Goal: Information Seeking & Learning: Learn about a topic

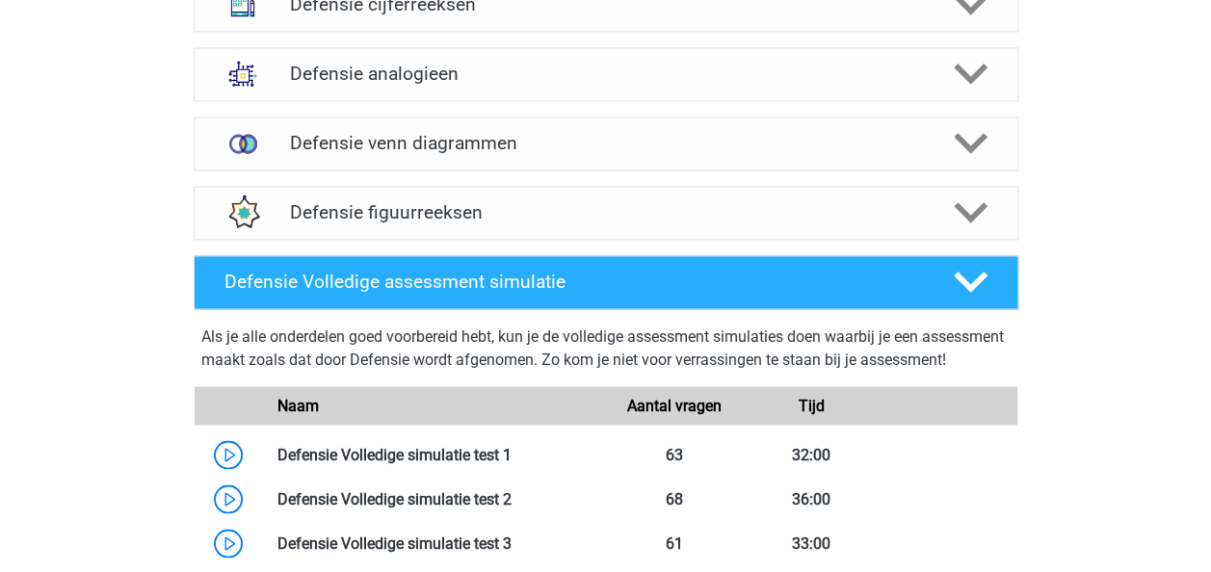
scroll to position [1417, 0]
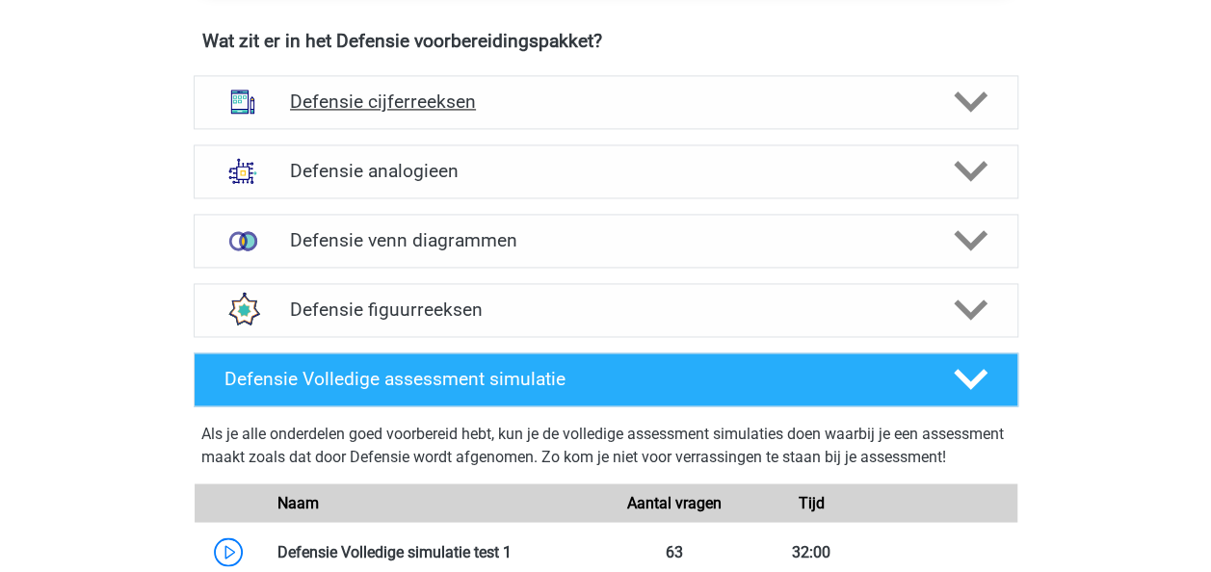
click at [385, 103] on h4 "Defensie cijferreeksen" at bounding box center [605, 102] width 631 height 22
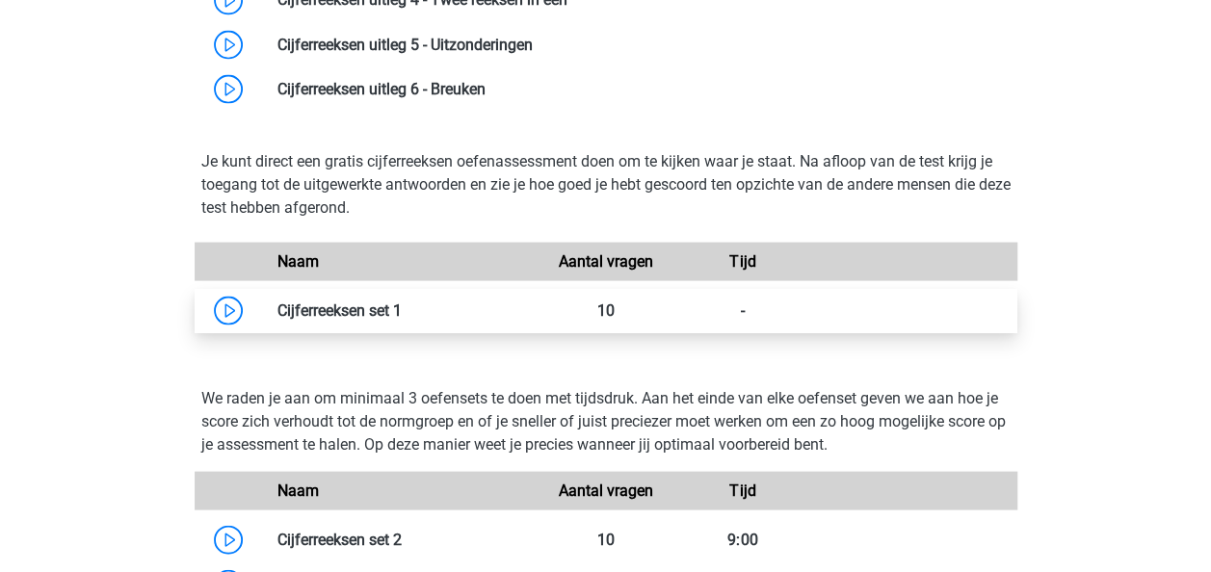
scroll to position [1950, 0]
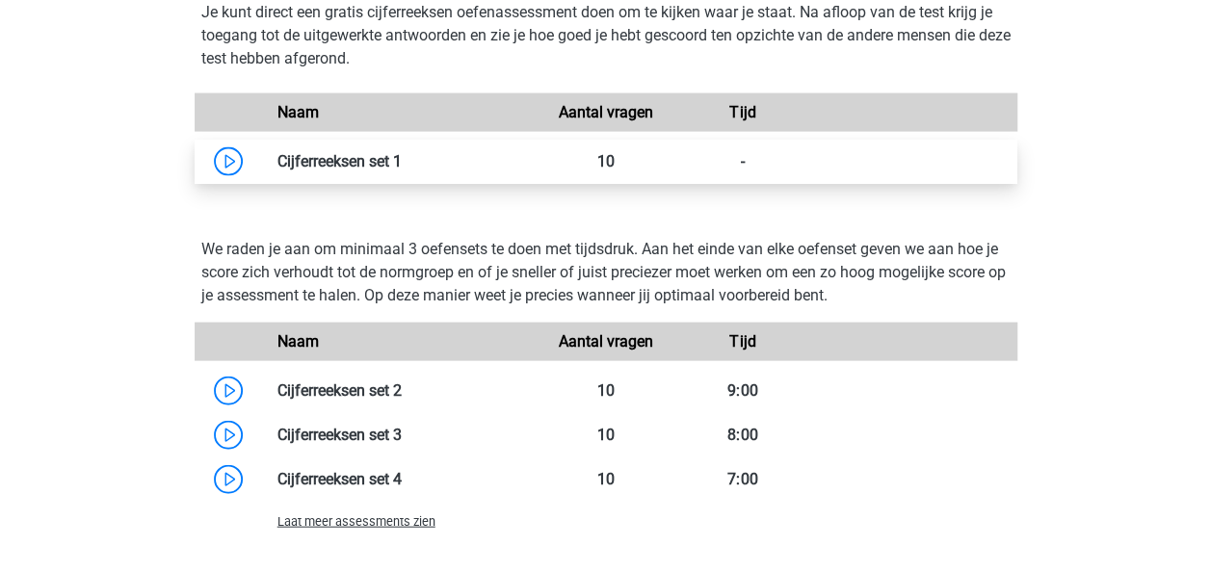
click at [402, 171] on link at bounding box center [402, 161] width 0 height 18
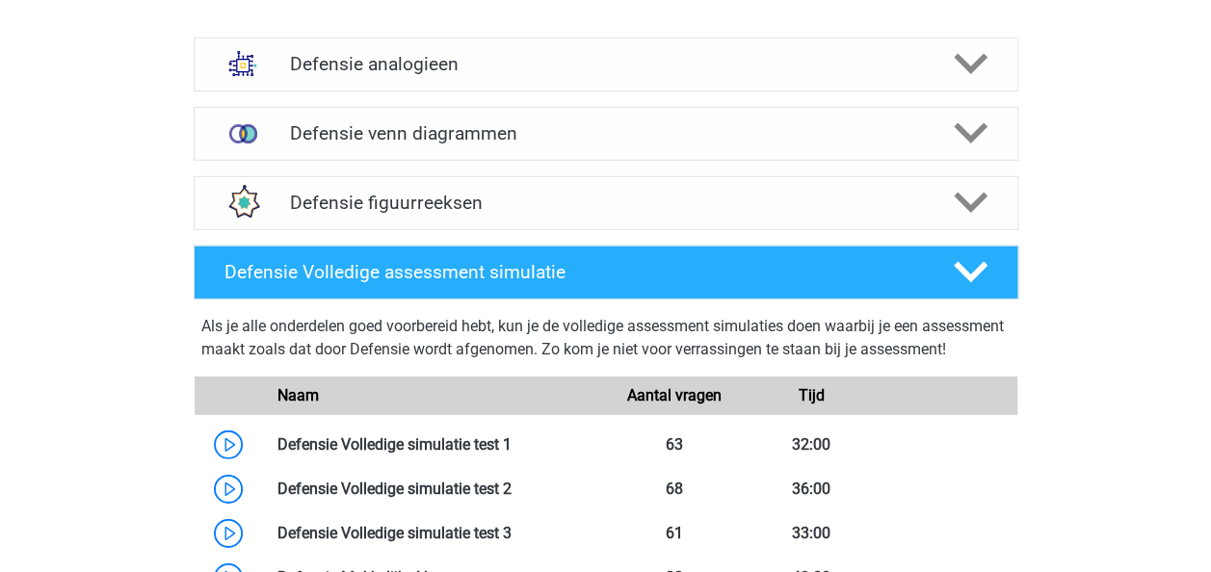
scroll to position [2704, 0]
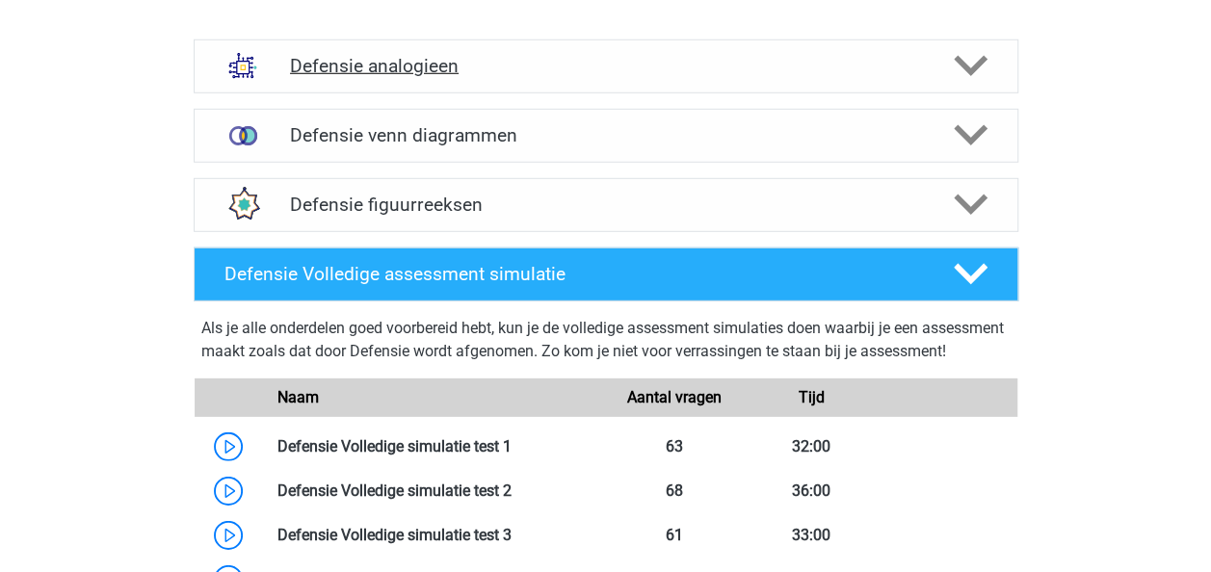
click at [356, 71] on h4 "Defensie analogieen" at bounding box center [605, 66] width 631 height 22
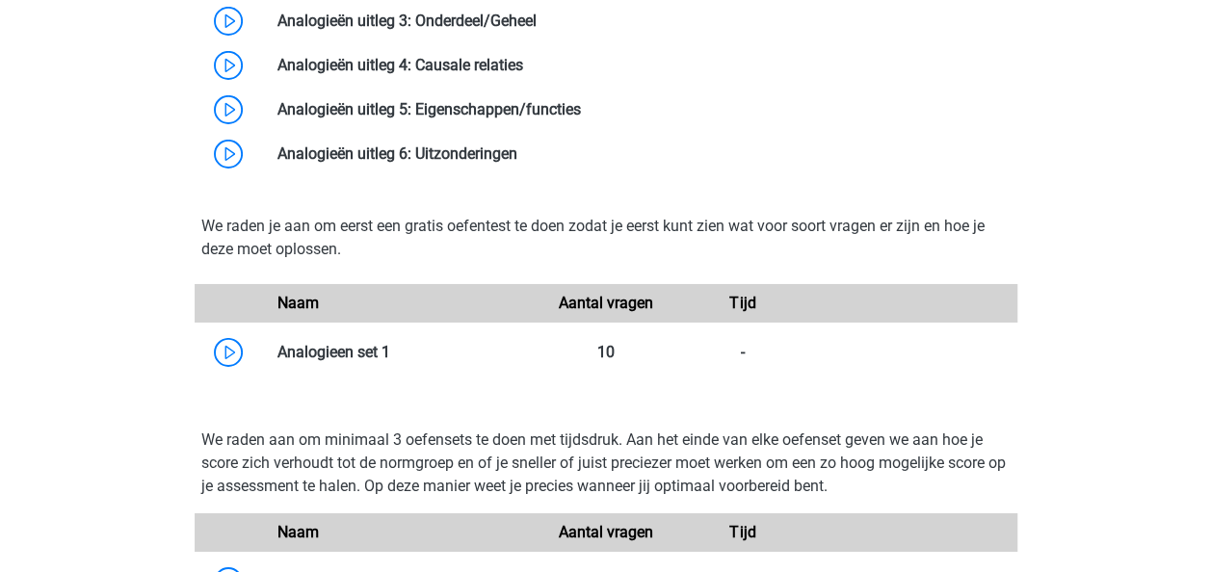
scroll to position [3197, 0]
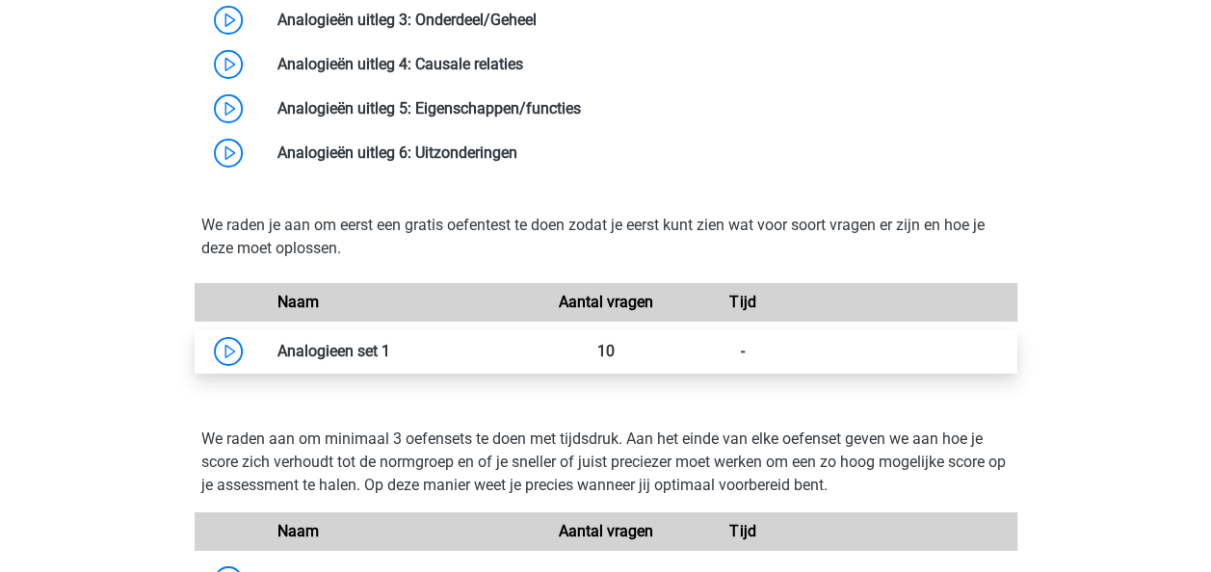
click at [390, 342] on link at bounding box center [390, 351] width 0 height 18
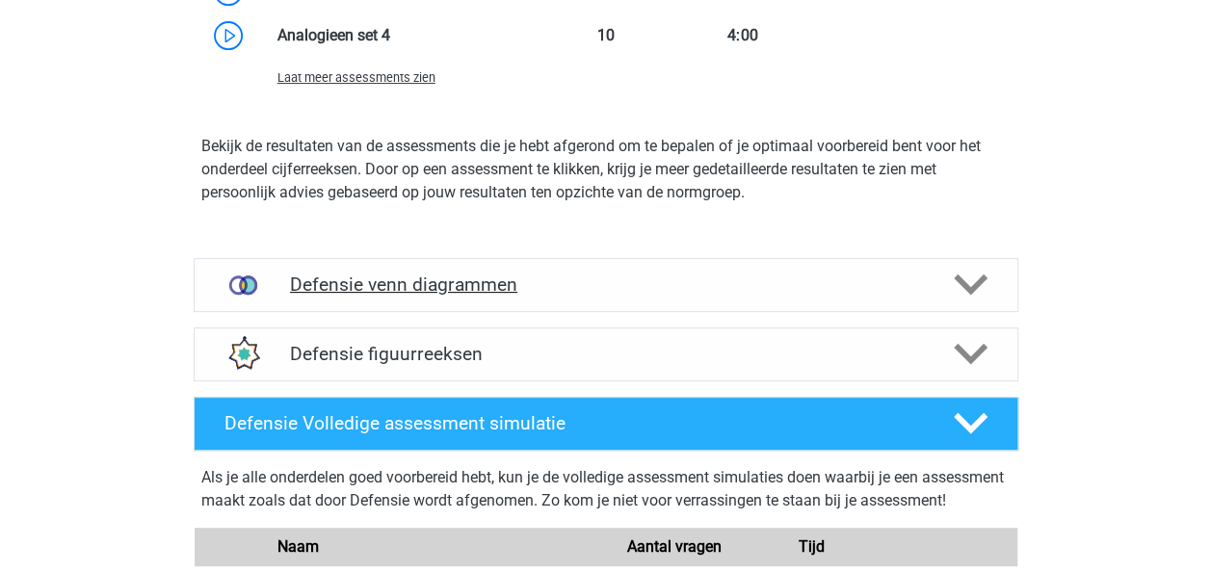
click at [349, 279] on h4 "Defensie venn diagrammen" at bounding box center [605, 285] width 631 height 22
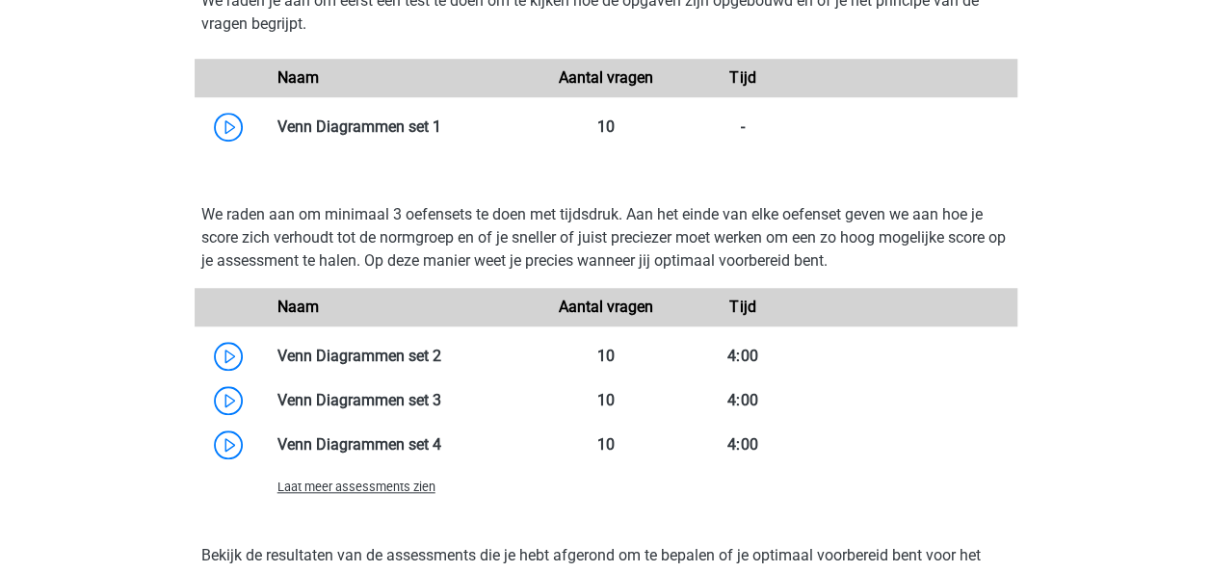
scroll to position [4284, 0]
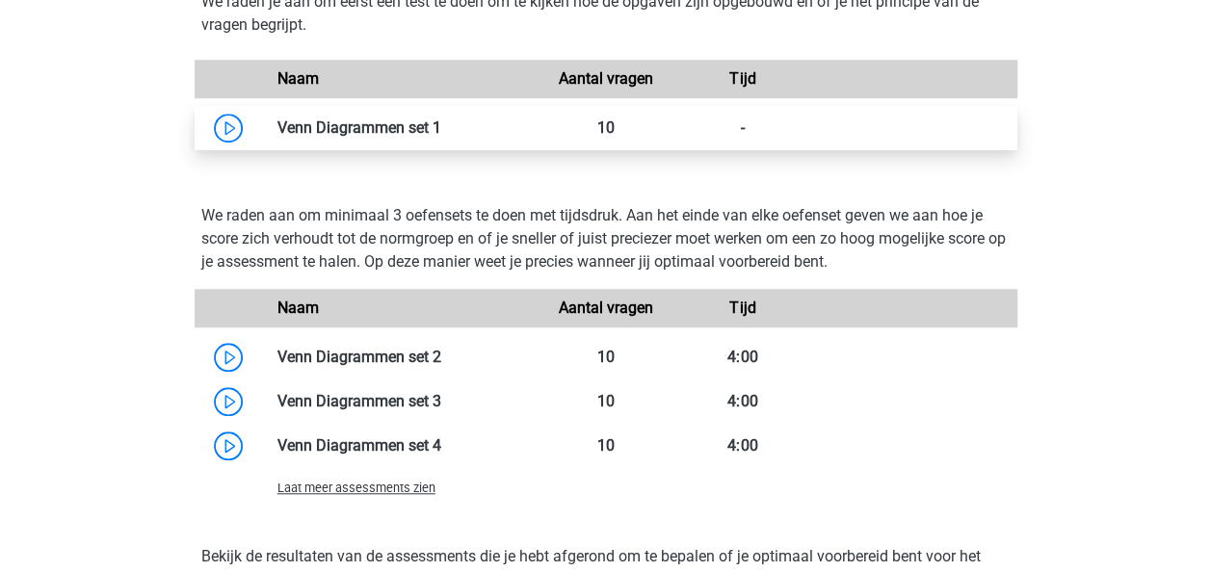
click at [441, 123] on link at bounding box center [441, 128] width 0 height 18
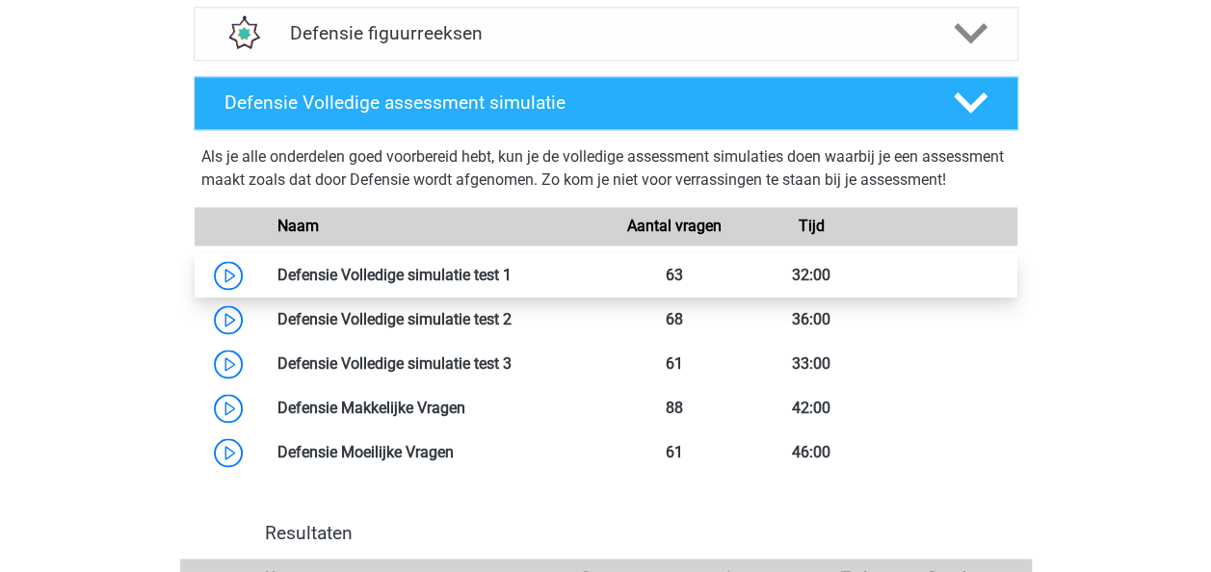
scroll to position [4947, 0]
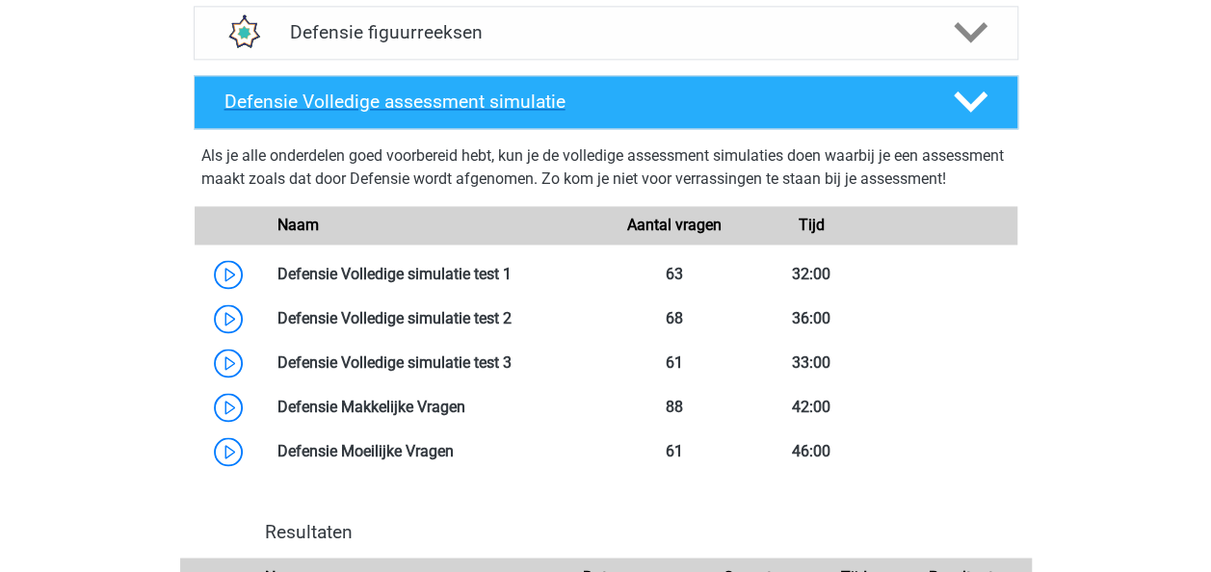
click at [941, 88] on div at bounding box center [969, 102] width 66 height 34
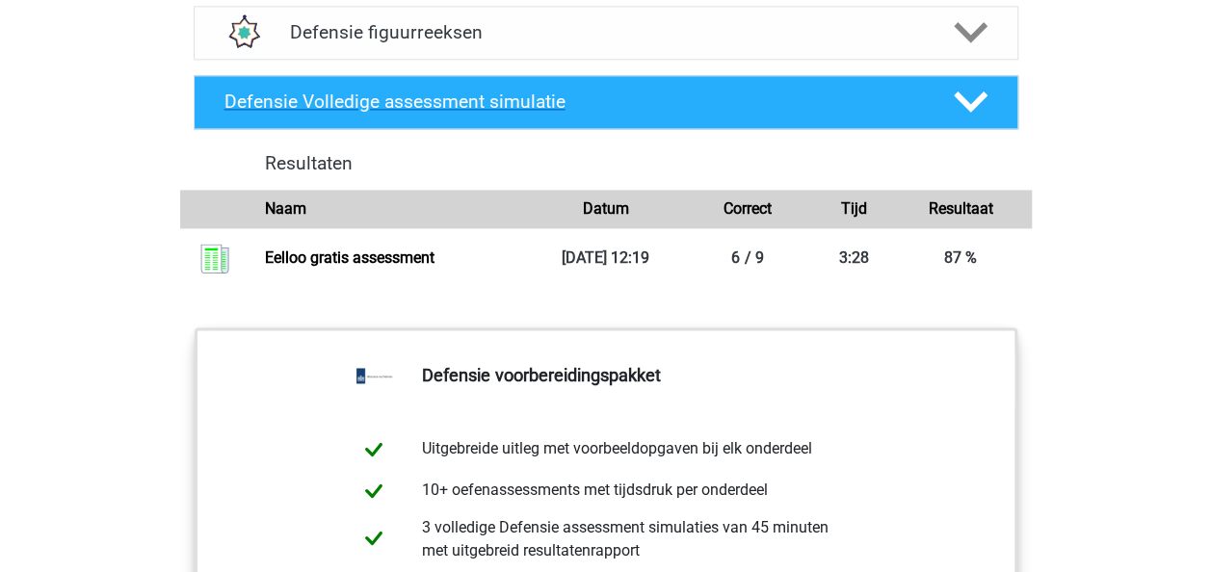
click at [938, 96] on div at bounding box center [969, 102] width 66 height 34
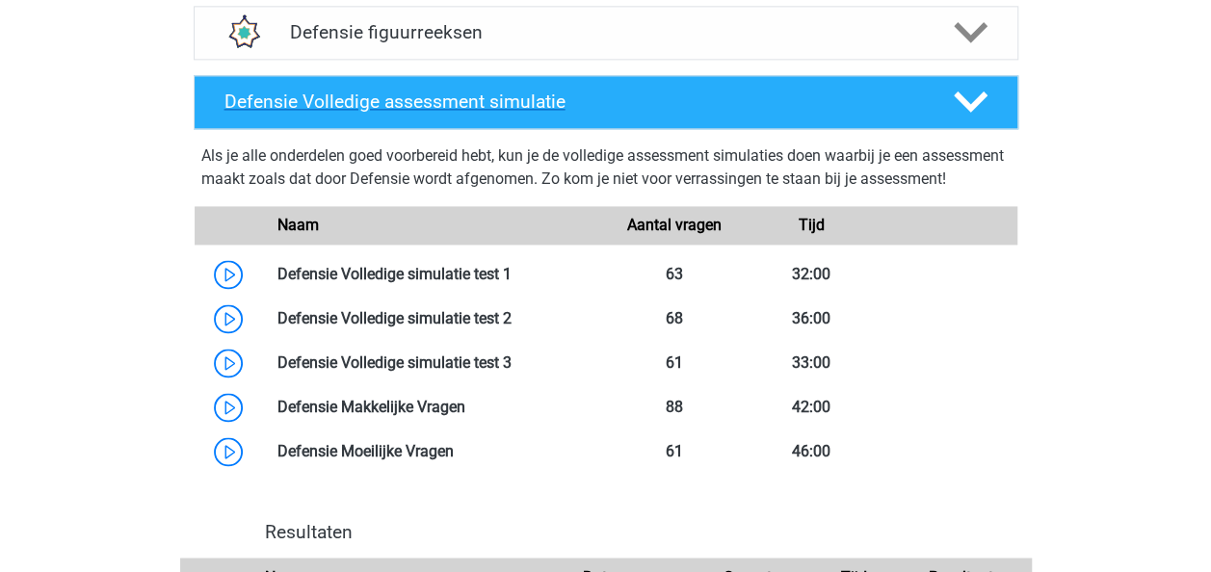
click at [938, 96] on div at bounding box center [969, 102] width 66 height 34
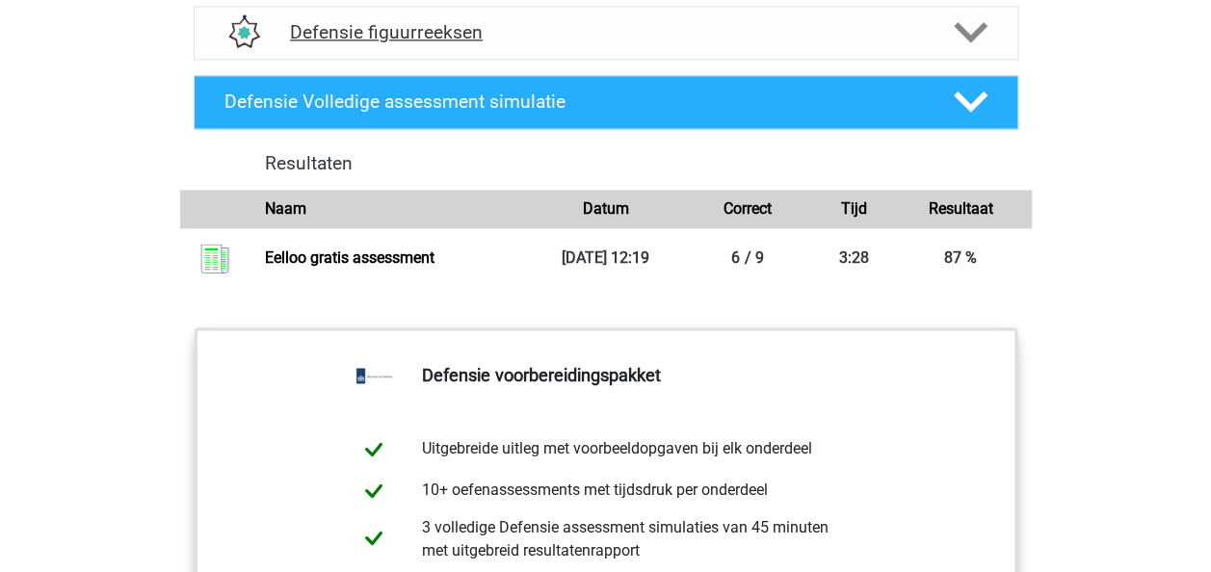
click at [960, 43] on icon at bounding box center [971, 32] width 34 height 34
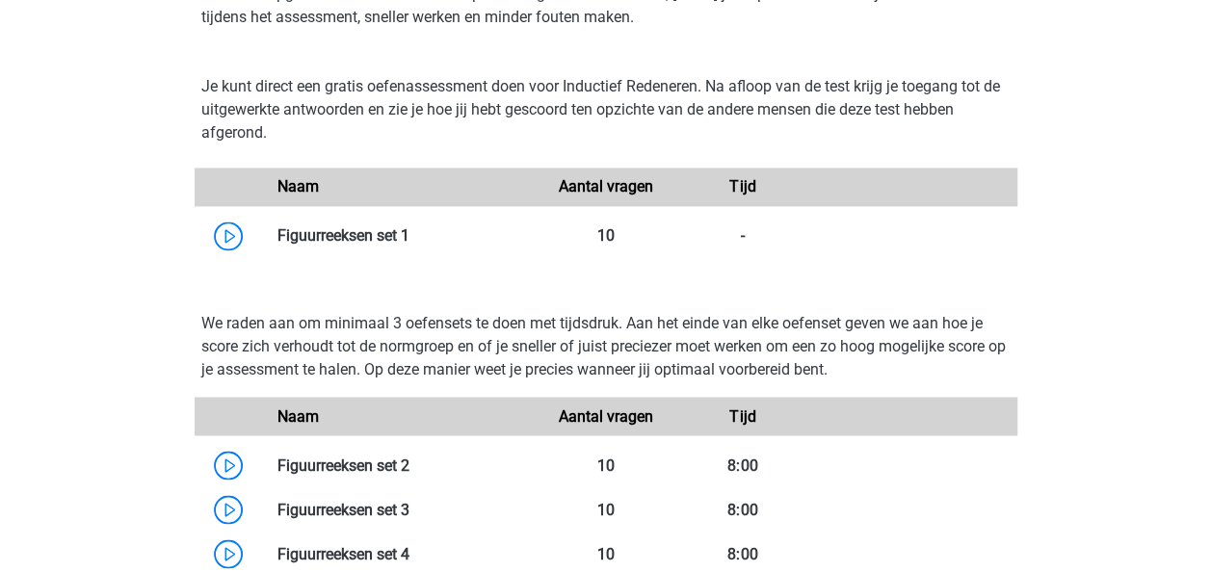
scroll to position [5060, 0]
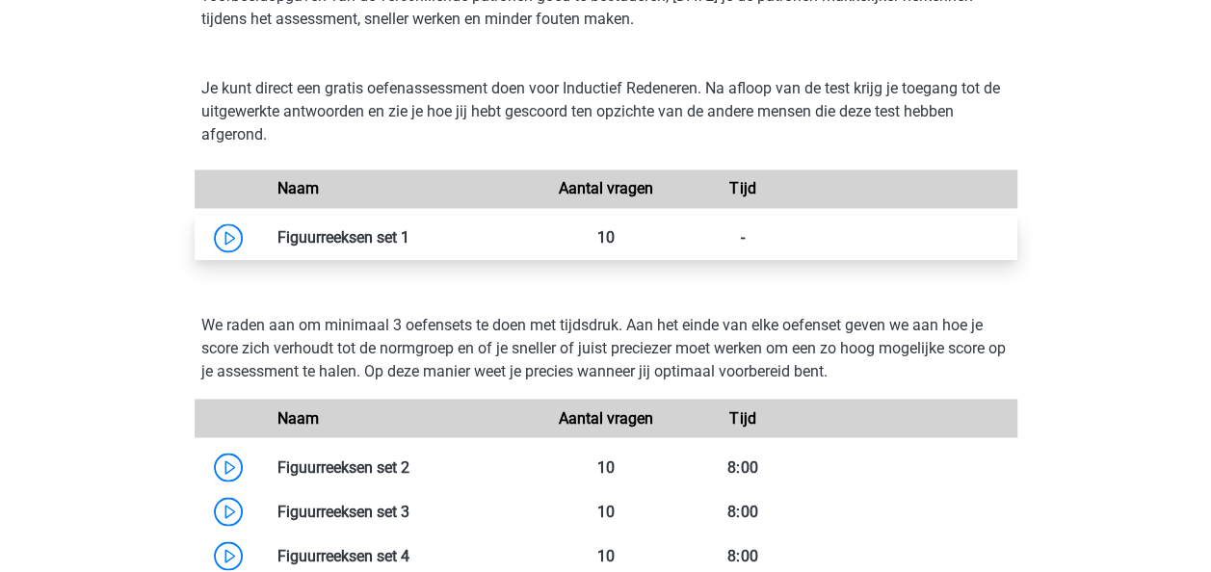
click at [409, 230] on link at bounding box center [409, 237] width 0 height 18
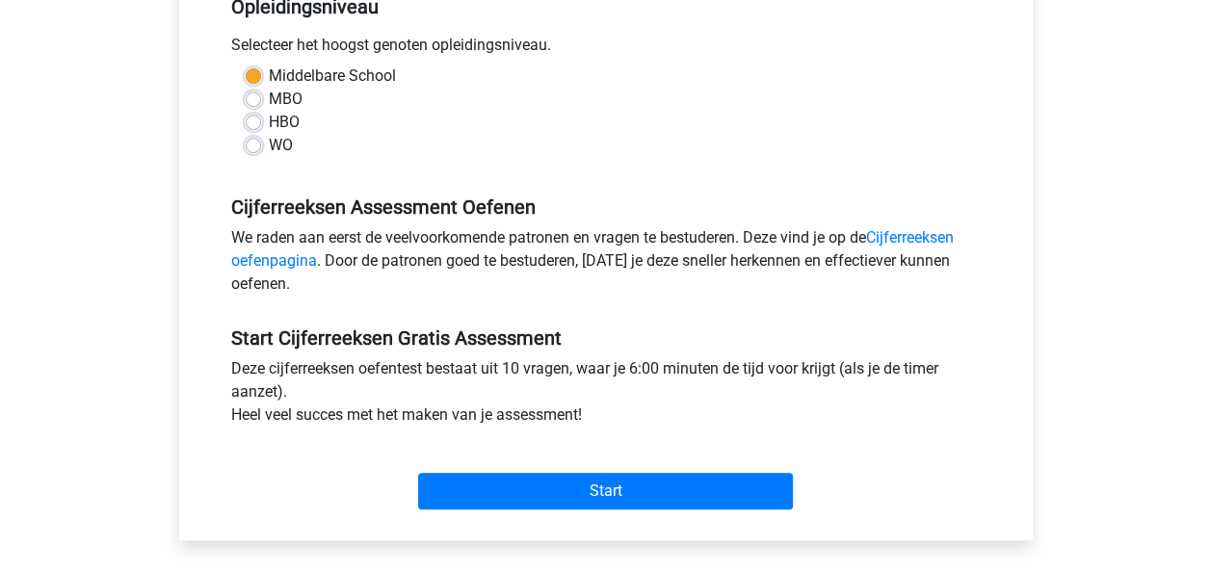
scroll to position [439, 0]
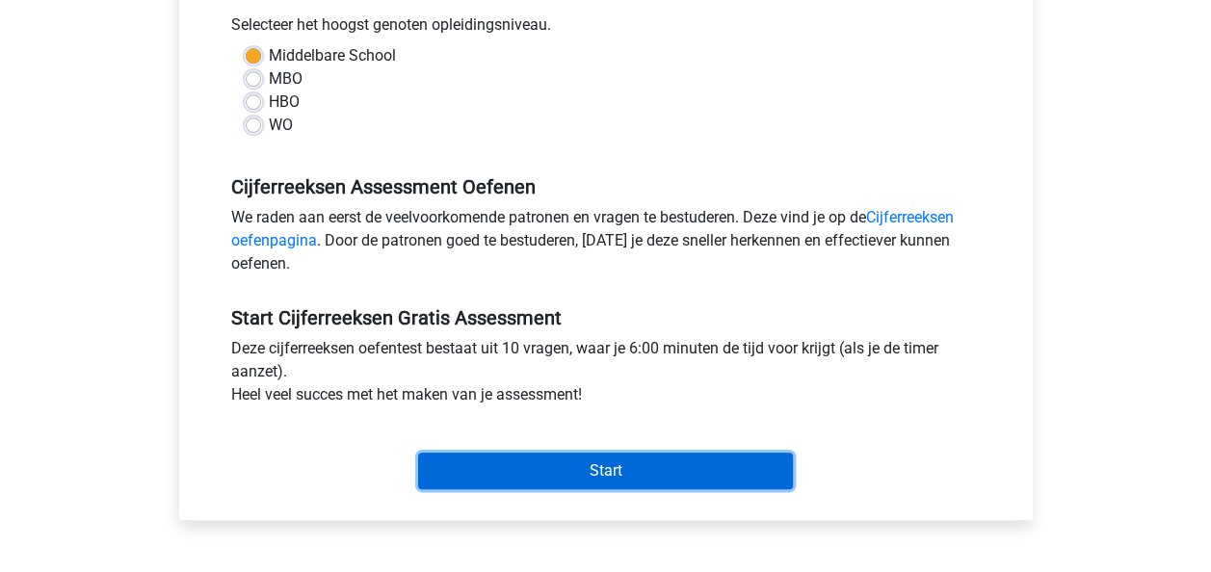
click at [526, 464] on input "Start" at bounding box center [605, 471] width 375 height 37
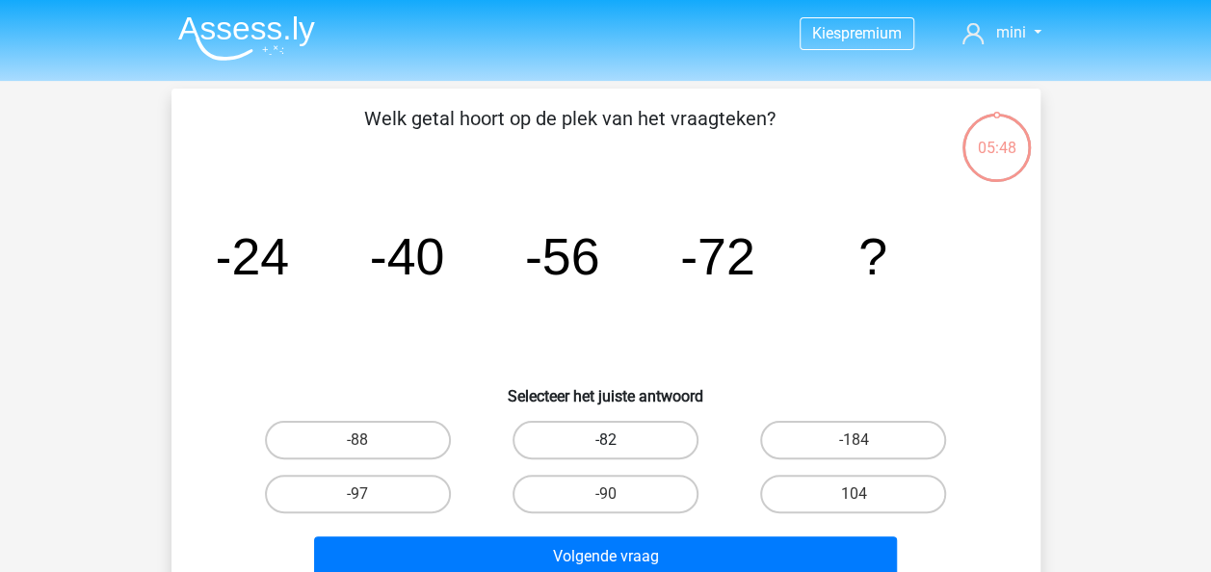
click at [551, 441] on label "-82" at bounding box center [606, 440] width 186 height 39
click at [605, 441] on input "-82" at bounding box center [611, 446] width 13 height 13
radio input "true"
click at [424, 436] on label "-88" at bounding box center [358, 440] width 186 height 39
click at [370, 440] on input "-88" at bounding box center [363, 446] width 13 height 13
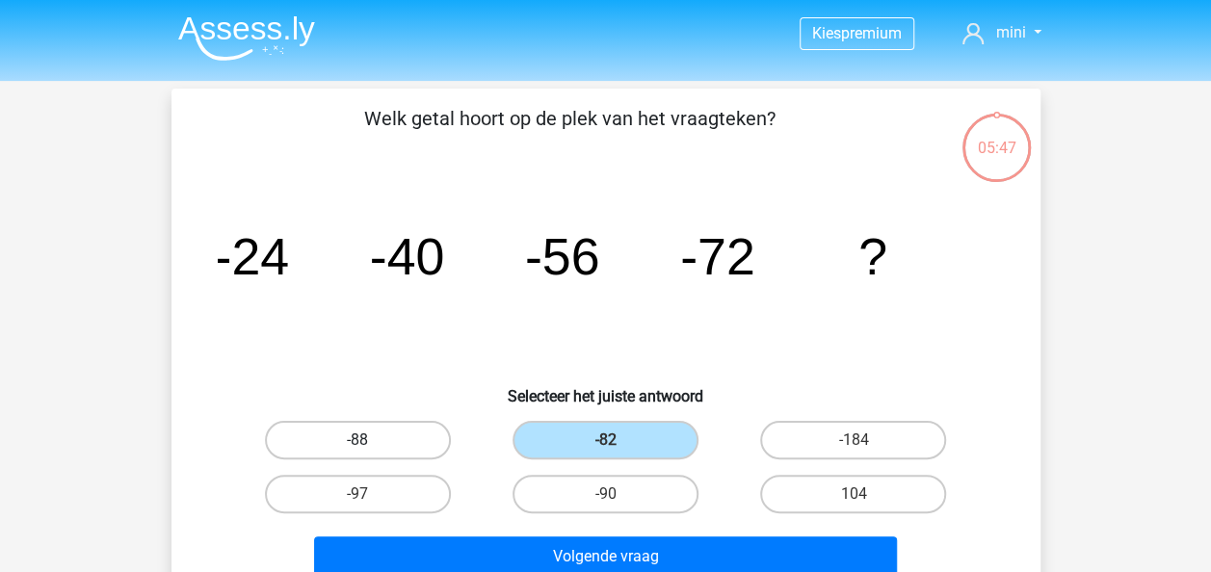
radio input "true"
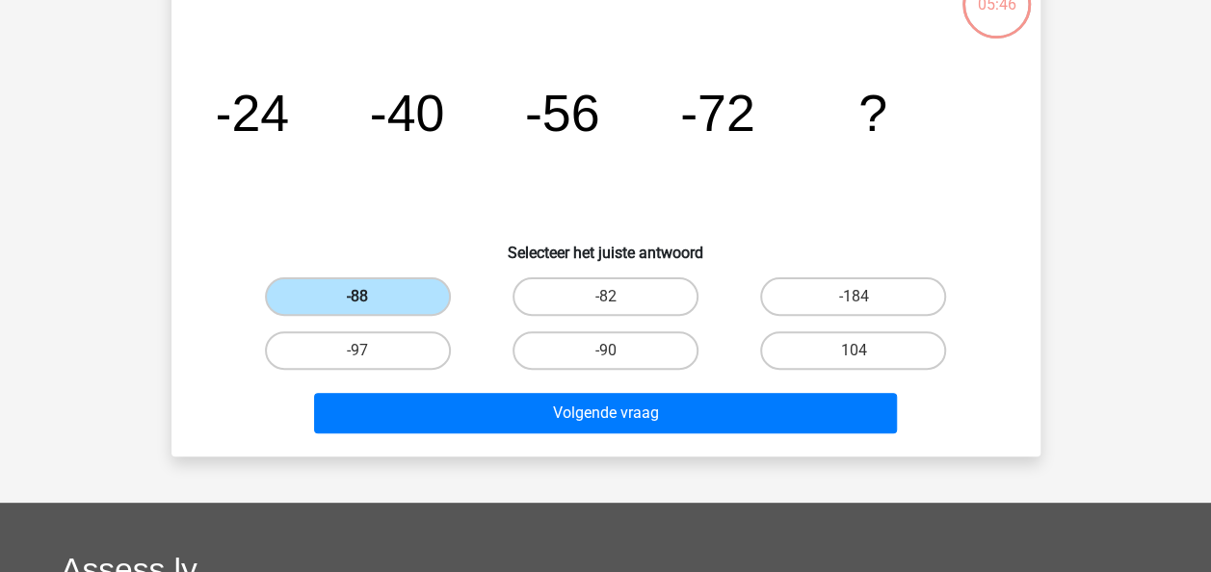
scroll to position [148, 0]
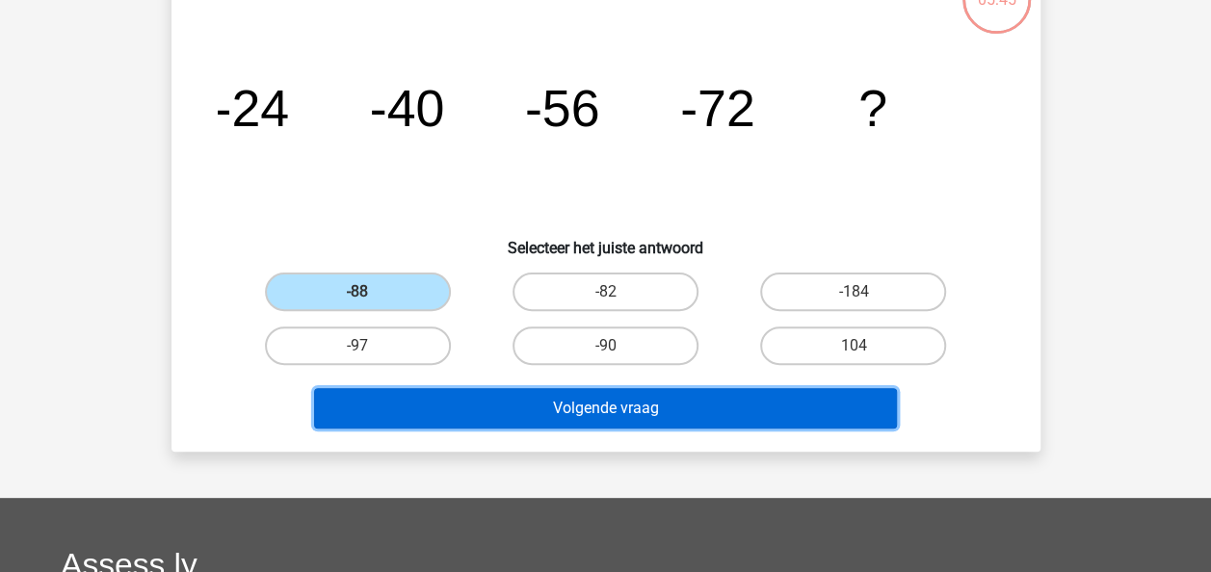
click at [480, 412] on button "Volgende vraag" at bounding box center [605, 408] width 583 height 40
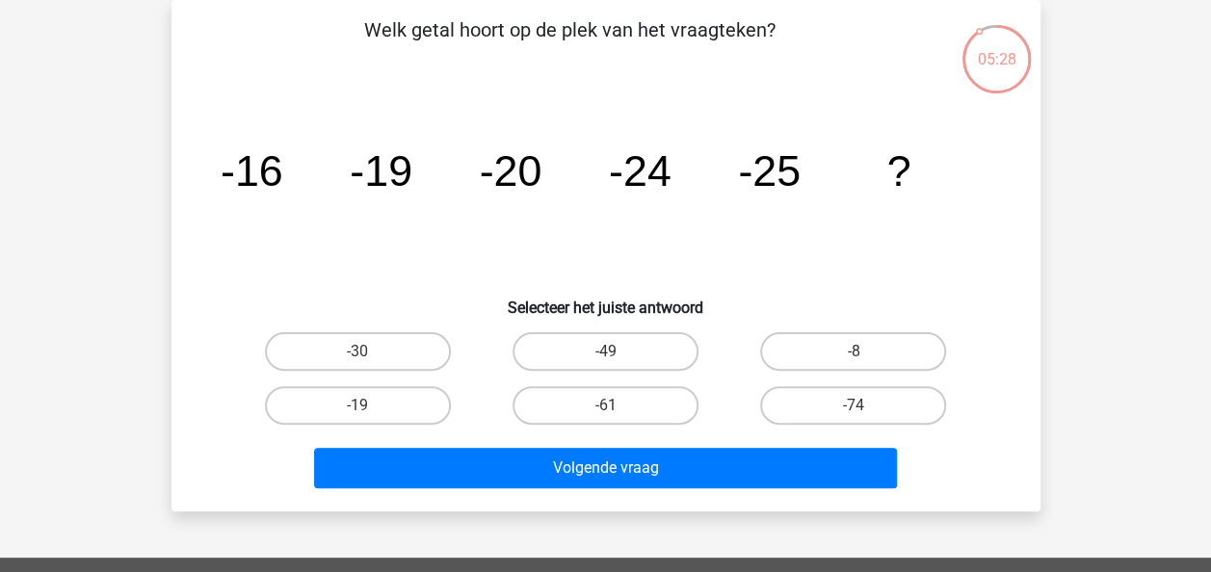
scroll to position [0, 0]
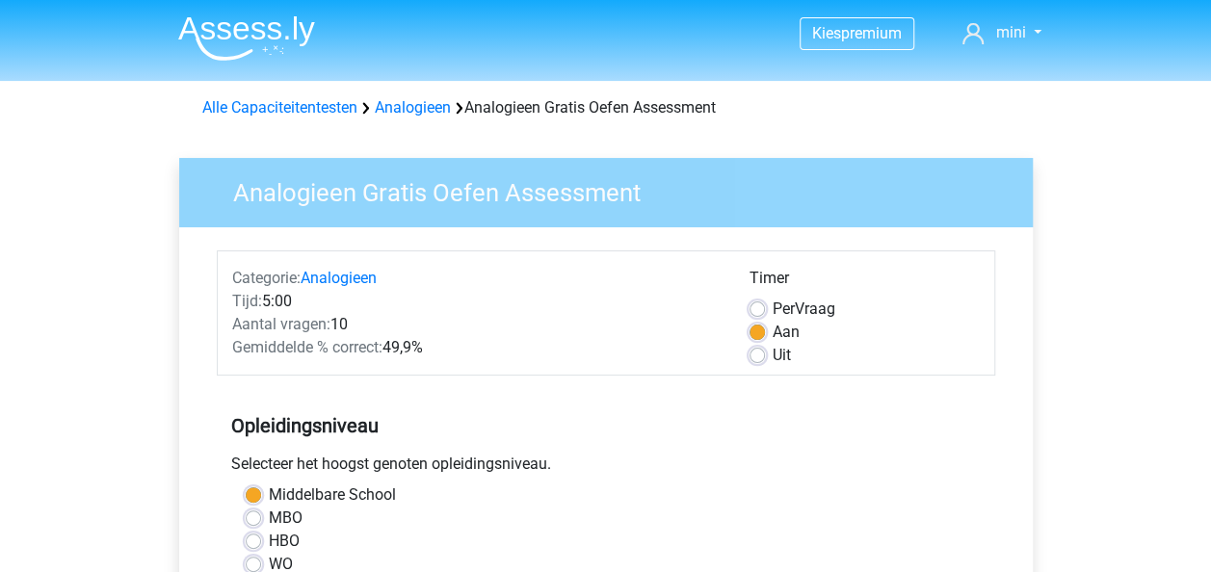
click at [233, 342] on span "Gemiddelde % correct:" at bounding box center [307, 347] width 150 height 18
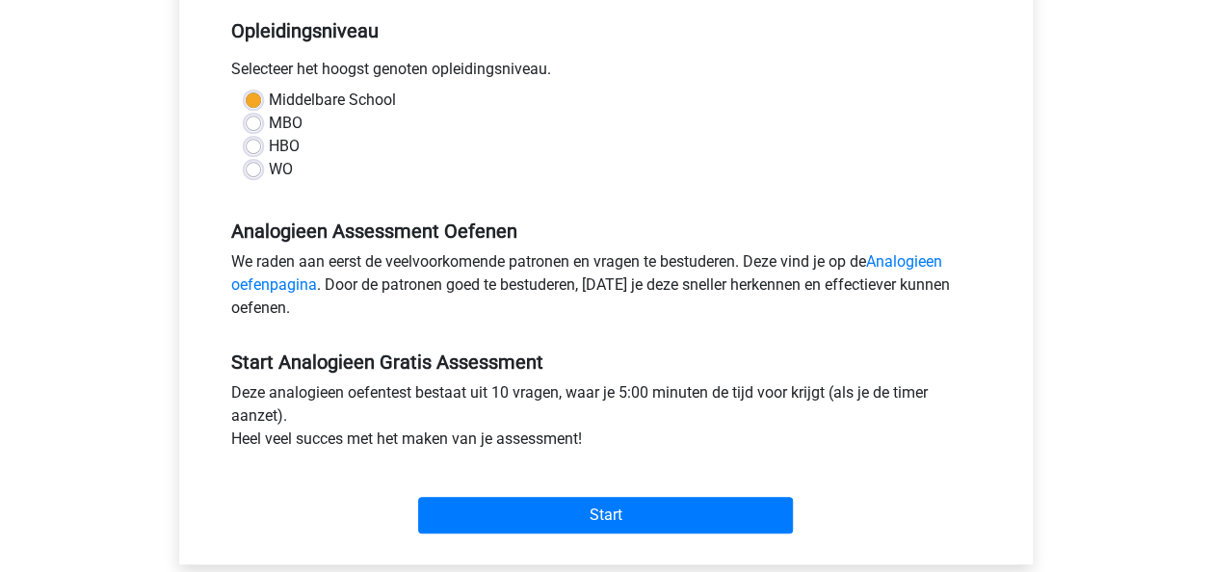
scroll to position [401, 0]
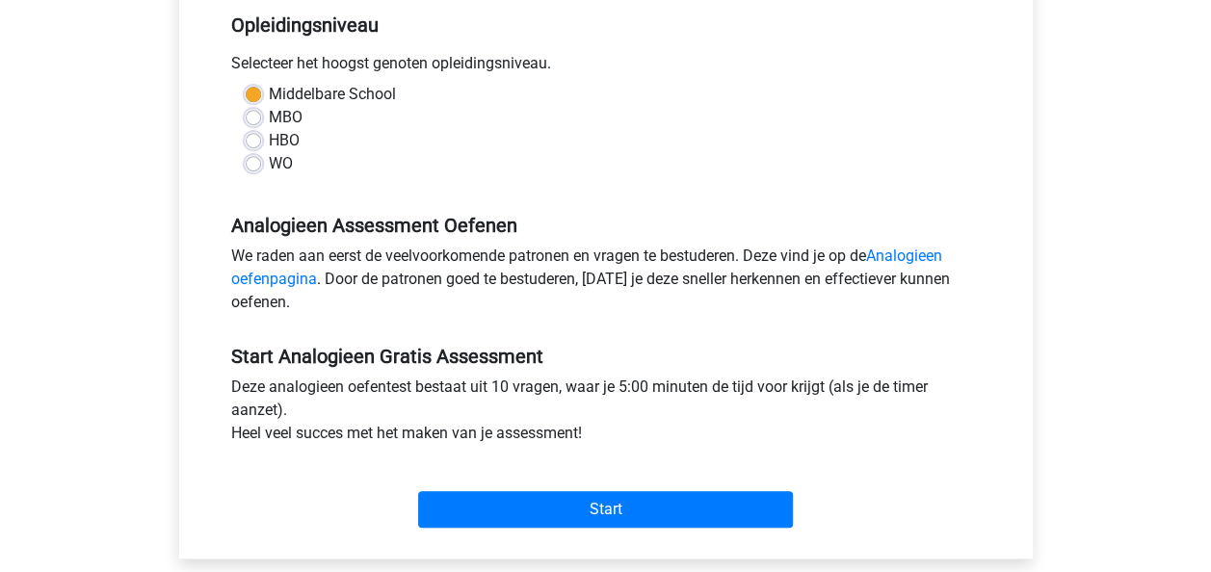
click at [452, 489] on div "Start" at bounding box center [606, 494] width 778 height 67
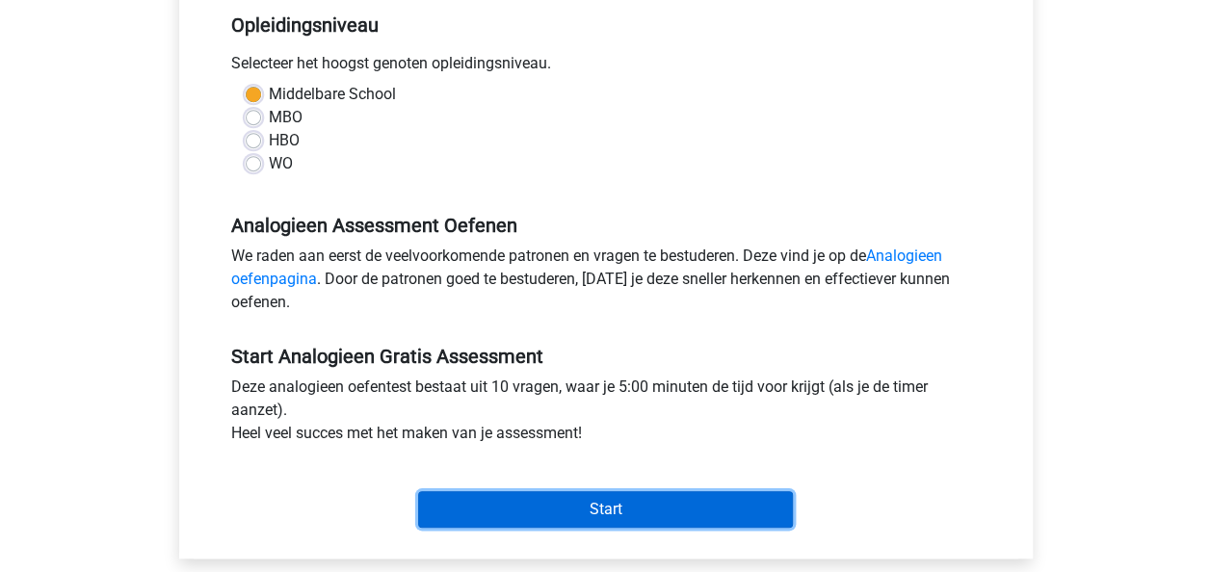
click at [458, 506] on input "Start" at bounding box center [605, 509] width 375 height 37
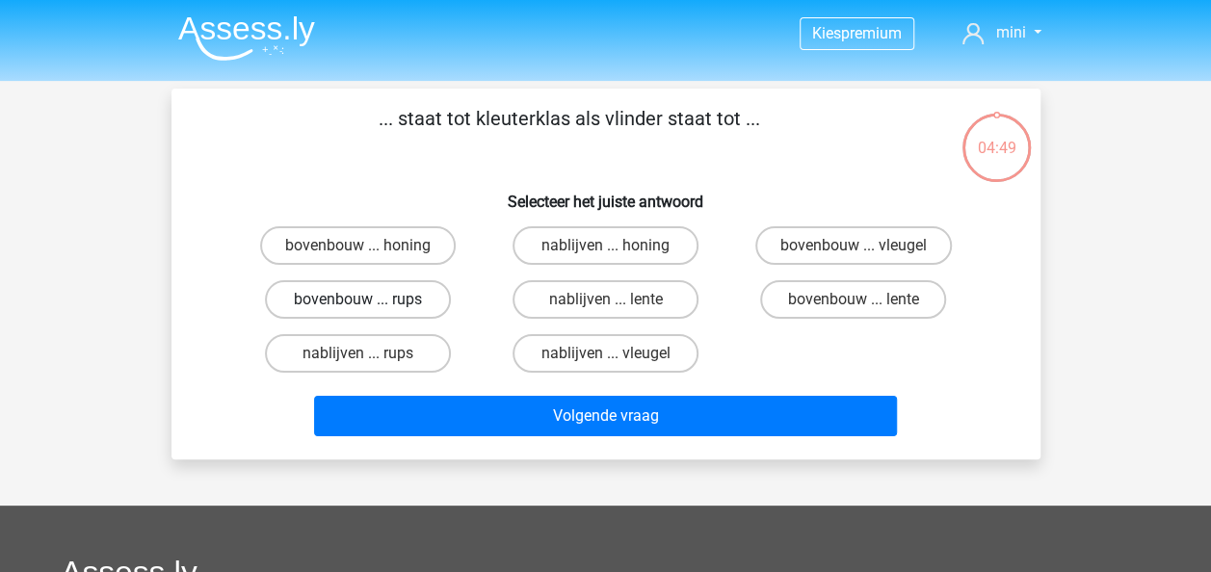
click at [414, 303] on label "bovenbouw ... rups" at bounding box center [358, 299] width 186 height 39
click at [370, 303] on input "bovenbouw ... rups" at bounding box center [363, 306] width 13 height 13
radio input "true"
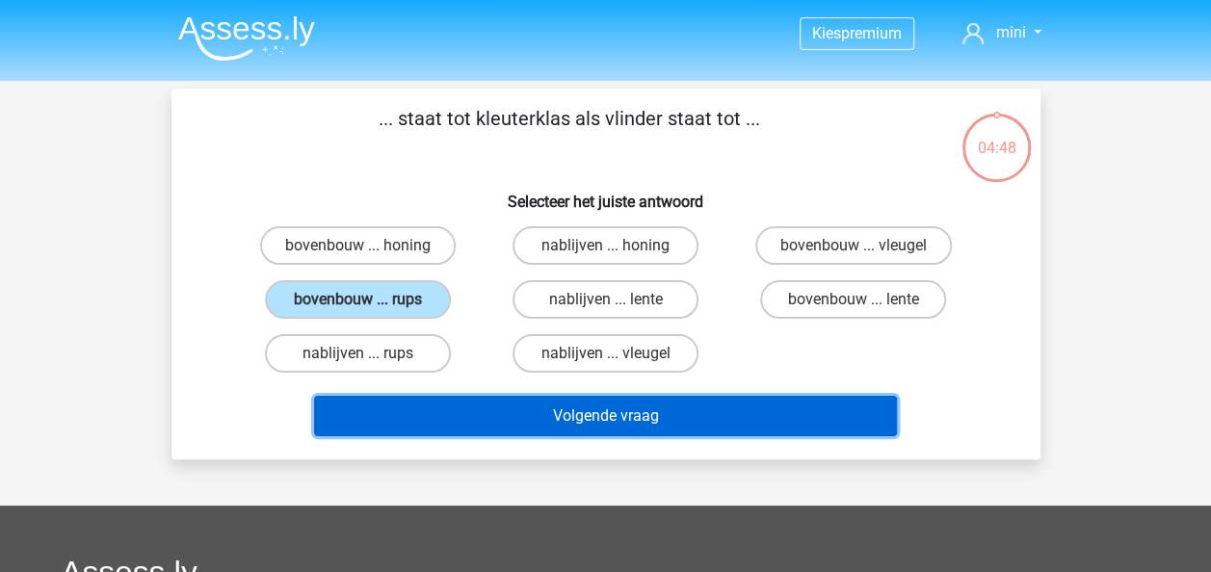
click at [498, 409] on button "Volgende vraag" at bounding box center [605, 416] width 583 height 40
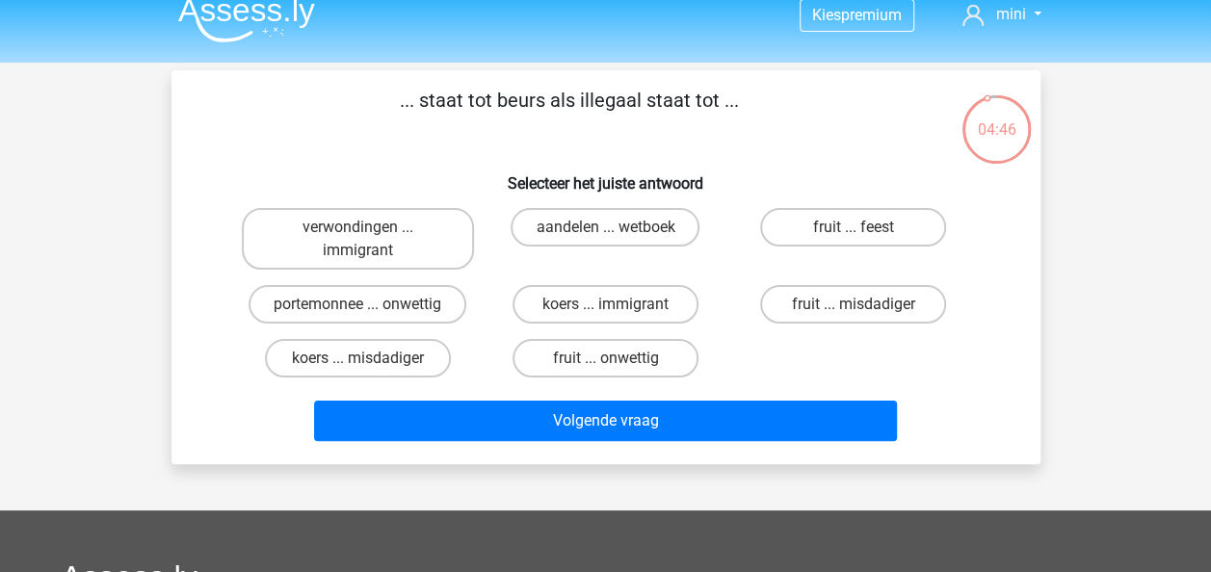
scroll to position [13, 0]
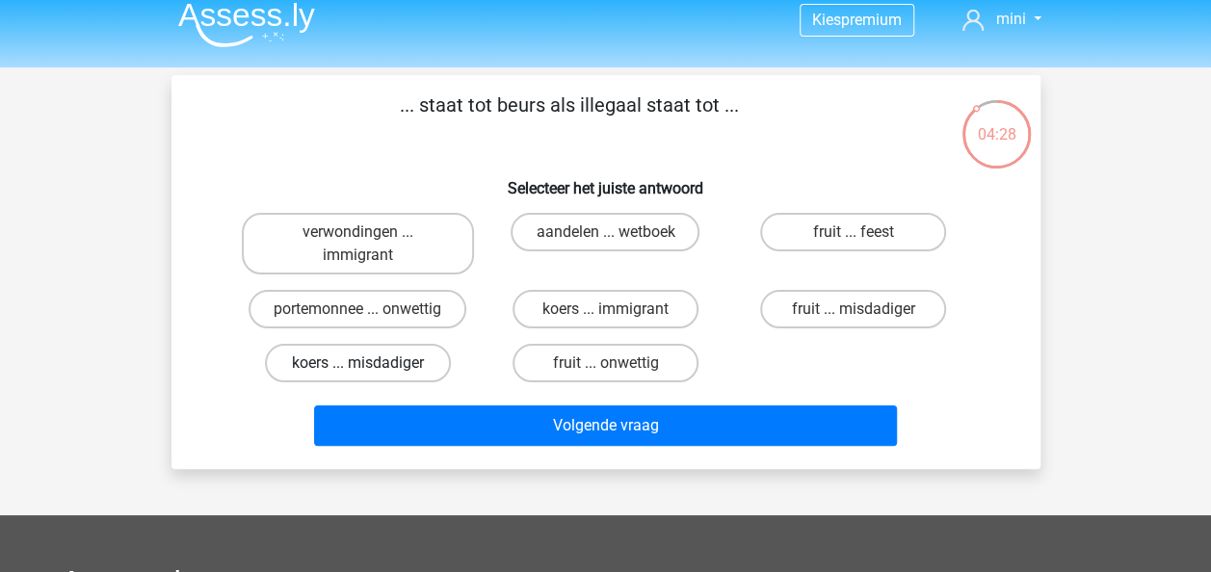
click at [383, 355] on label "koers ... misdadiger" at bounding box center [358, 363] width 186 height 39
click at [370, 363] on input "koers ... misdadiger" at bounding box center [363, 369] width 13 height 13
radio input "true"
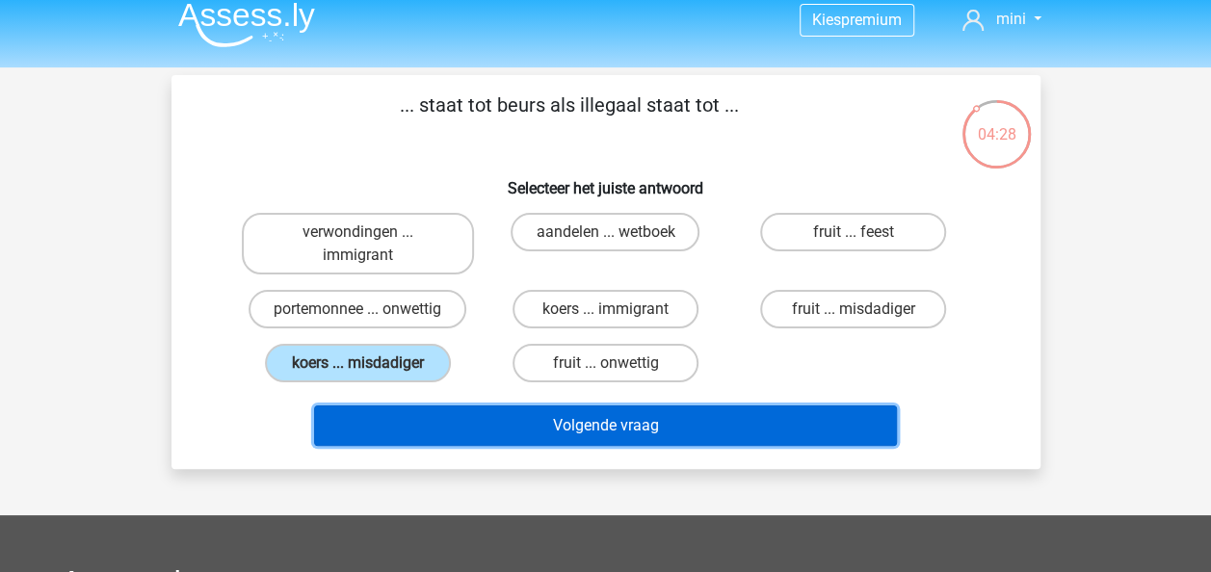
click at [447, 418] on button "Volgende vraag" at bounding box center [605, 426] width 583 height 40
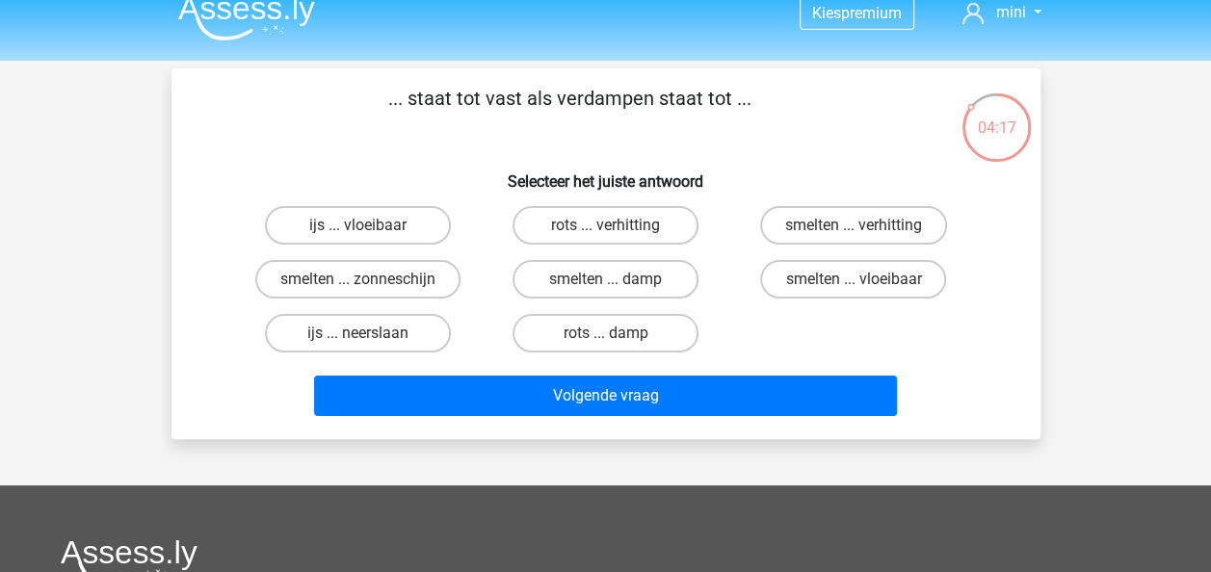
scroll to position [19, 0]
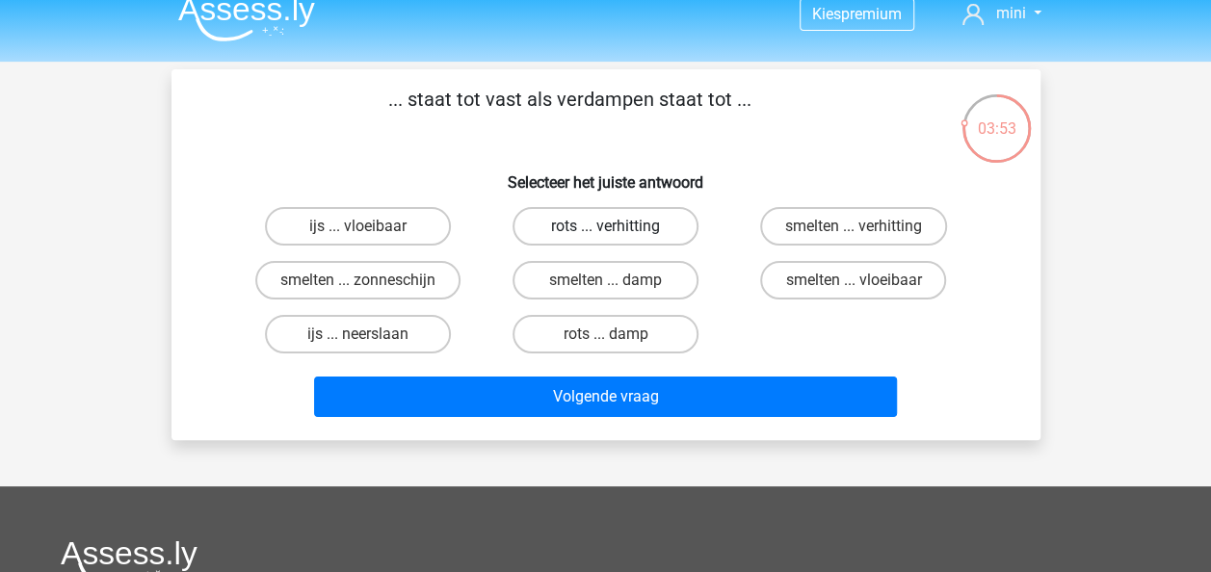
click at [590, 231] on label "rots ... verhitting" at bounding box center [606, 226] width 186 height 39
click at [605, 231] on input "rots ... verhitting" at bounding box center [611, 232] width 13 height 13
radio input "true"
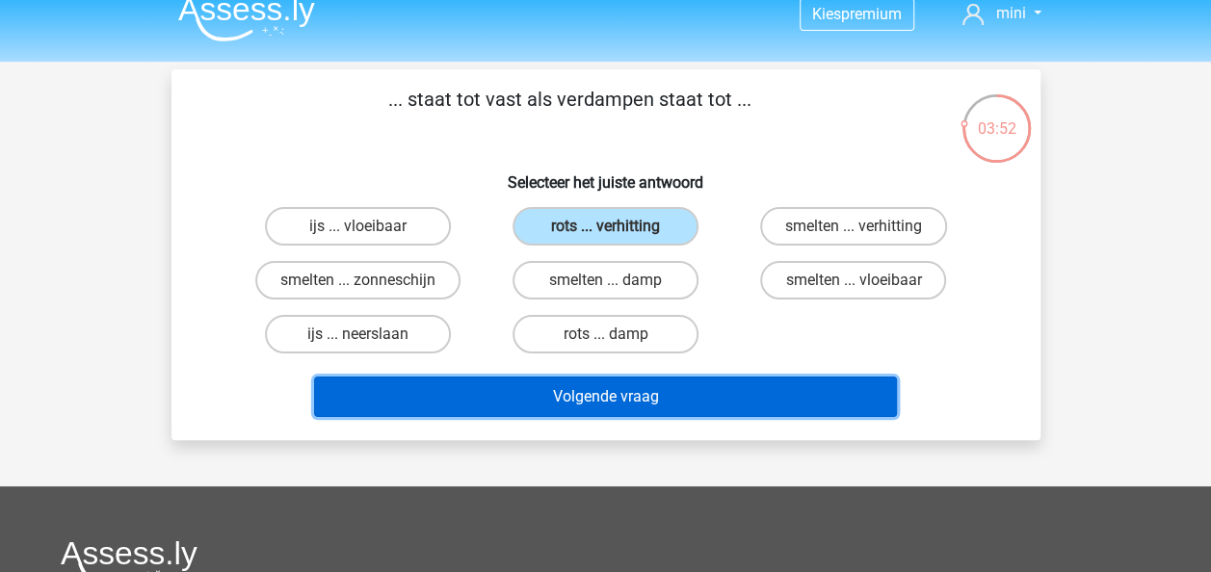
click at [619, 391] on button "Volgende vraag" at bounding box center [605, 397] width 583 height 40
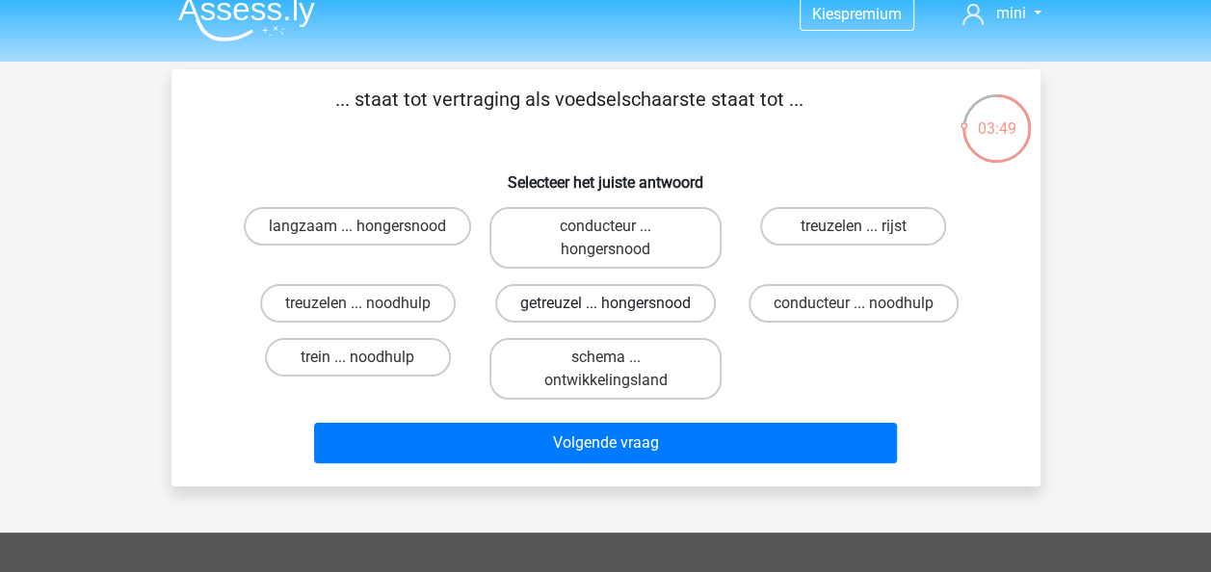
scroll to position [17, 0]
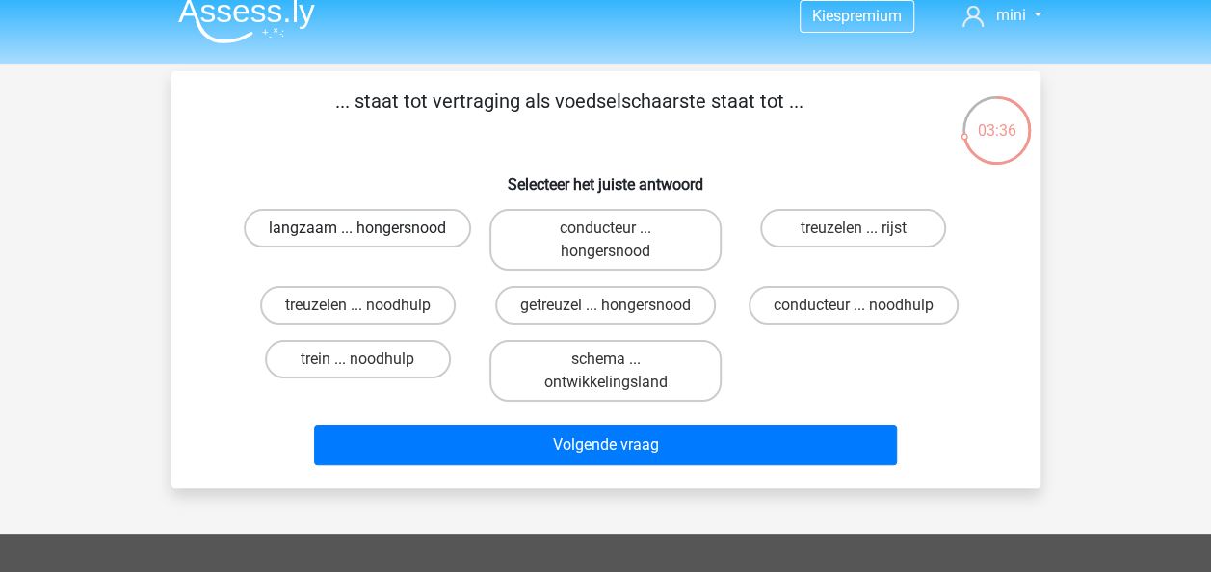
click at [432, 235] on label "langzaam ... hongersnood" at bounding box center [357, 228] width 227 height 39
click at [370, 235] on input "langzaam ... hongersnood" at bounding box center [363, 234] width 13 height 13
radio input "true"
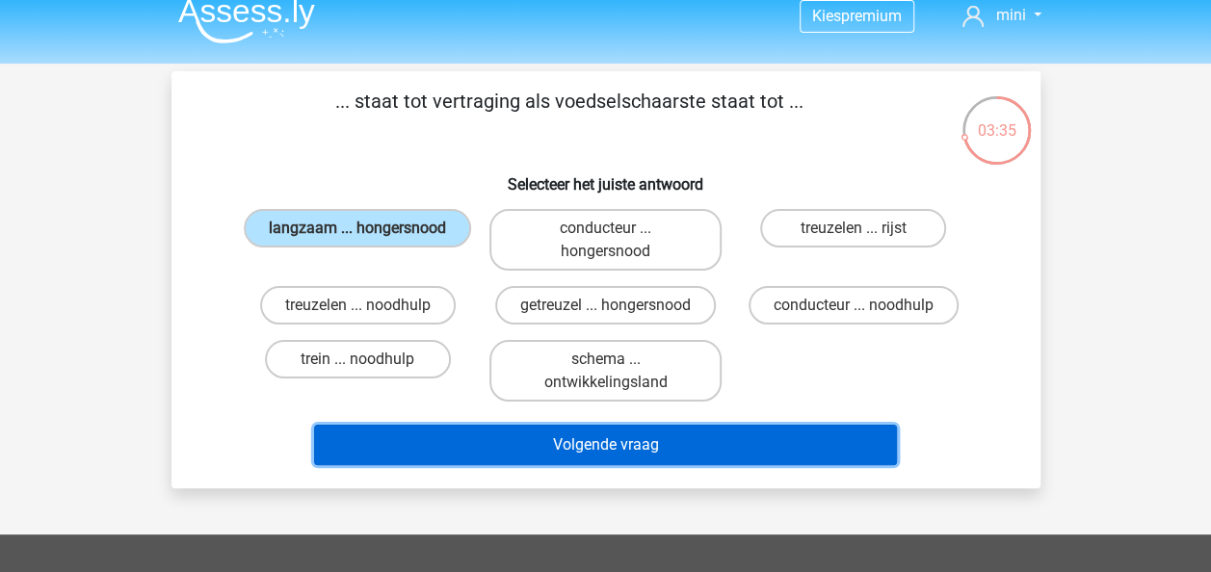
click at [560, 456] on button "Volgende vraag" at bounding box center [605, 445] width 583 height 40
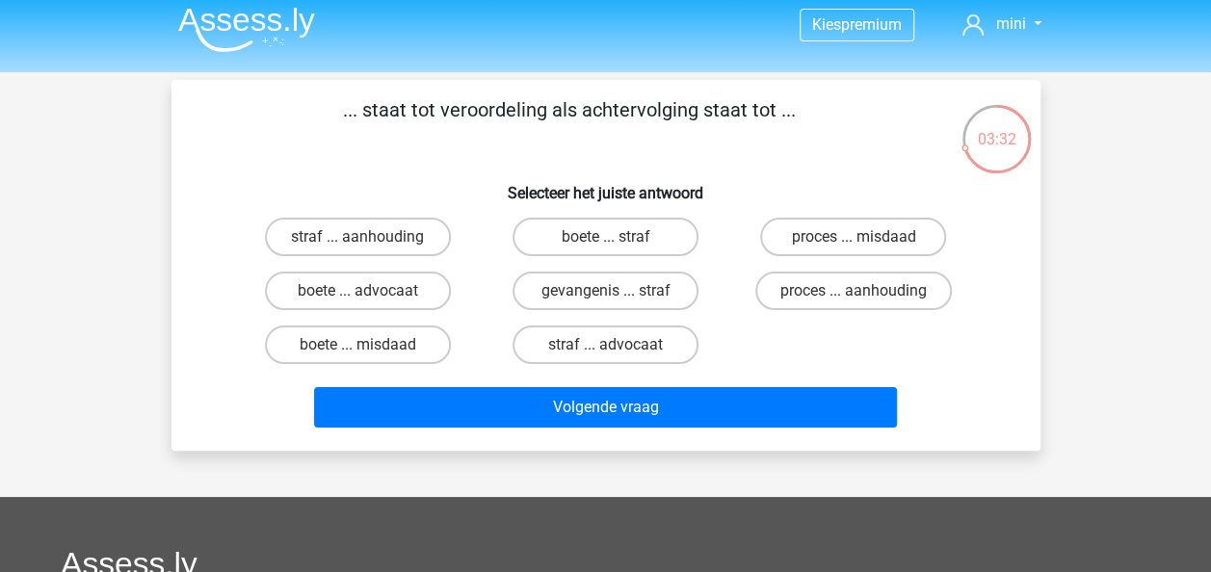
scroll to position [8, 0]
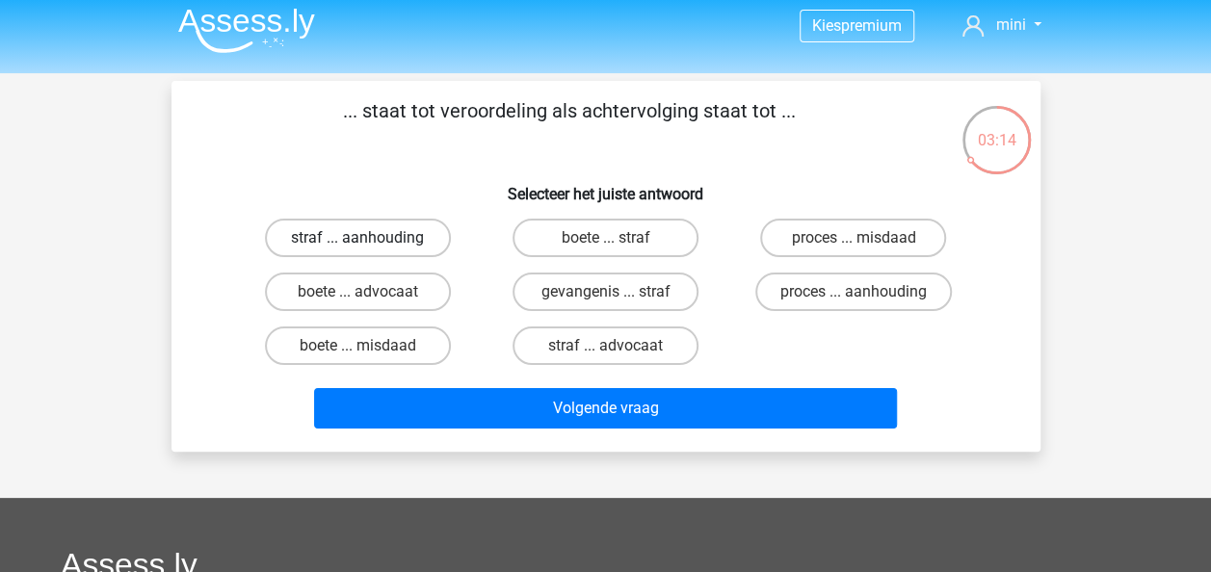
click at [396, 250] on label "straf ... aanhouding" at bounding box center [358, 238] width 186 height 39
click at [370, 250] on input "straf ... aanhouding" at bounding box center [363, 244] width 13 height 13
radio input "true"
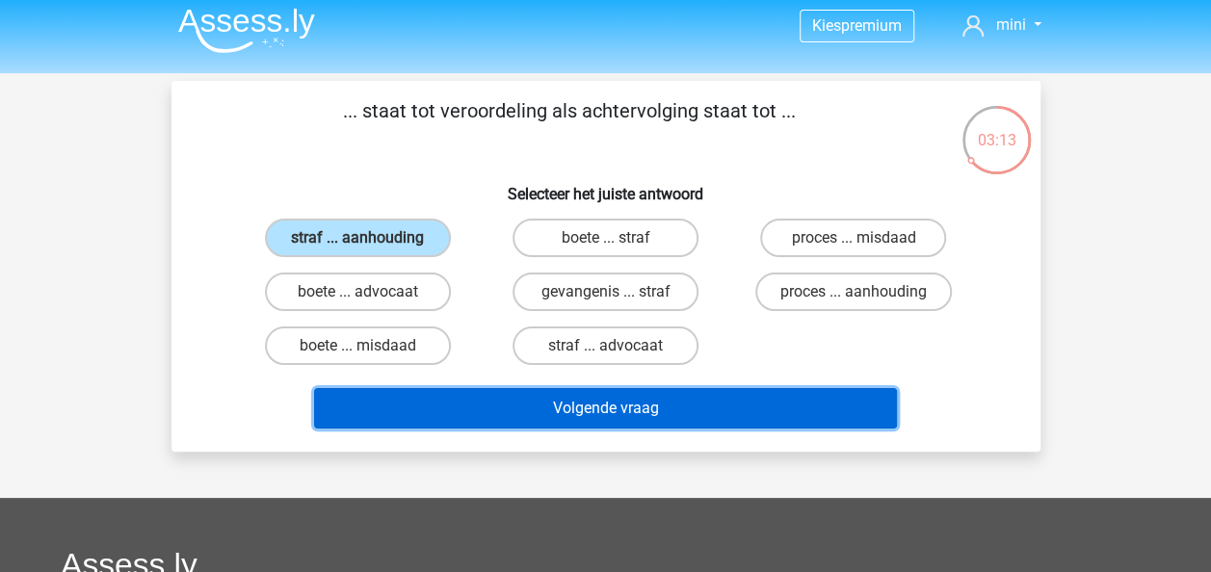
click at [486, 414] on button "Volgende vraag" at bounding box center [605, 408] width 583 height 40
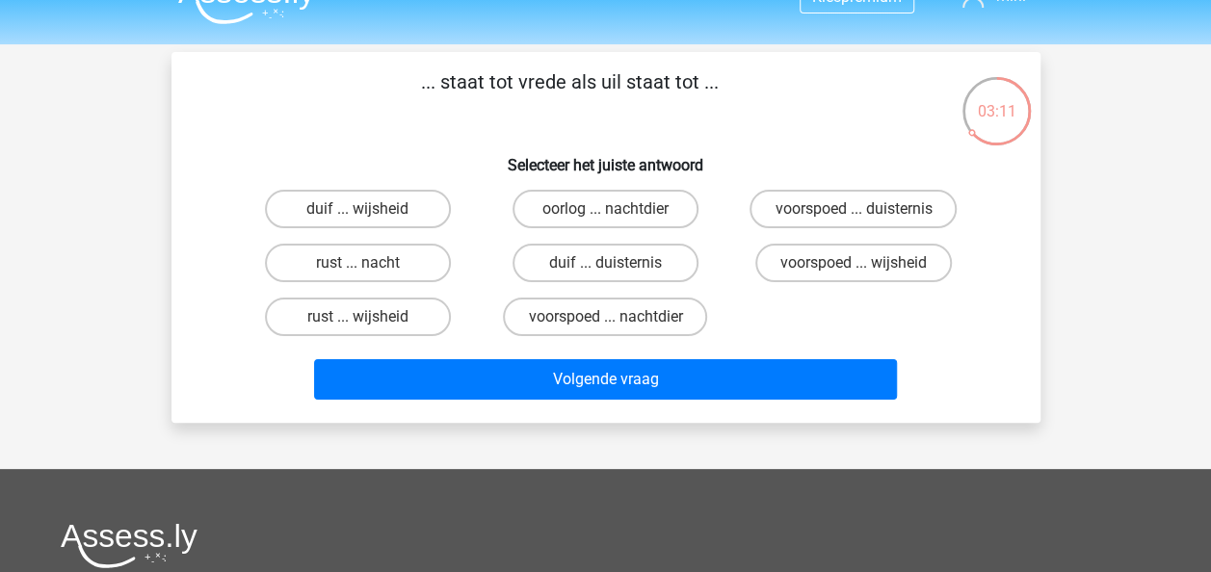
scroll to position [36, 0]
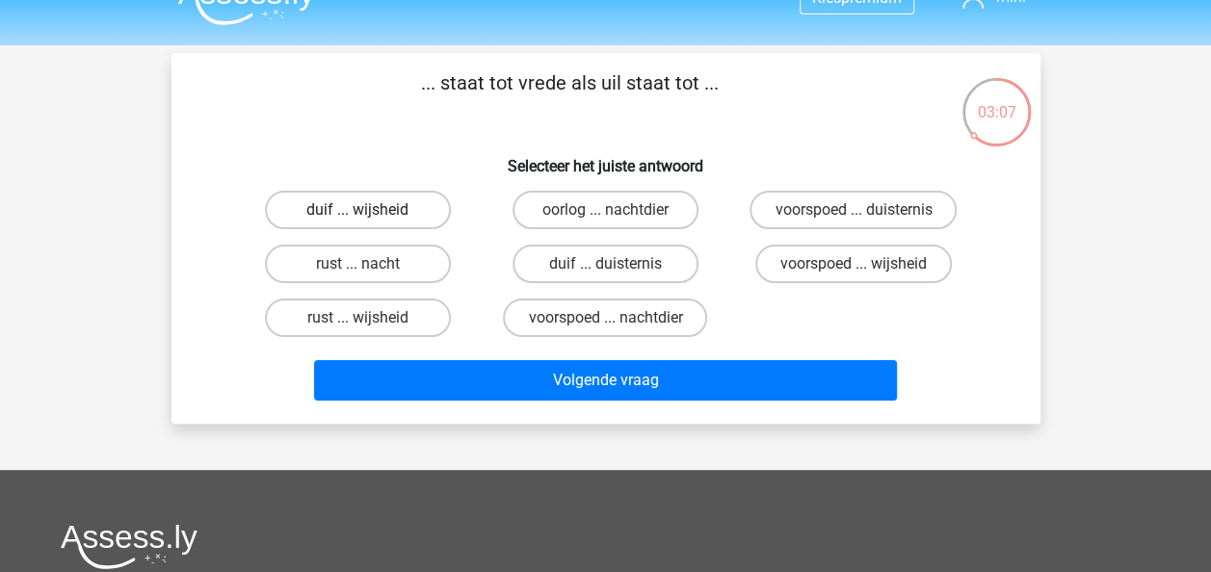
click at [396, 213] on label "duif ... wijsheid" at bounding box center [358, 210] width 186 height 39
click at [370, 213] on input "duif ... wijsheid" at bounding box center [363, 216] width 13 height 13
radio input "true"
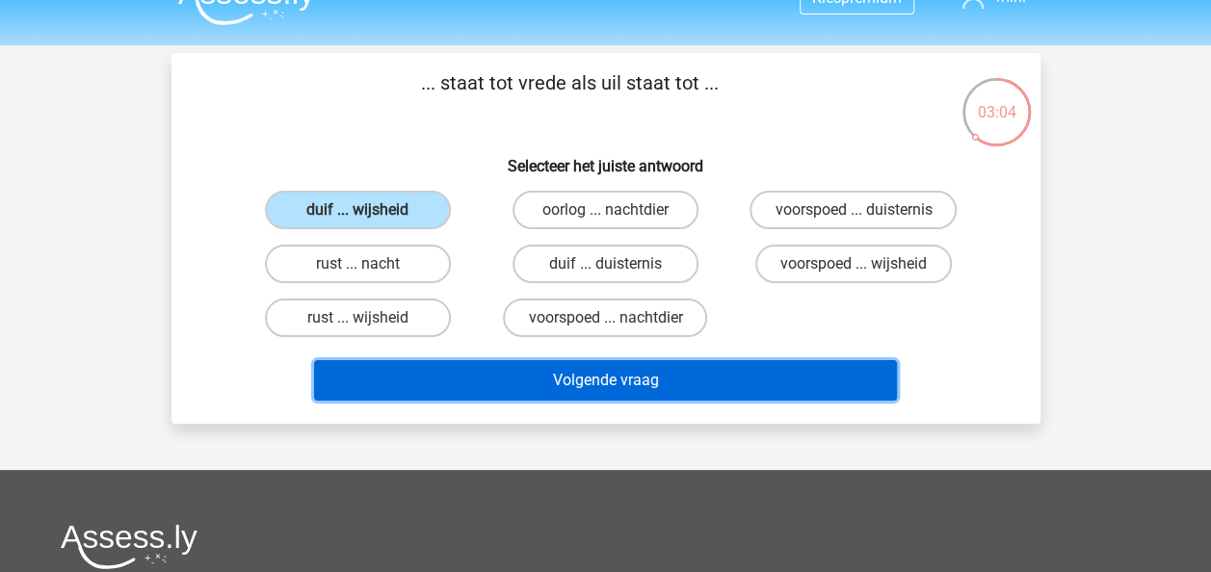
click at [498, 380] on button "Volgende vraag" at bounding box center [605, 380] width 583 height 40
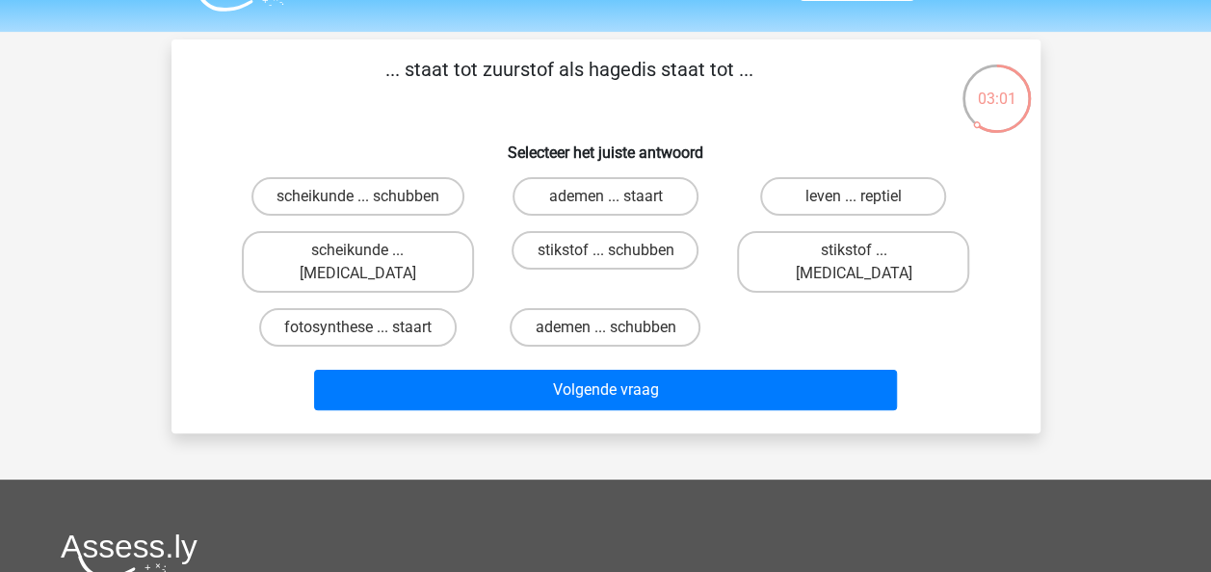
scroll to position [48, 0]
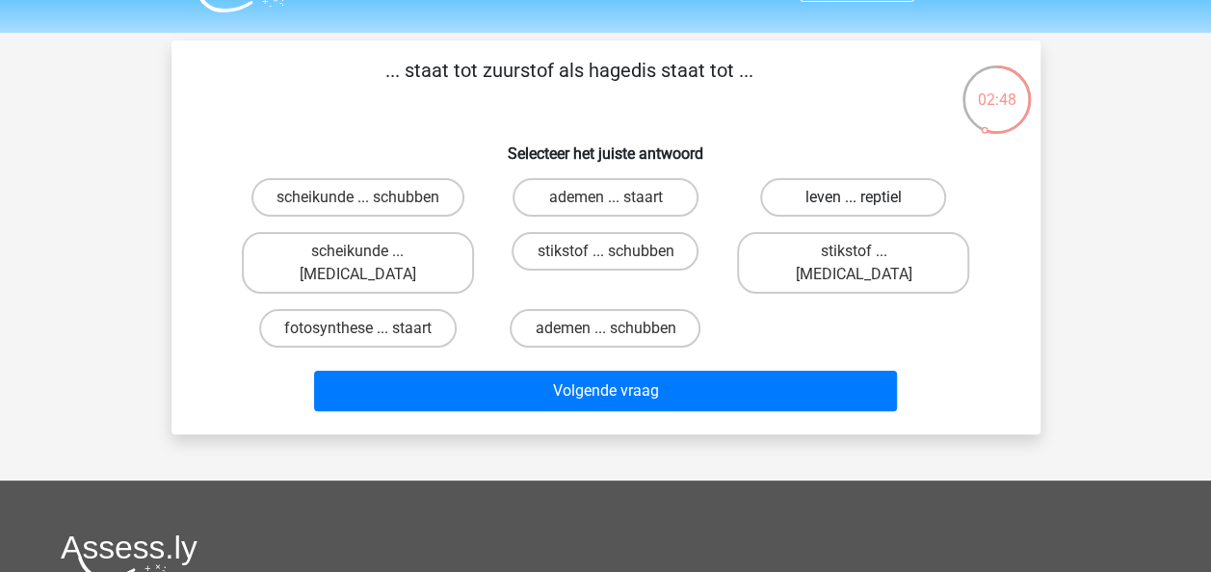
click at [825, 202] on label "leven ... reptiel" at bounding box center [853, 197] width 186 height 39
click at [854, 202] on input "leven ... reptiel" at bounding box center [860, 204] width 13 height 13
radio input "true"
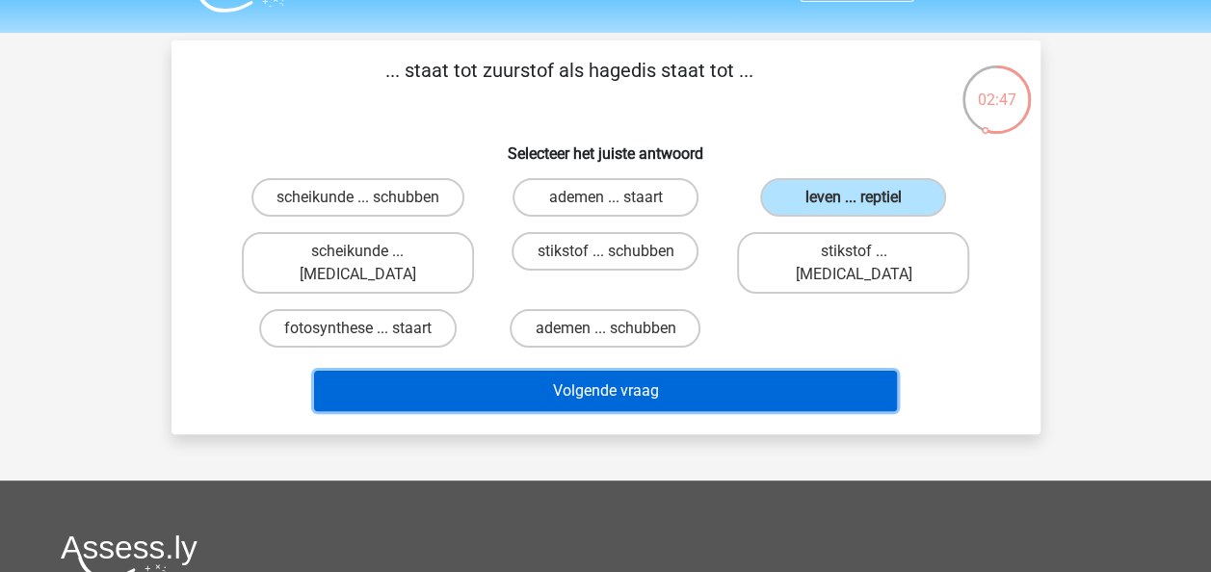
click at [730, 374] on button "Volgende vraag" at bounding box center [605, 391] width 583 height 40
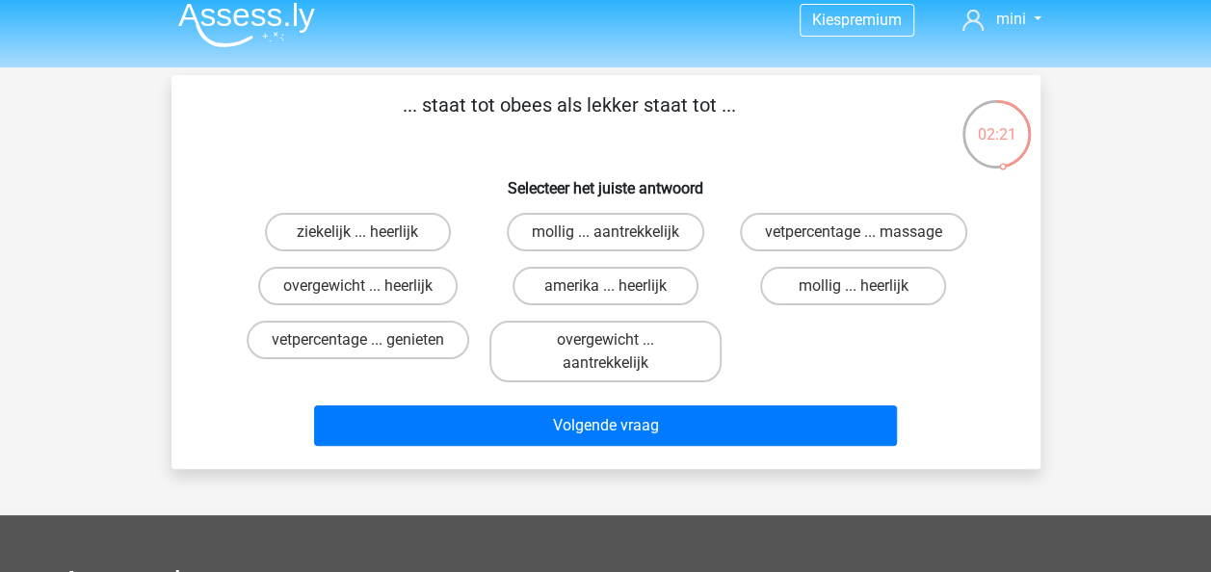
scroll to position [0, 0]
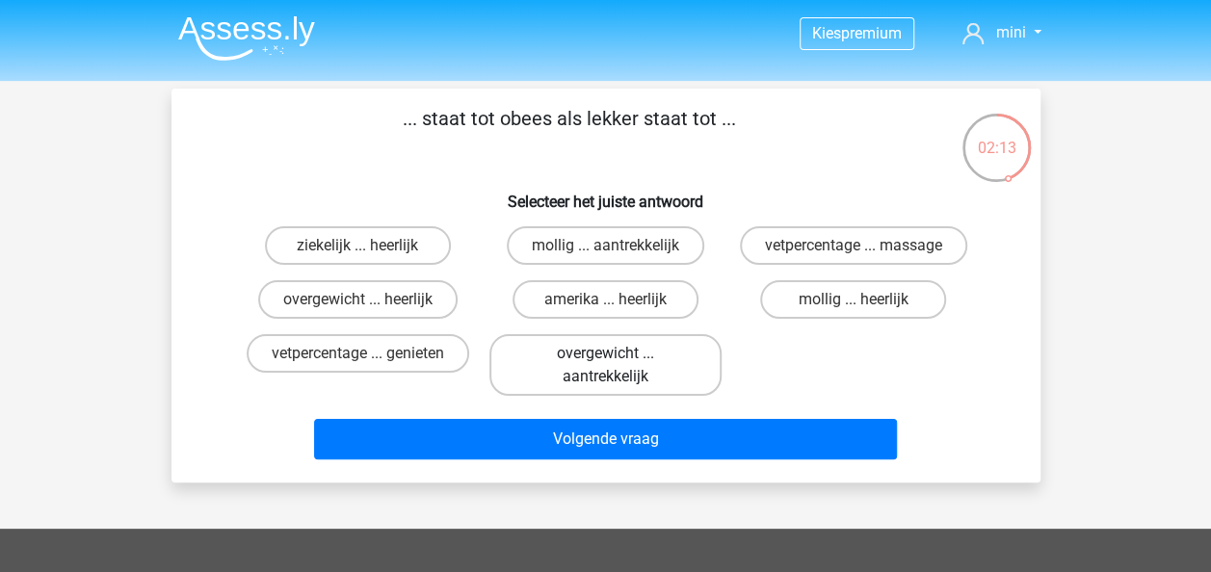
click at [580, 354] on label "overgewicht ... aantrekkelijk" at bounding box center [605, 365] width 232 height 62
click at [605, 354] on input "overgewicht ... aantrekkelijk" at bounding box center [611, 360] width 13 height 13
radio input "true"
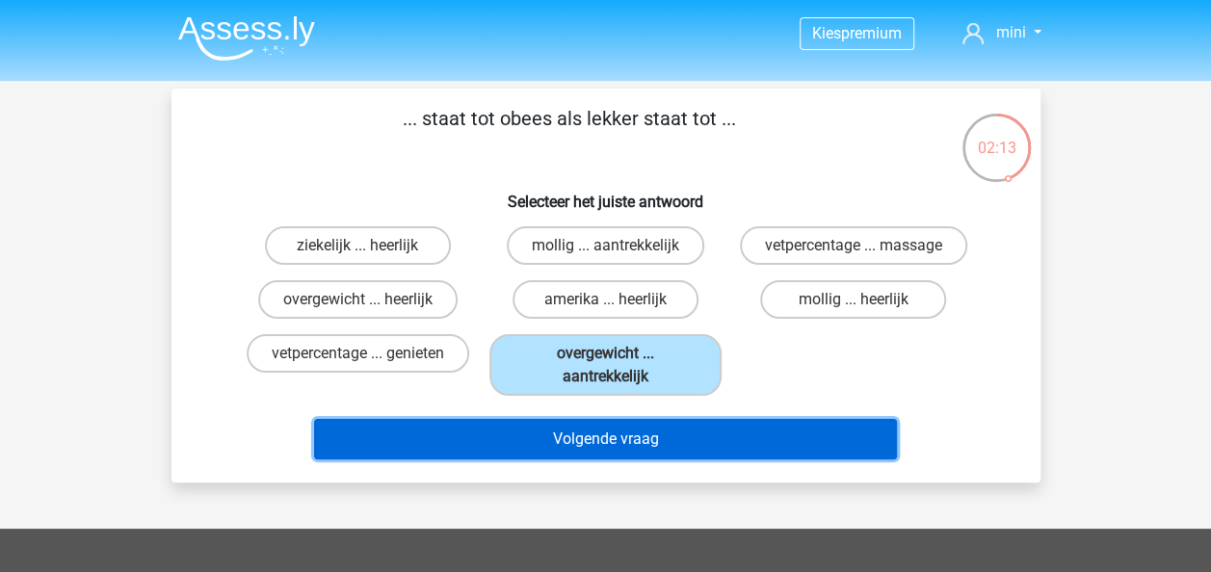
click at [572, 426] on button "Volgende vraag" at bounding box center [605, 439] width 583 height 40
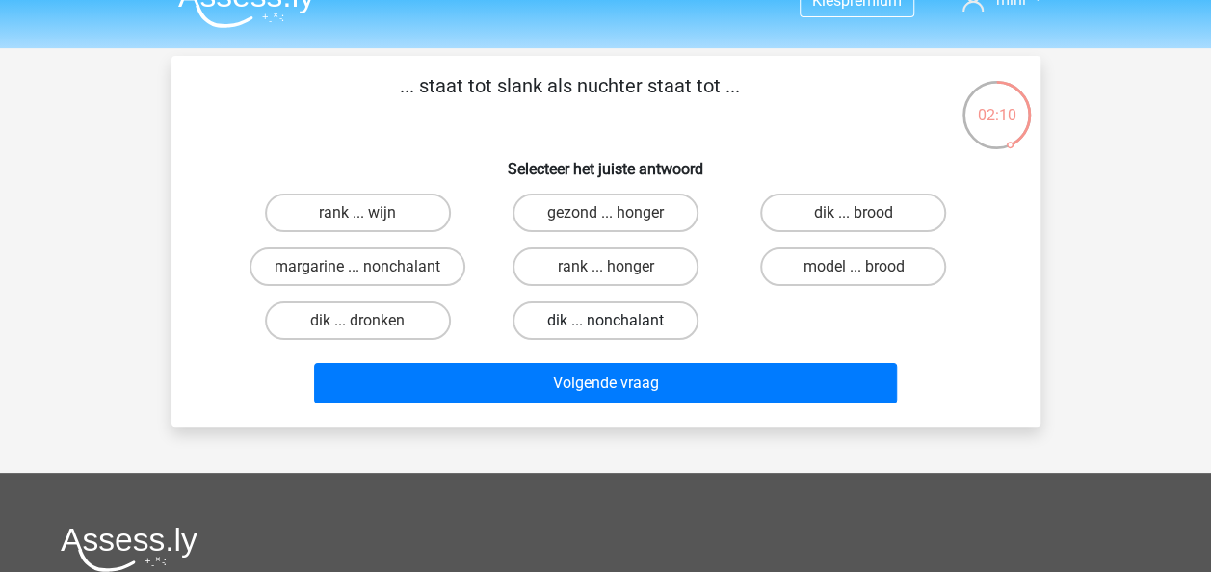
scroll to position [30, 0]
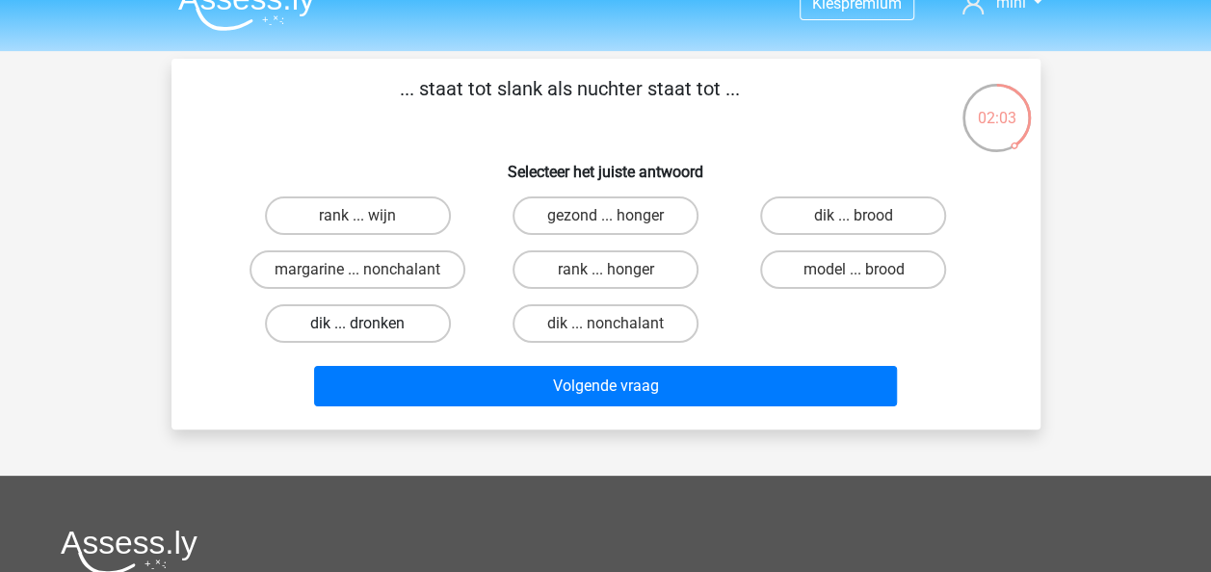
click at [373, 312] on label "dik ... dronken" at bounding box center [358, 323] width 186 height 39
click at [370, 324] on input "dik ... dronken" at bounding box center [363, 330] width 13 height 13
radio input "true"
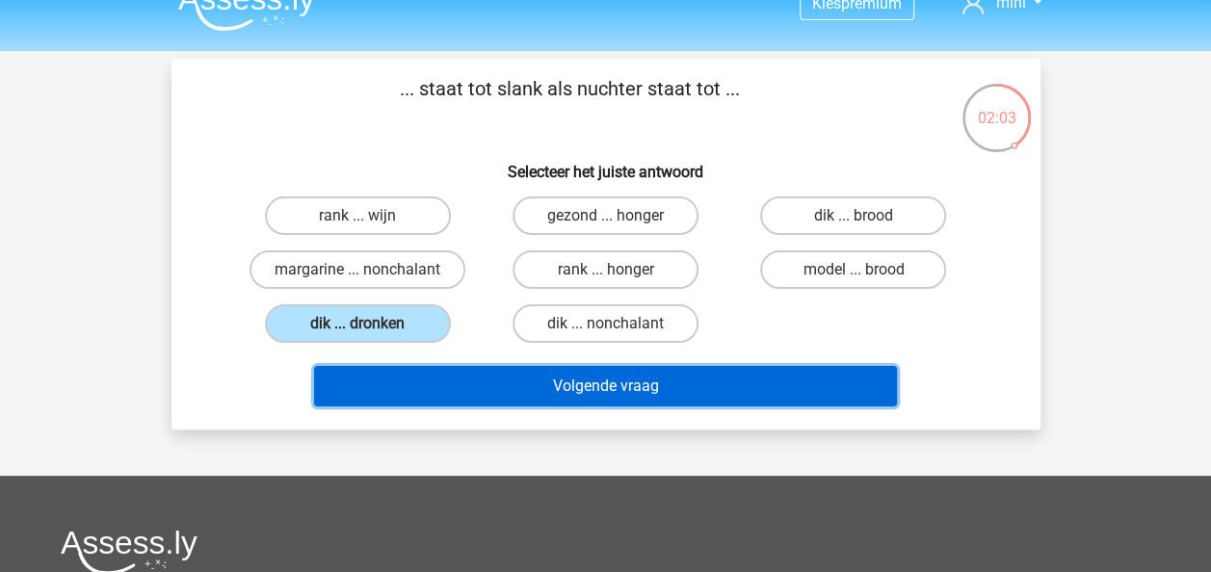
click at [462, 389] on button "Volgende vraag" at bounding box center [605, 386] width 583 height 40
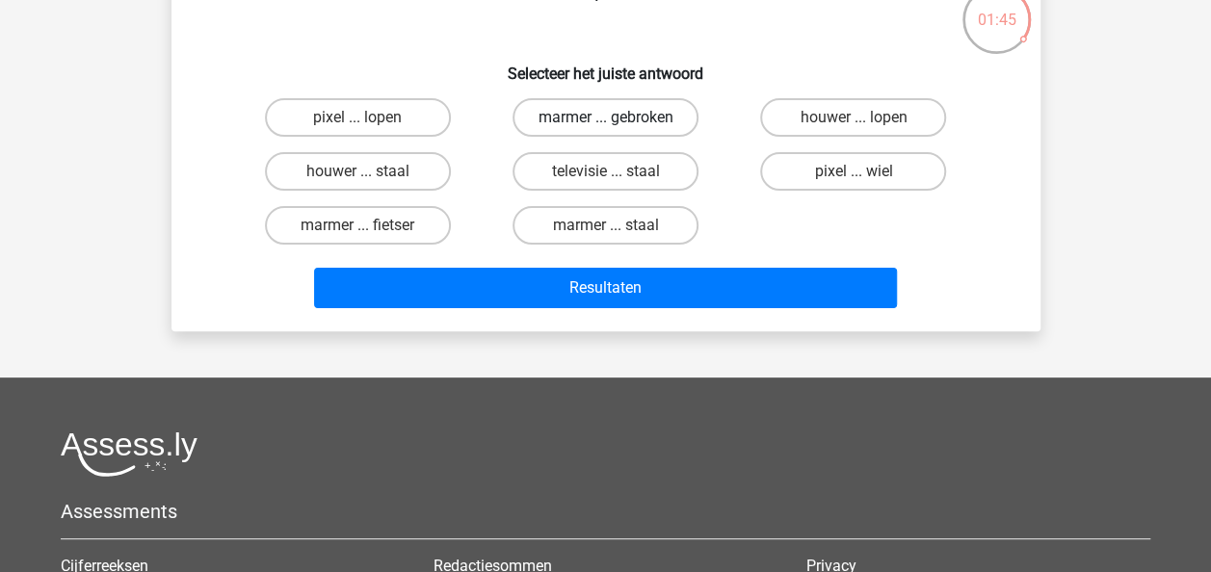
scroll to position [129, 0]
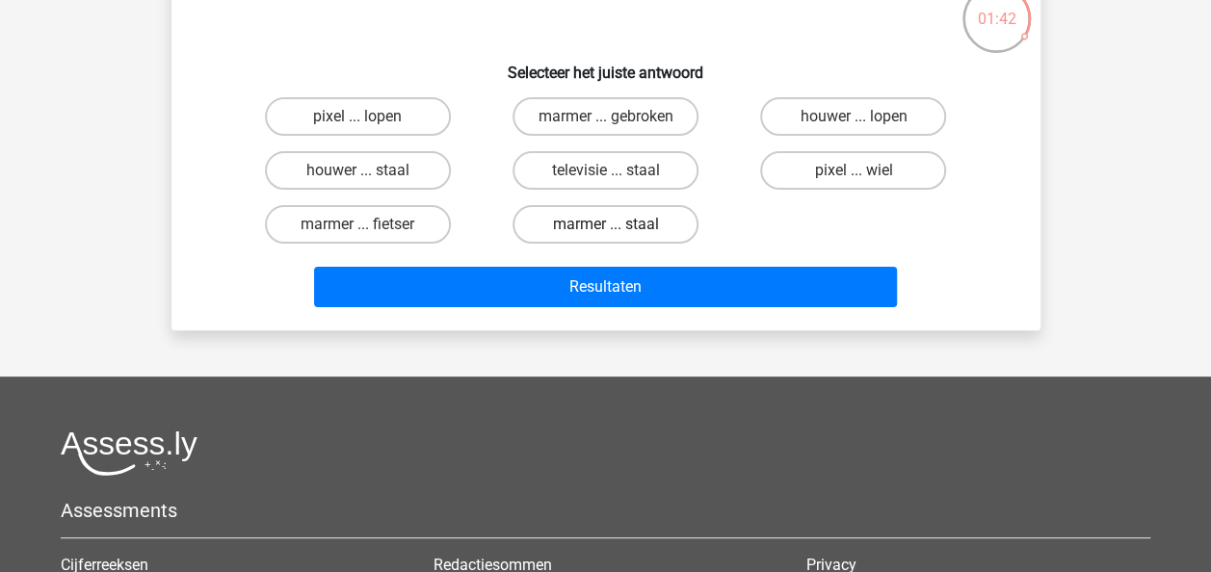
click at [593, 224] on label "marmer ... staal" at bounding box center [606, 224] width 186 height 39
click at [605, 224] on input "marmer ... staal" at bounding box center [611, 230] width 13 height 13
radio input "true"
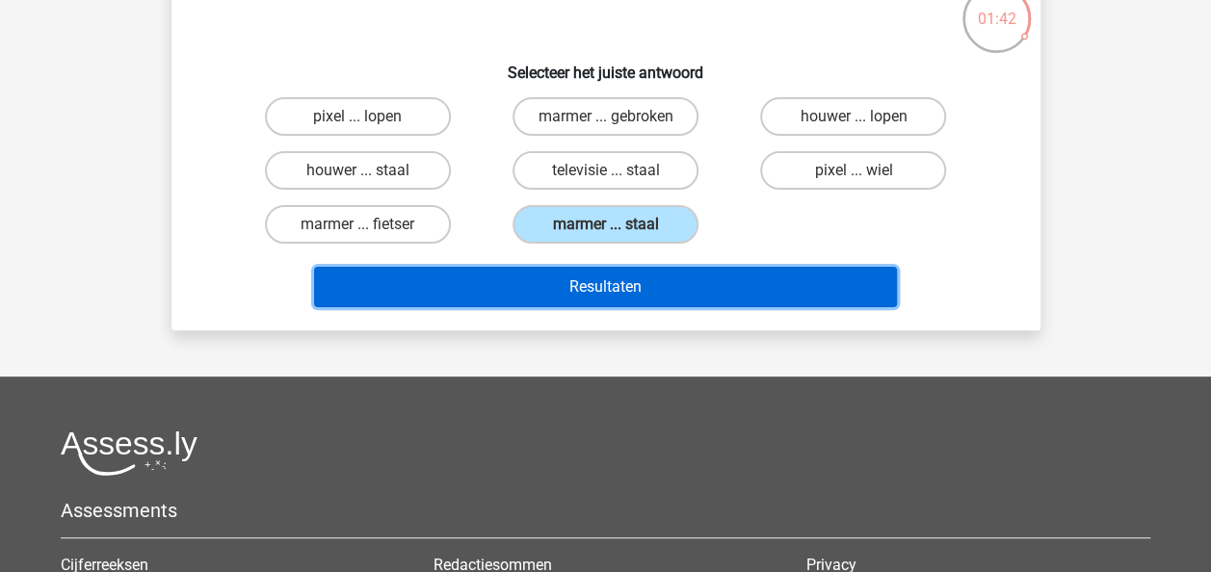
click at [612, 293] on button "Resultaten" at bounding box center [605, 287] width 583 height 40
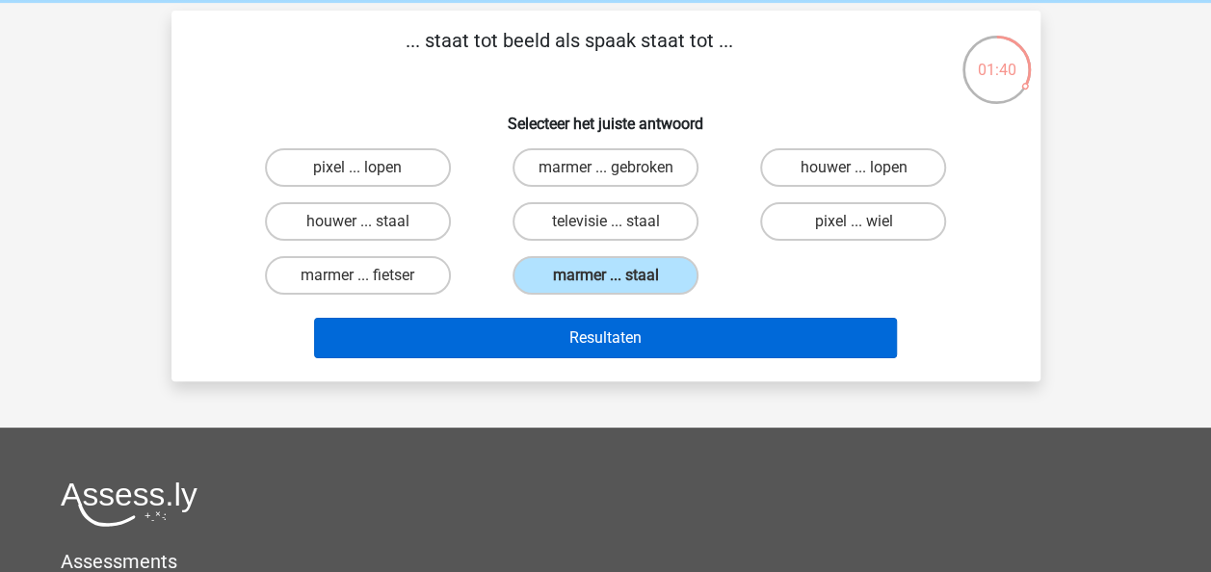
scroll to position [66, 0]
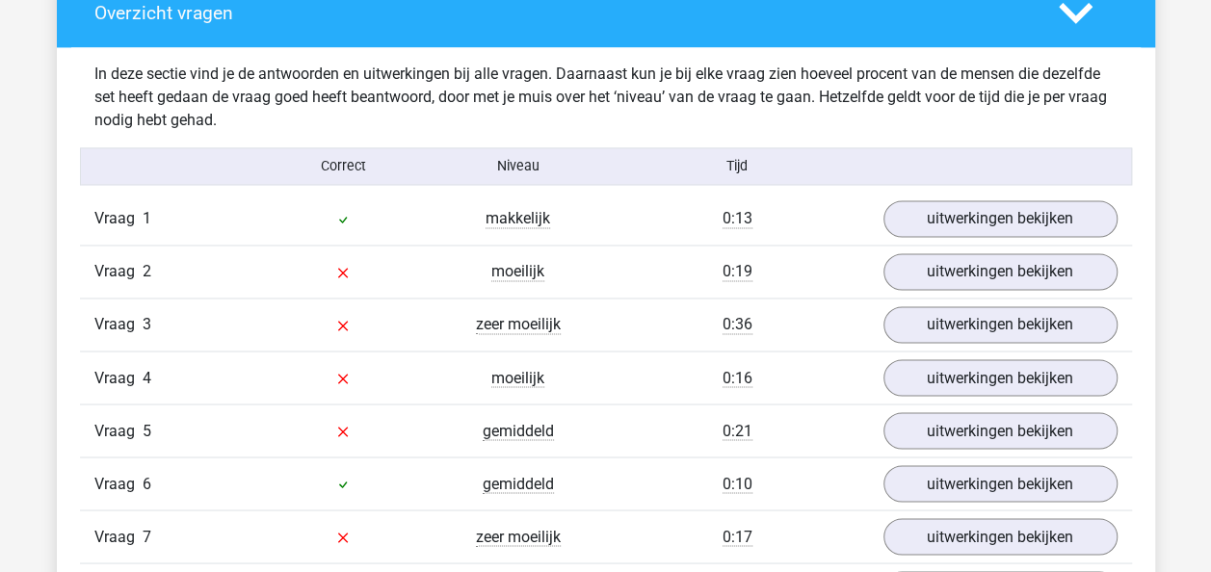
scroll to position [1509, 0]
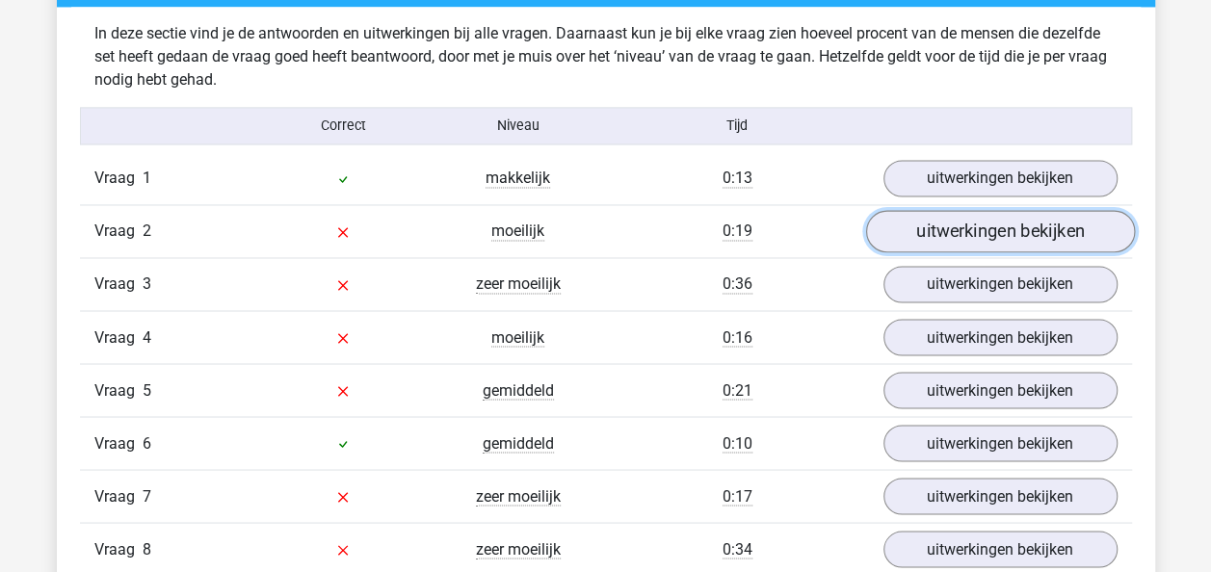
click at [979, 228] on link "uitwerkingen bekijken" at bounding box center [999, 232] width 269 height 42
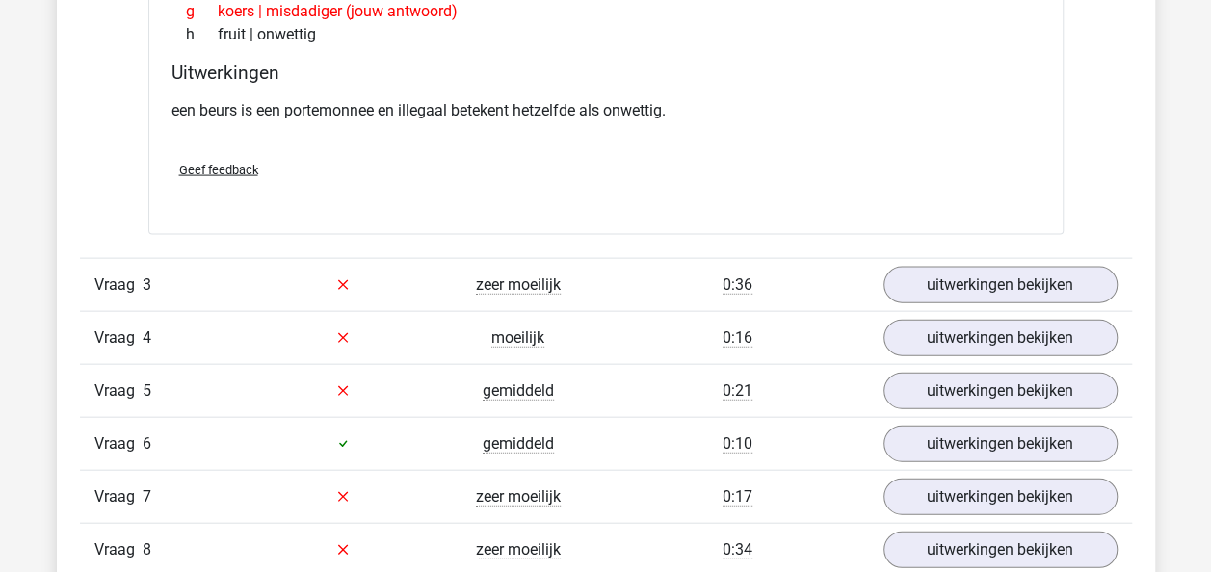
scroll to position [1992, 0]
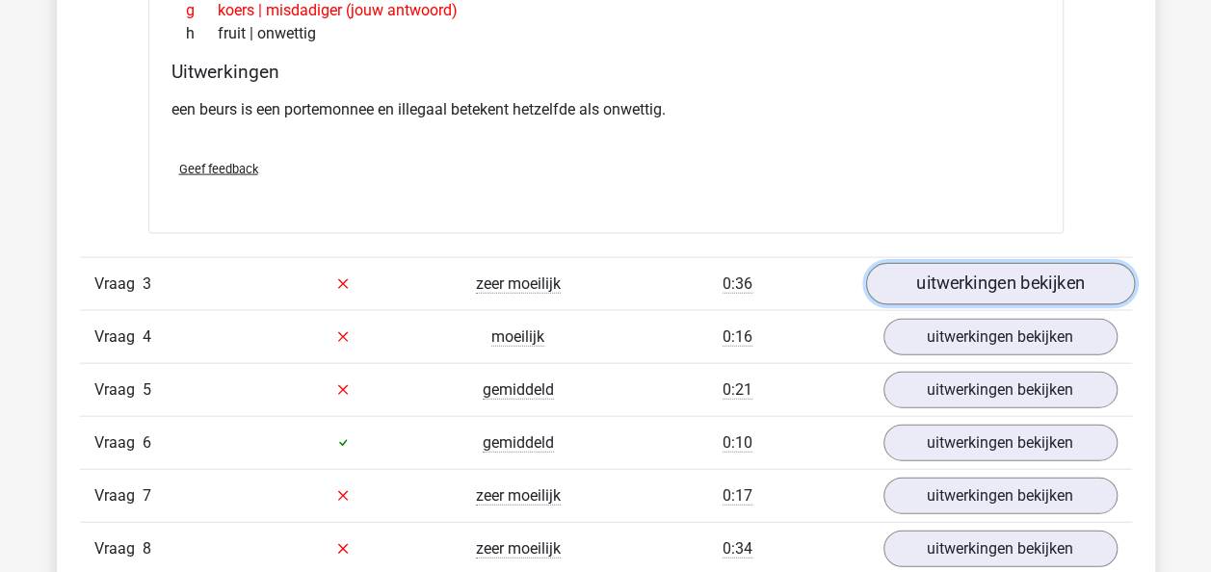
click at [969, 300] on link "uitwerkingen bekijken" at bounding box center [999, 284] width 269 height 42
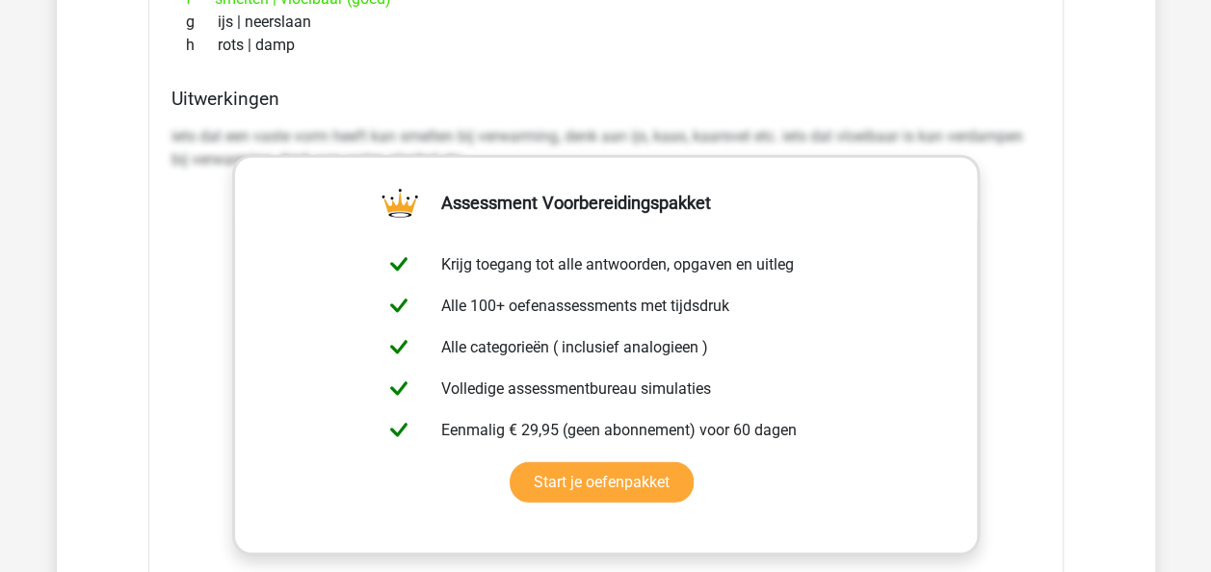
scroll to position [2919, 0]
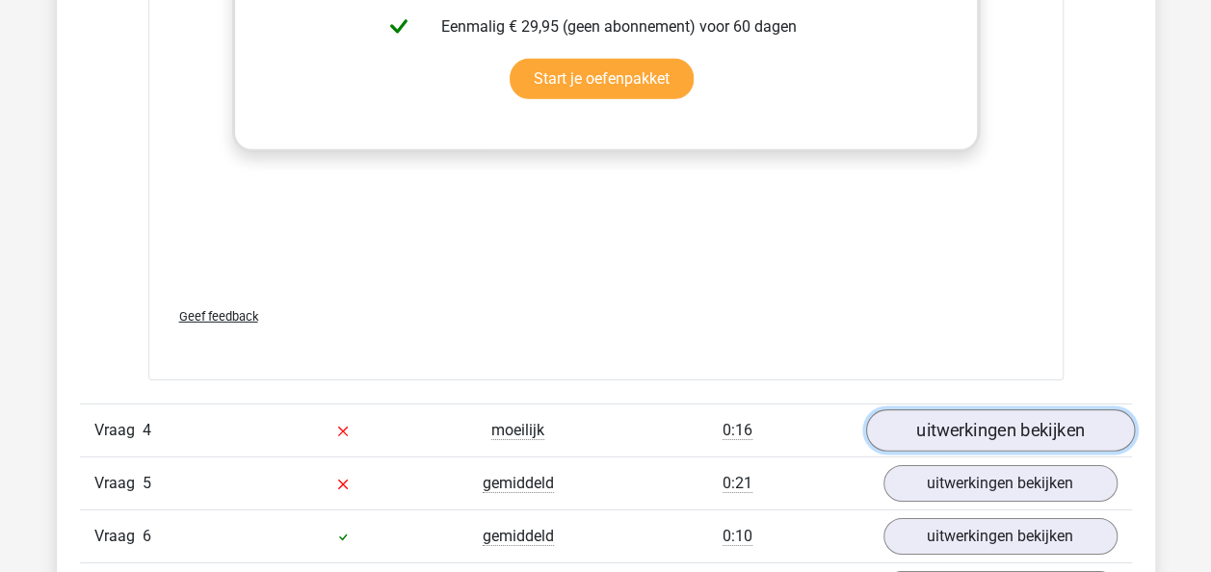
click at [933, 430] on link "uitwerkingen bekijken" at bounding box center [999, 430] width 269 height 42
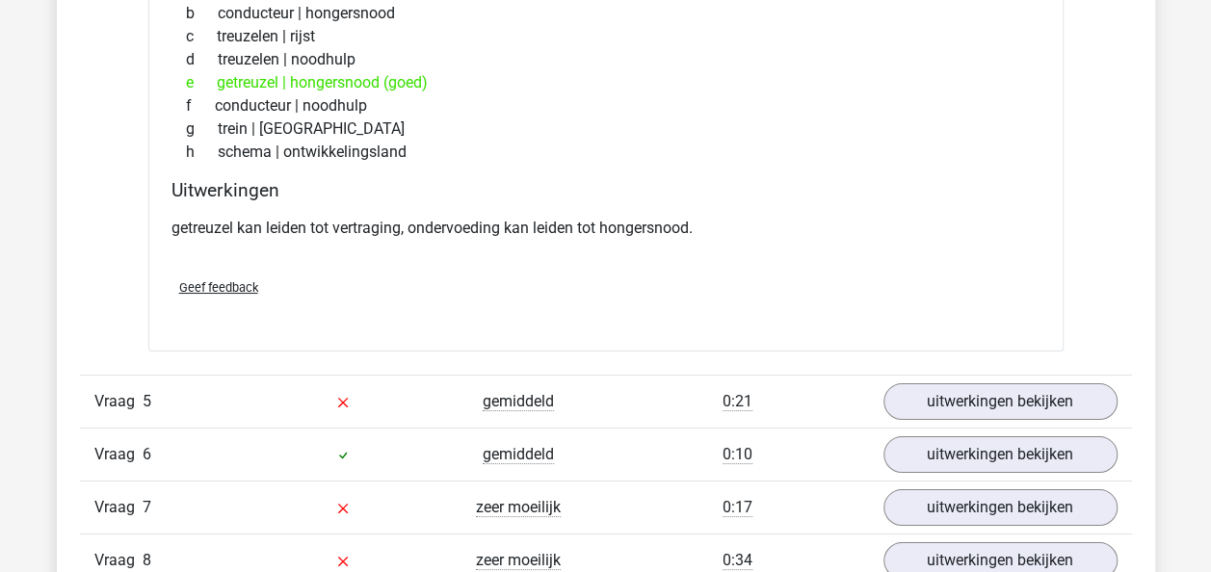
scroll to position [3669, 0]
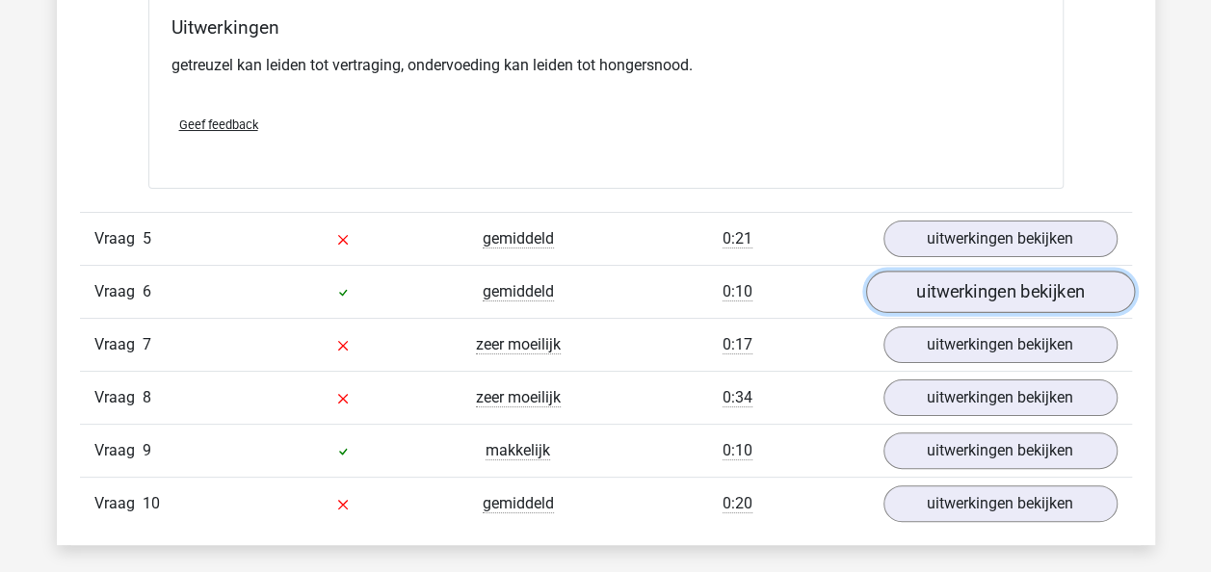
click at [981, 282] on link "uitwerkingen bekijken" at bounding box center [999, 292] width 269 height 42
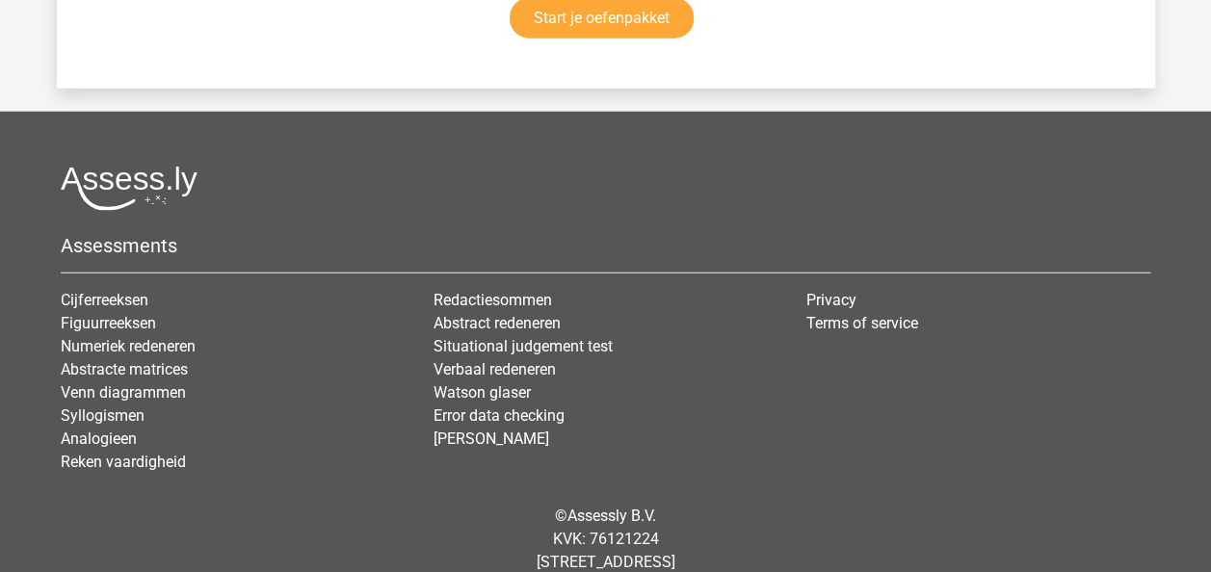
scroll to position [6121, 0]
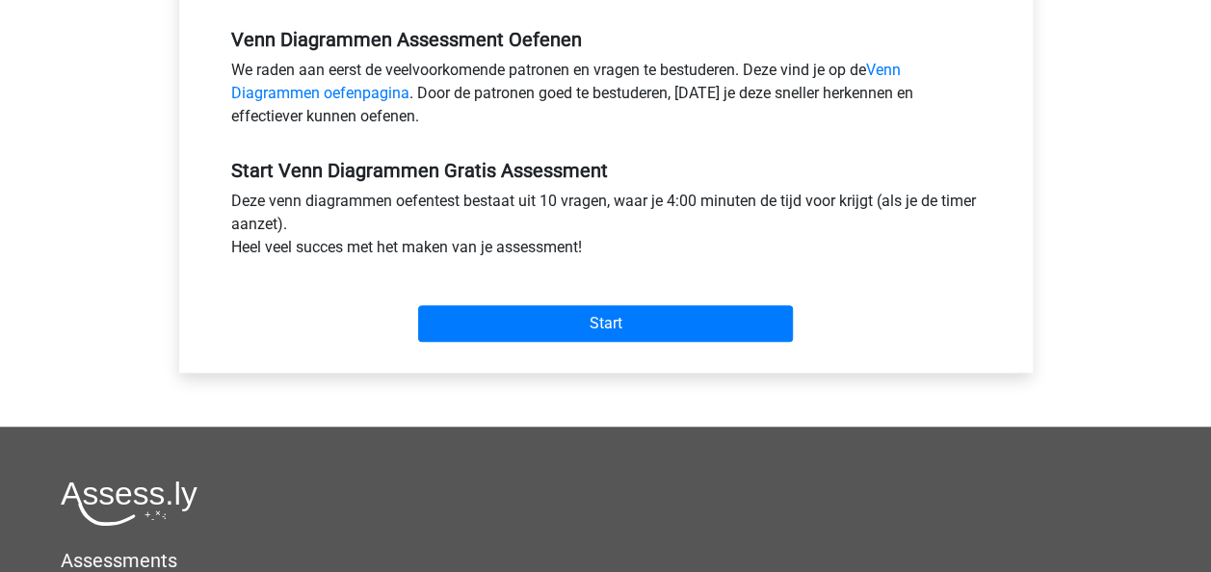
scroll to position [588, 0]
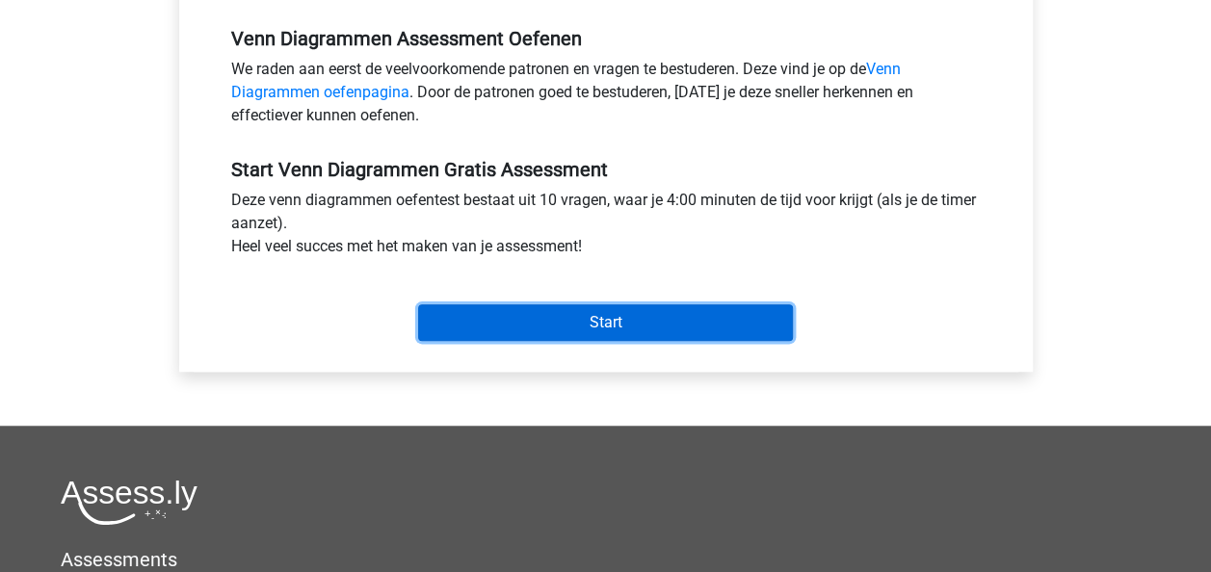
click at [499, 326] on input "Start" at bounding box center [605, 322] width 375 height 37
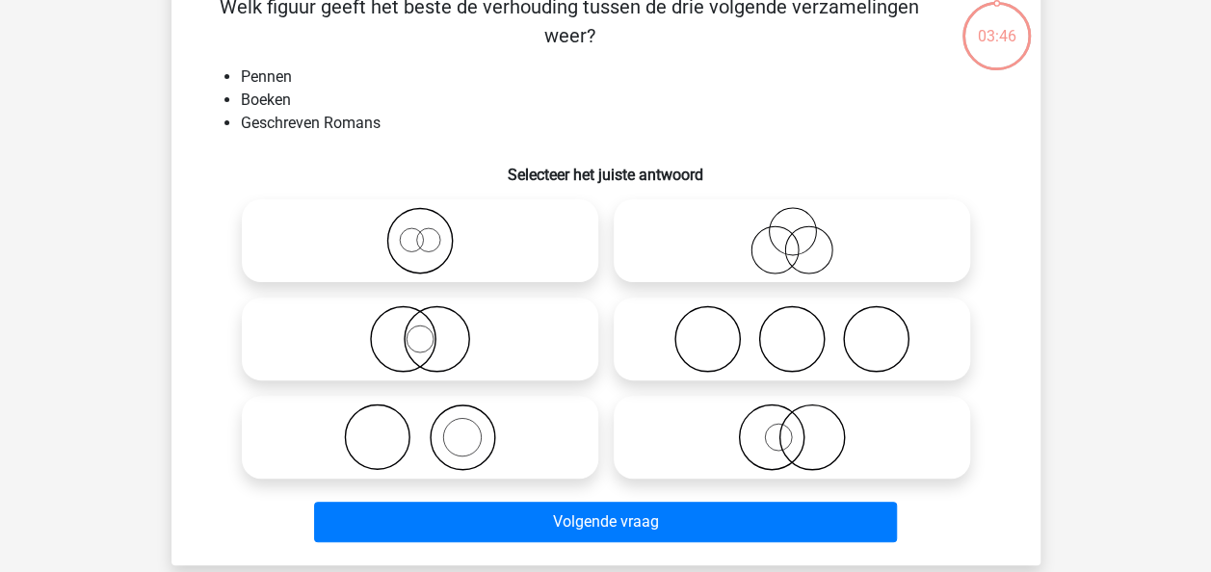
scroll to position [113, 0]
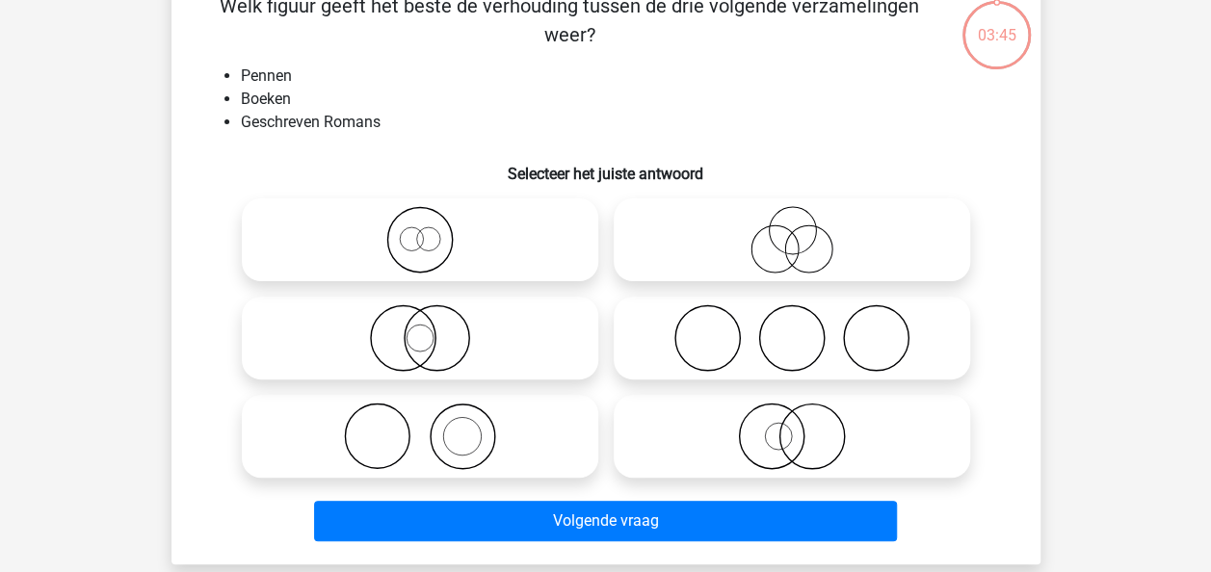
click at [480, 426] on icon at bounding box center [420, 436] width 341 height 67
click at [433, 426] on input "radio" at bounding box center [426, 420] width 13 height 13
radio input "true"
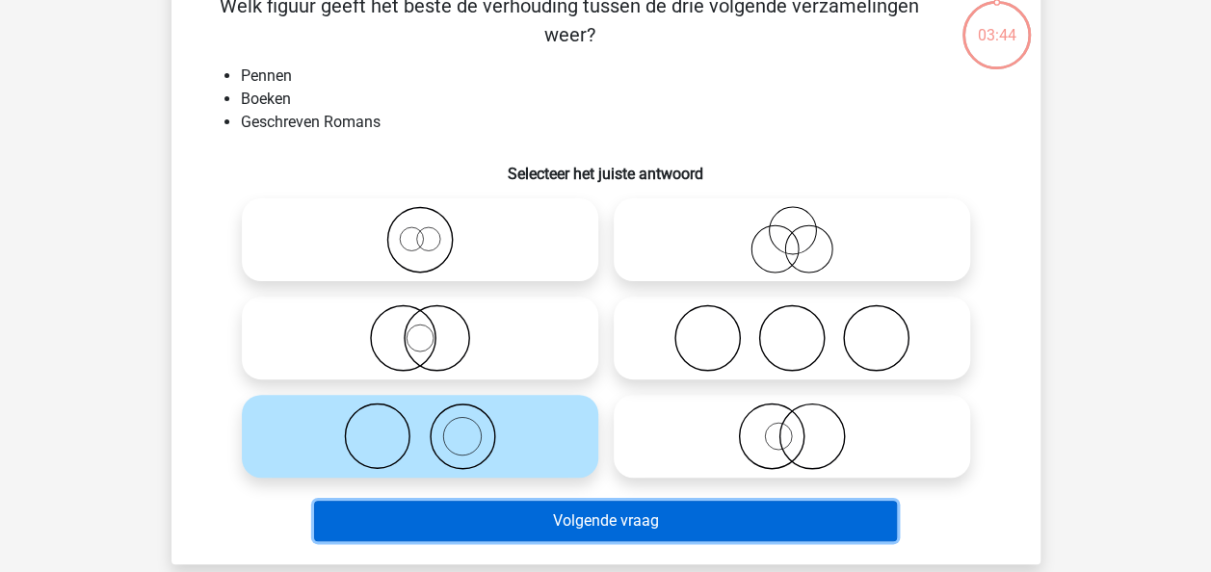
click at [545, 519] on button "Volgende vraag" at bounding box center [605, 521] width 583 height 40
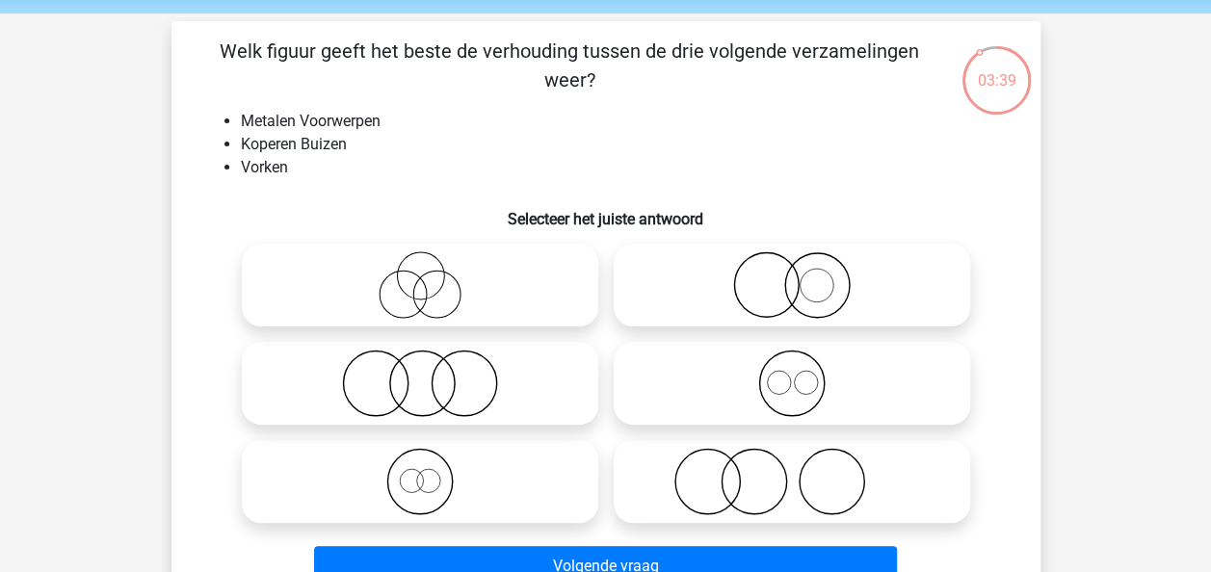
scroll to position [65, 0]
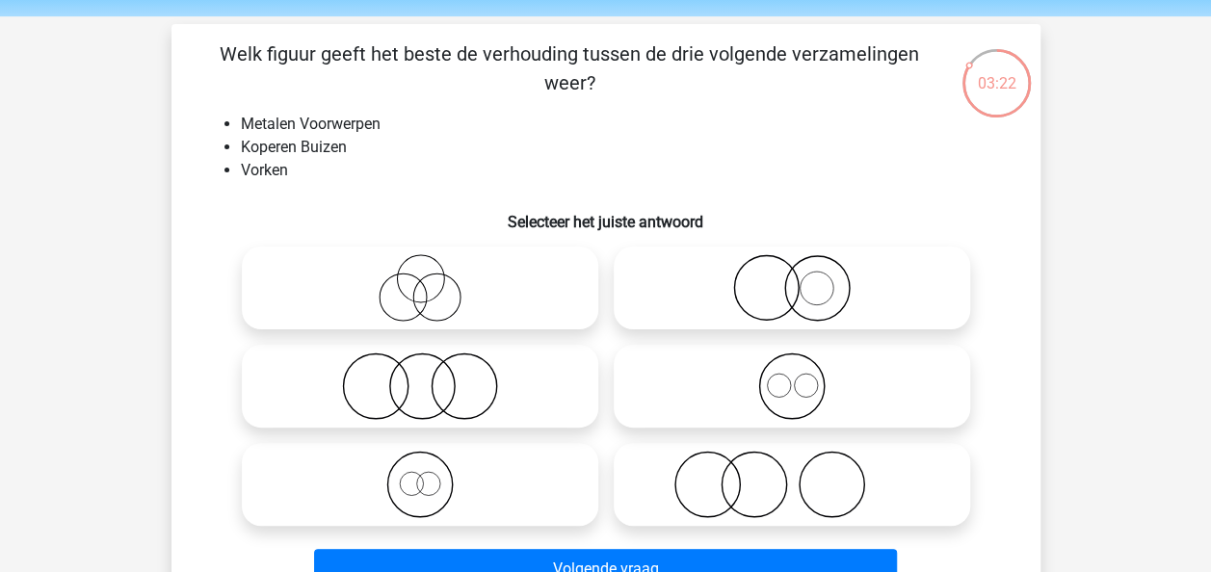
click at [761, 387] on icon at bounding box center [791, 386] width 341 height 67
click at [792, 377] on input "radio" at bounding box center [798, 370] width 13 height 13
radio input "true"
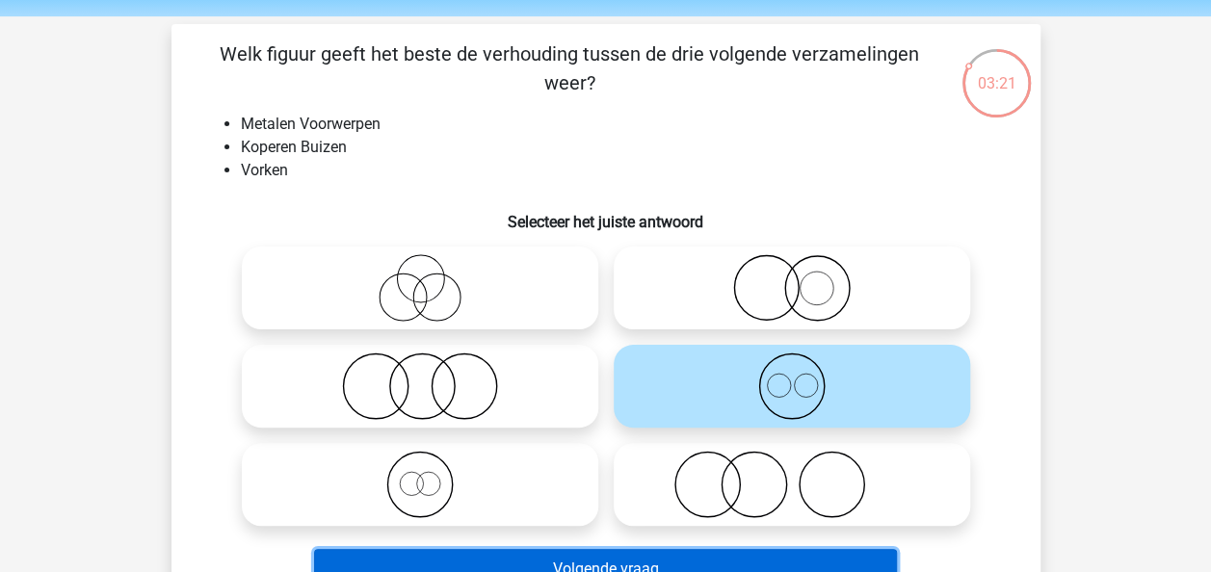
click at [620, 557] on button "Volgende vraag" at bounding box center [605, 569] width 583 height 40
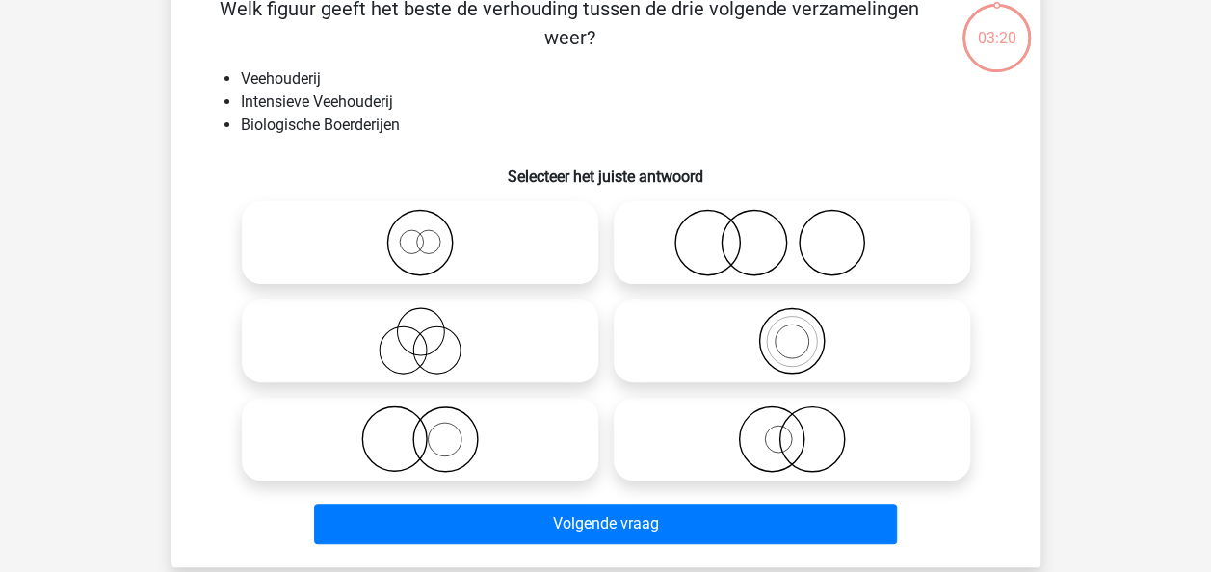
scroll to position [68, 0]
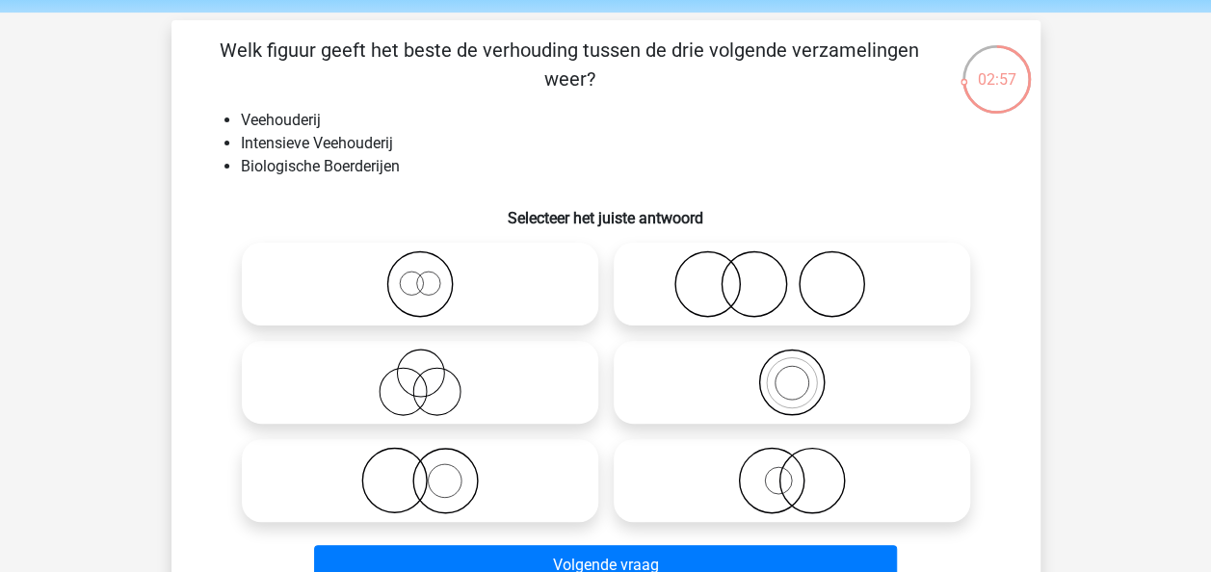
click at [719, 292] on icon at bounding box center [791, 284] width 341 height 67
click at [792, 275] on input "radio" at bounding box center [798, 268] width 13 height 13
radio input "true"
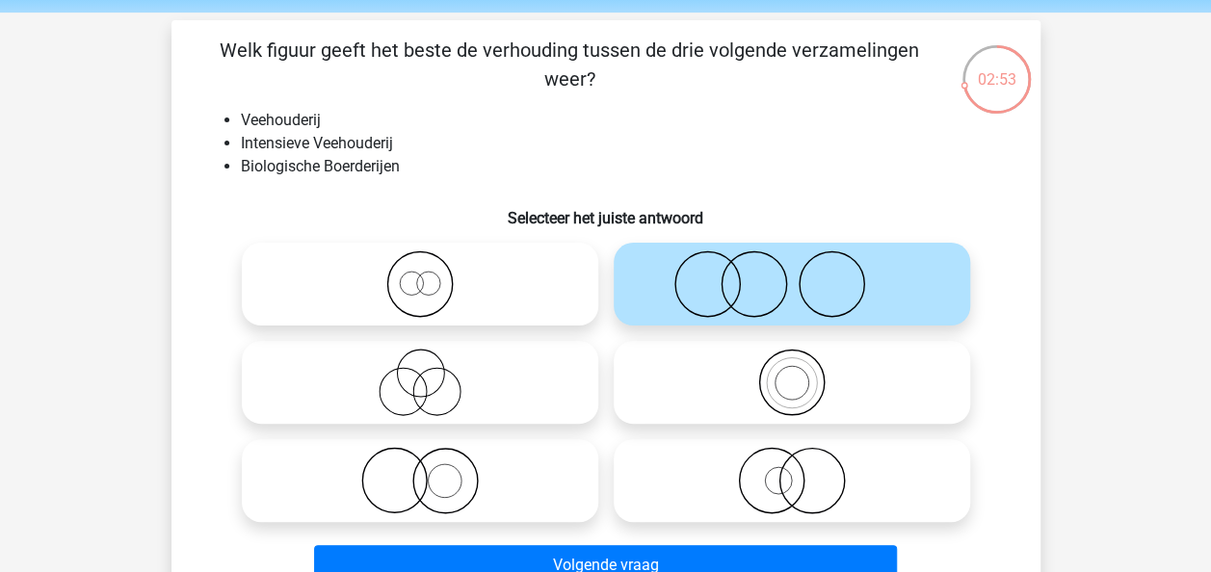
click at [424, 485] on icon at bounding box center [420, 480] width 341 height 67
click at [424, 471] on input "radio" at bounding box center [426, 465] width 13 height 13
radio input "true"
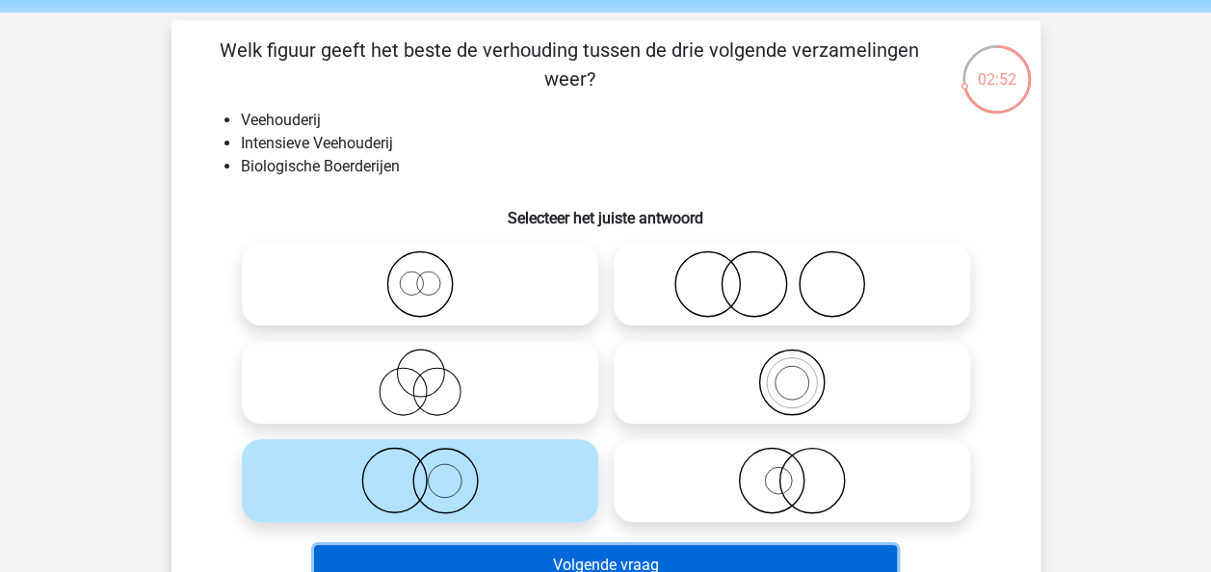
click at [479, 551] on button "Volgende vraag" at bounding box center [605, 565] width 583 height 40
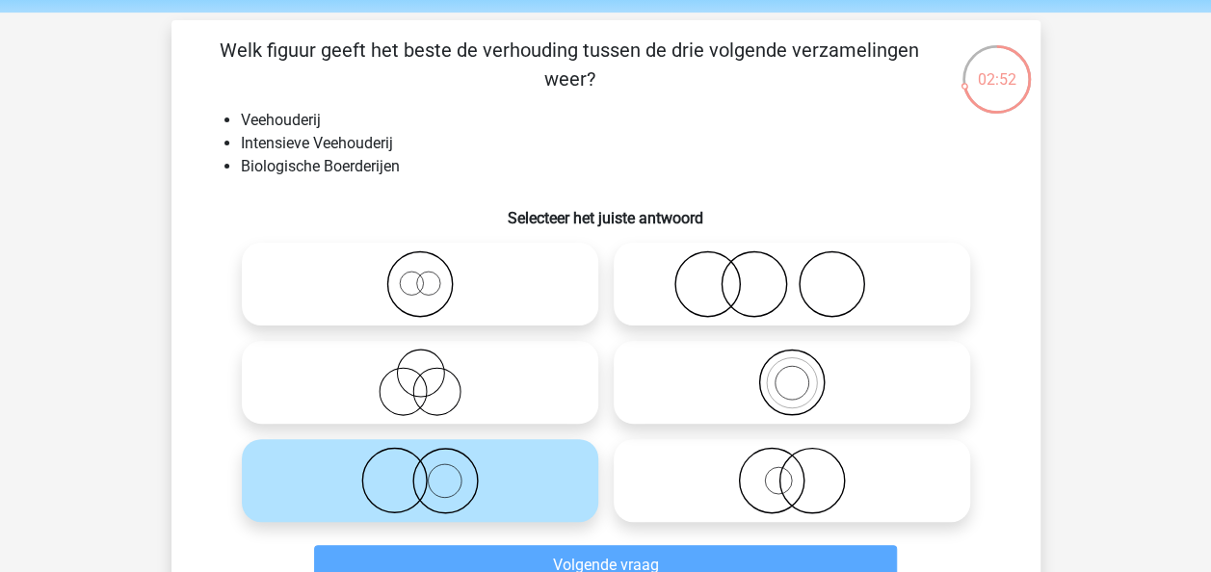
scroll to position [89, 0]
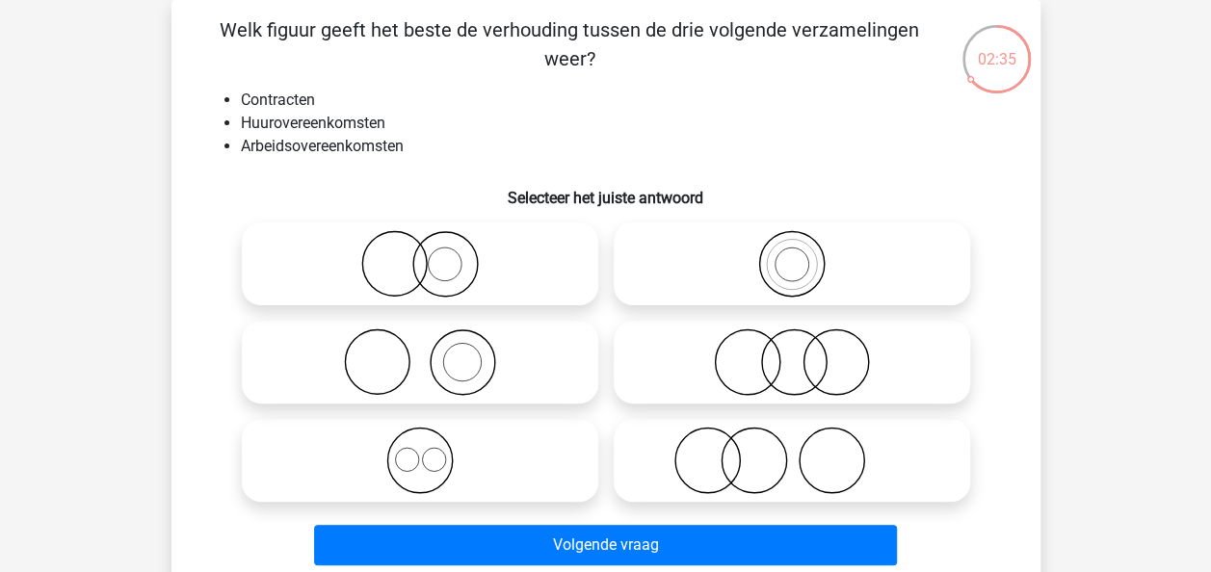
click at [432, 464] on icon at bounding box center [420, 460] width 341 height 67
click at [432, 451] on input "radio" at bounding box center [426, 444] width 13 height 13
radio input "true"
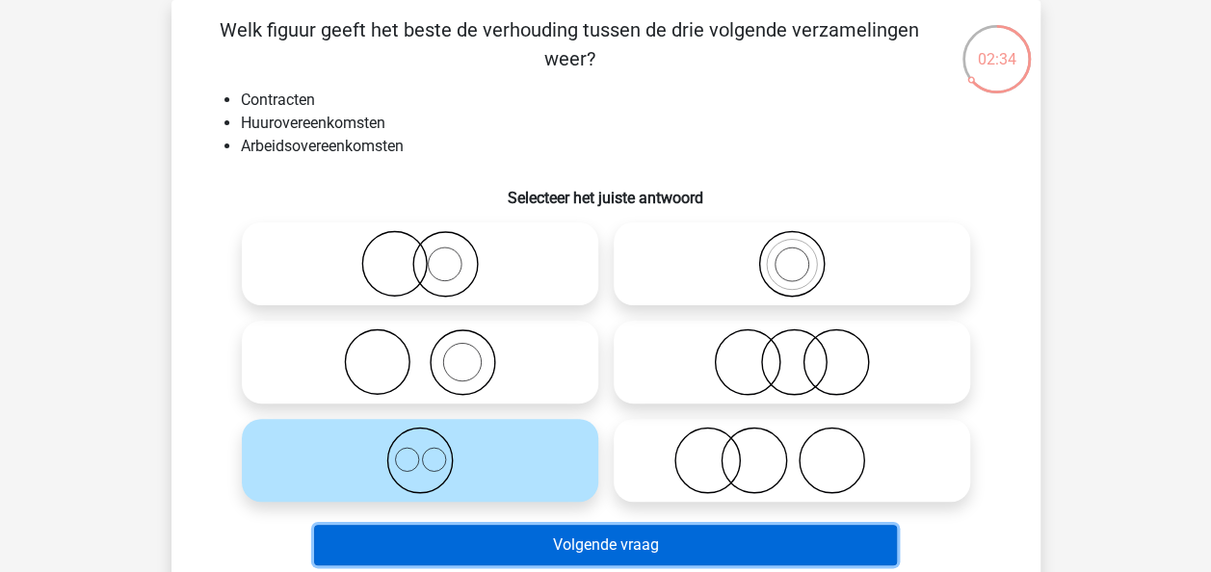
click at [479, 533] on button "Volgende vraag" at bounding box center [605, 545] width 583 height 40
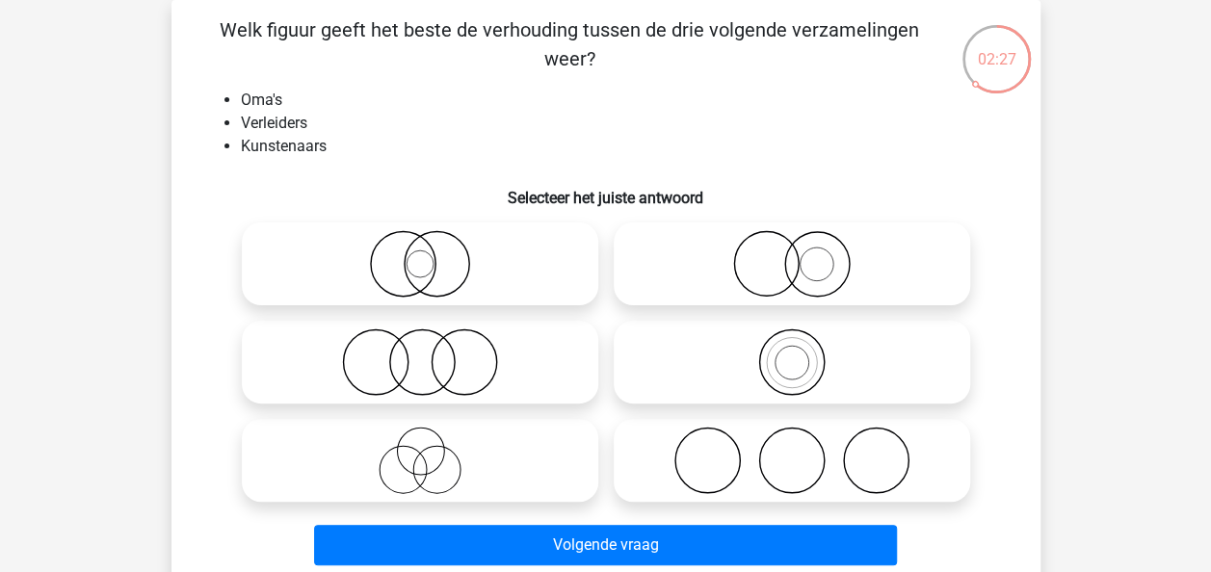
click at [460, 437] on icon at bounding box center [420, 460] width 341 height 67
click at [433, 438] on input "radio" at bounding box center [426, 444] width 13 height 13
radio input "true"
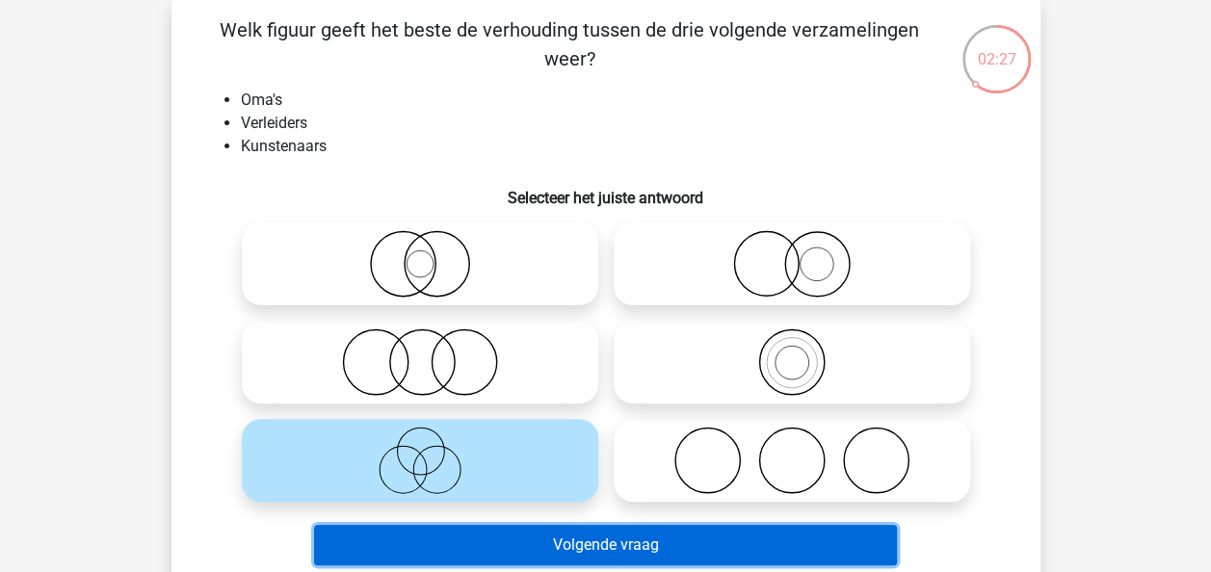
click at [526, 541] on button "Volgende vraag" at bounding box center [605, 545] width 583 height 40
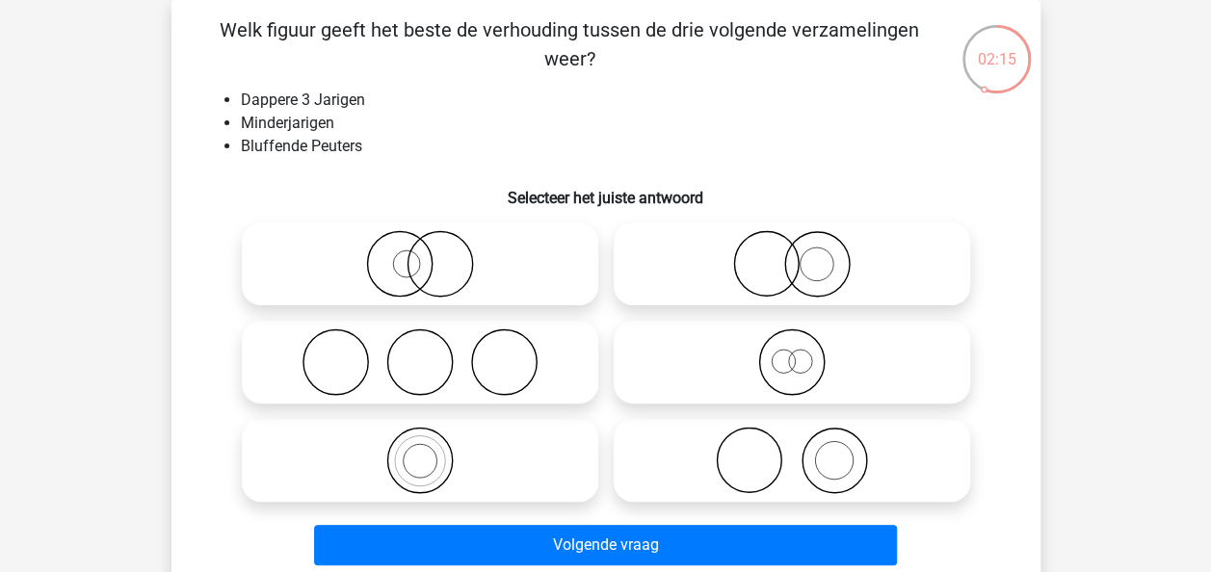
click at [408, 268] on circle at bounding box center [440, 264] width 65 height 65
click at [420, 254] on input "radio" at bounding box center [426, 248] width 13 height 13
radio input "true"
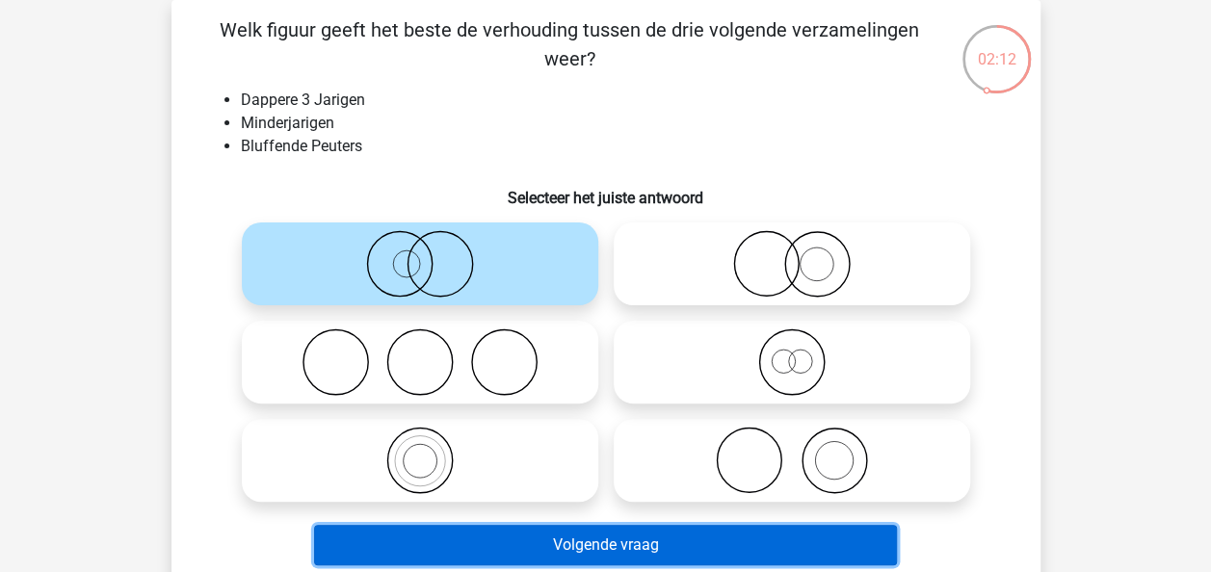
click at [505, 533] on button "Volgende vraag" at bounding box center [605, 545] width 583 height 40
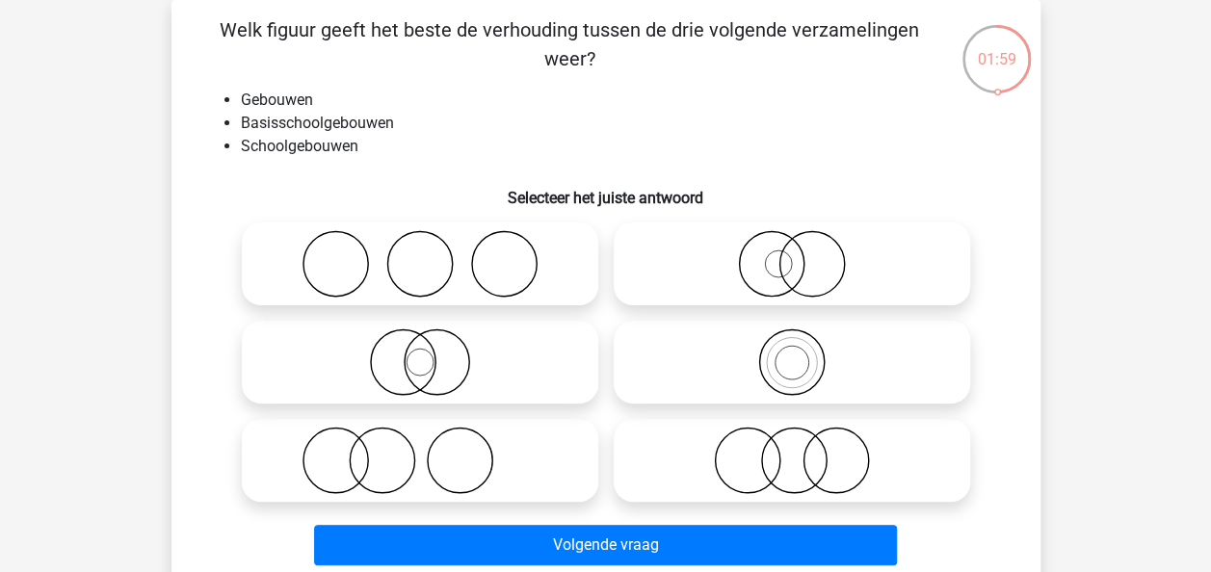
click at [767, 269] on icon at bounding box center [791, 263] width 341 height 67
click at [792, 254] on input "radio" at bounding box center [798, 248] width 13 height 13
radio input "true"
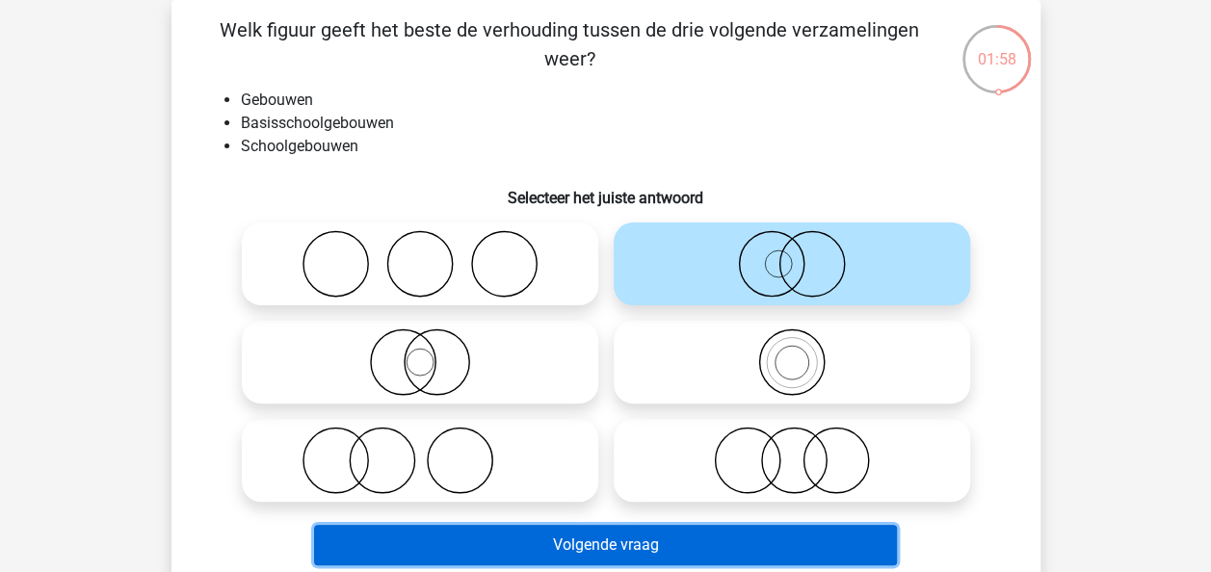
click at [611, 543] on button "Volgende vraag" at bounding box center [605, 545] width 583 height 40
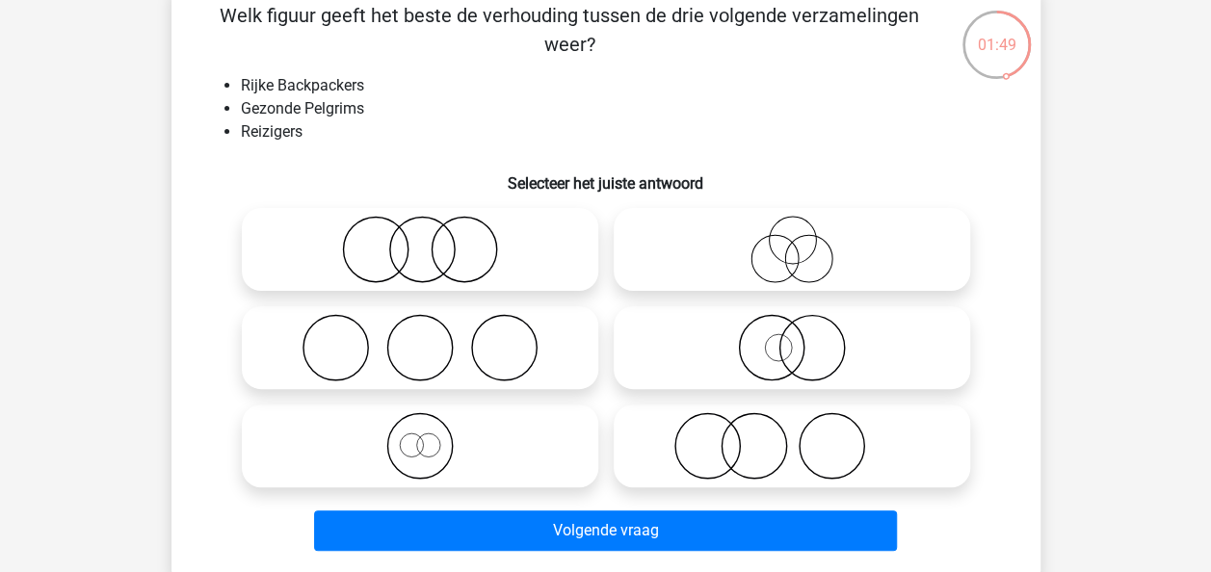
scroll to position [104, 0]
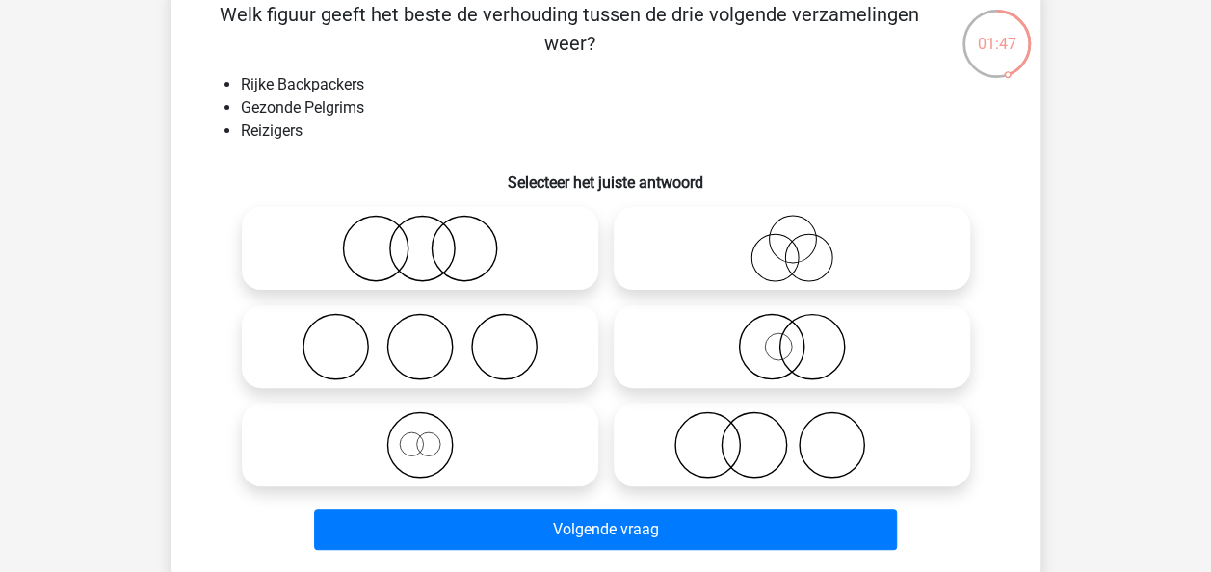
click at [480, 343] on icon at bounding box center [420, 346] width 341 height 67
click at [433, 337] on input "radio" at bounding box center [426, 331] width 13 height 13
radio input "true"
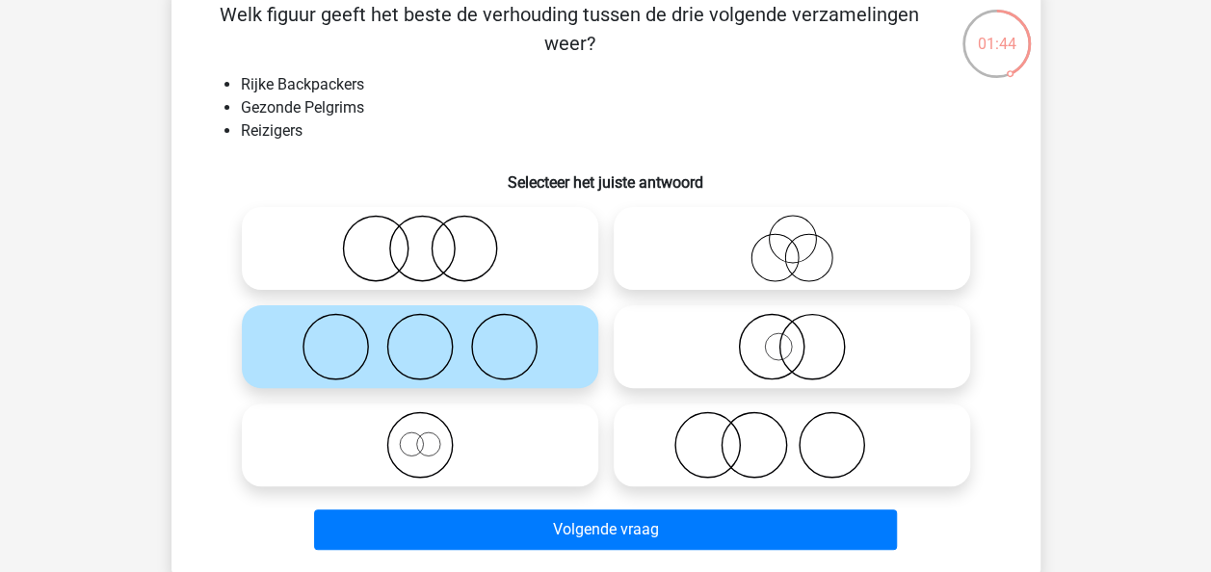
click at [773, 250] on icon at bounding box center [791, 248] width 341 height 67
click at [792, 239] on input "radio" at bounding box center [798, 232] width 13 height 13
radio input "true"
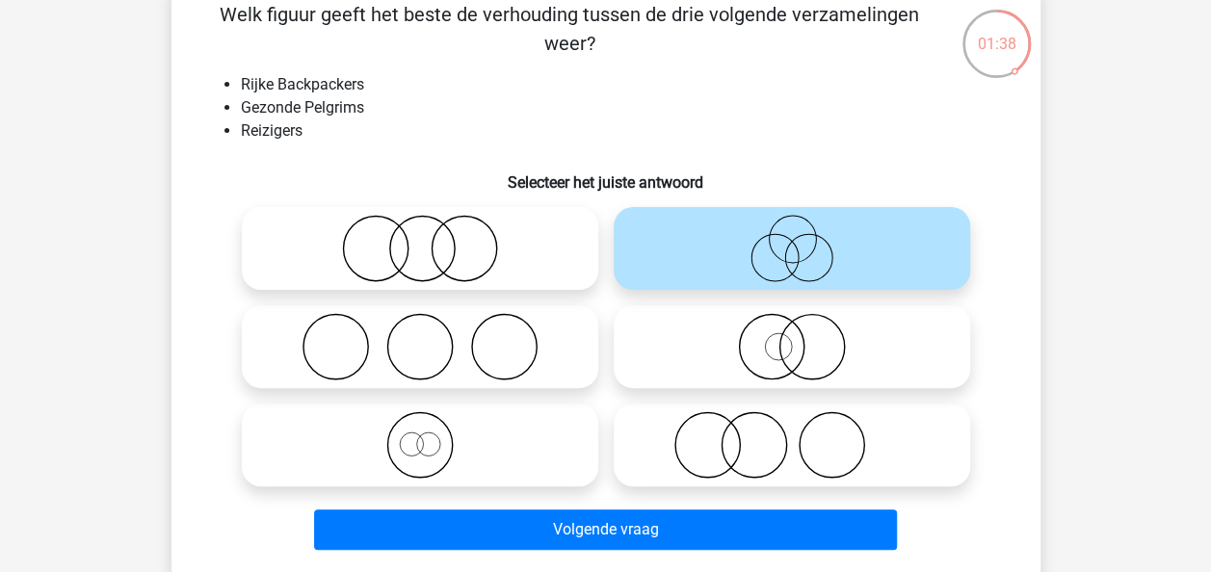
click at [532, 459] on icon at bounding box center [420, 444] width 341 height 67
click at [433, 435] on input "radio" at bounding box center [426, 429] width 13 height 13
radio input "true"
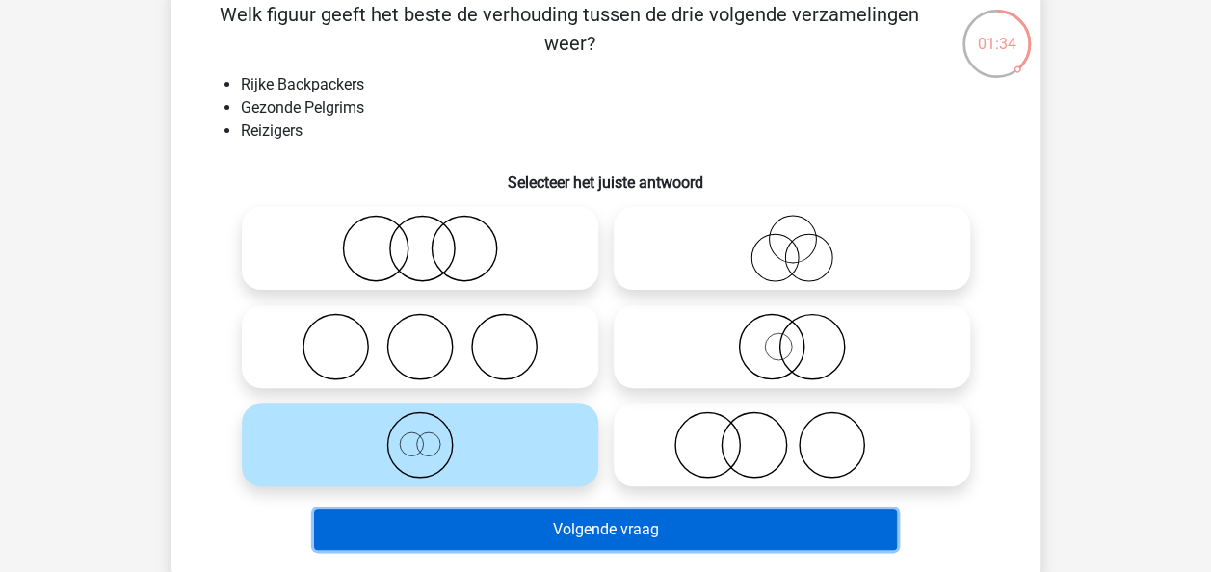
click at [567, 527] on button "Volgende vraag" at bounding box center [605, 530] width 583 height 40
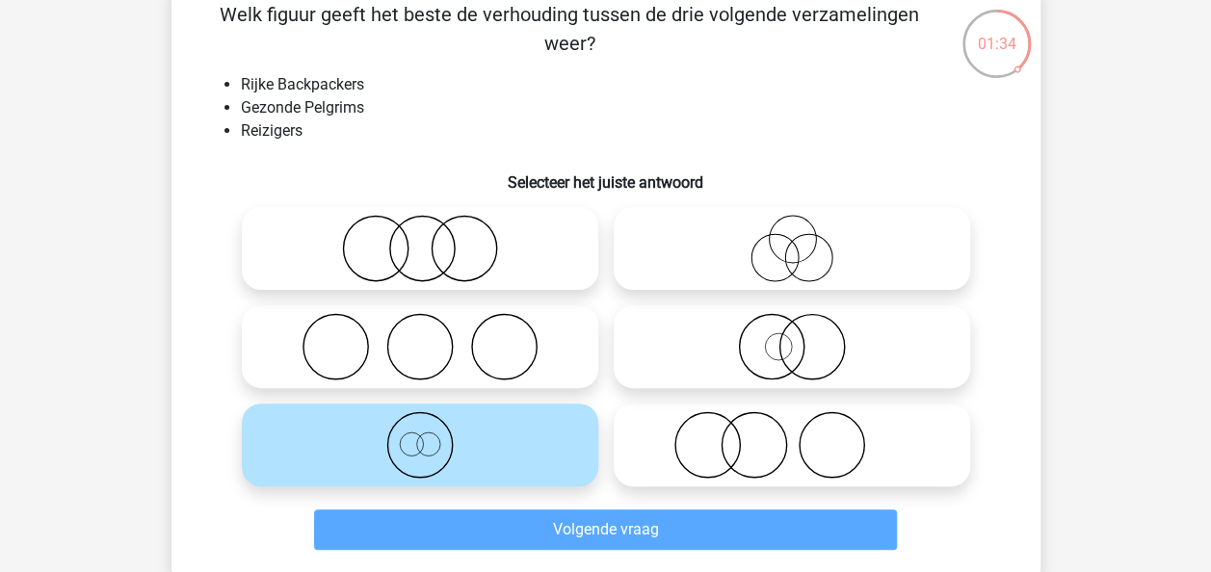
scroll to position [89, 0]
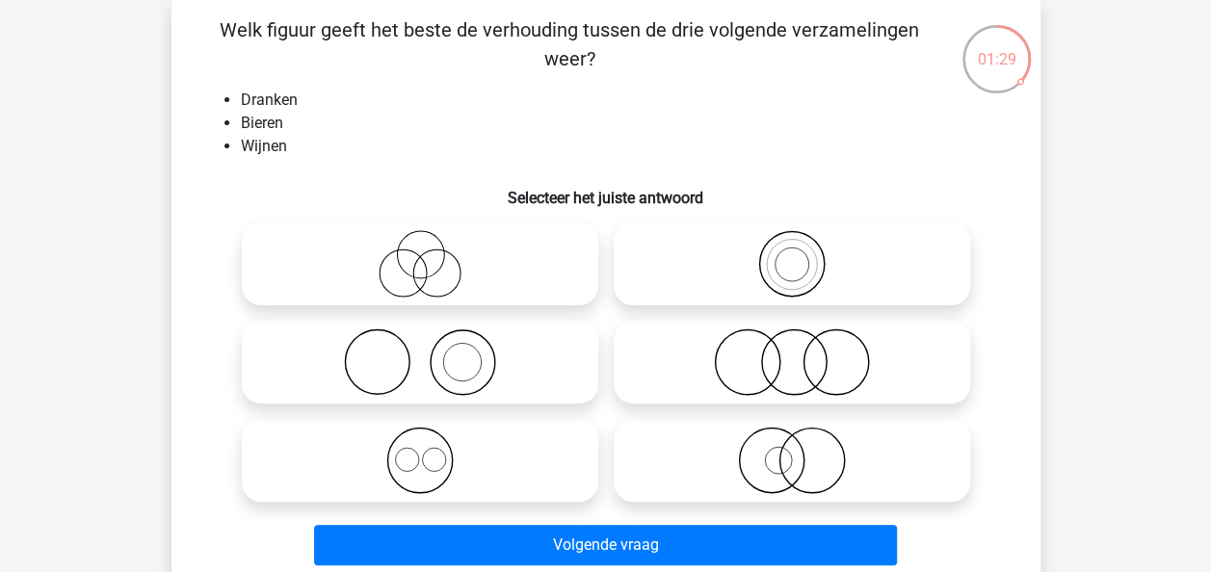
click at [511, 466] on icon at bounding box center [420, 460] width 341 height 67
click at [433, 451] on input "radio" at bounding box center [426, 444] width 13 height 13
radio input "true"
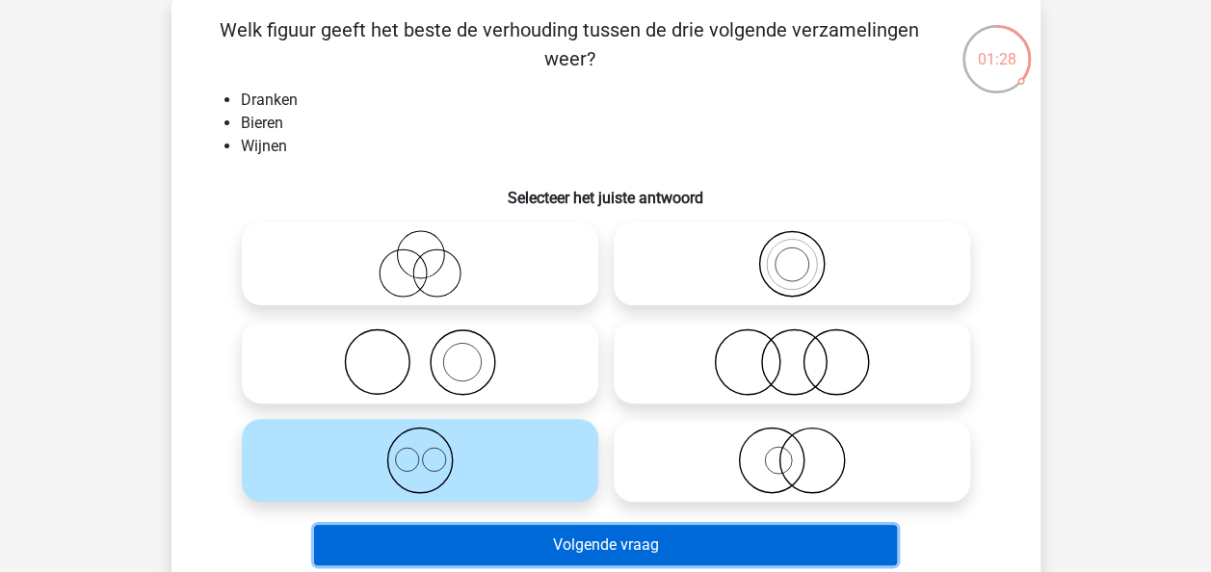
click at [535, 545] on button "Volgende vraag" at bounding box center [605, 545] width 583 height 40
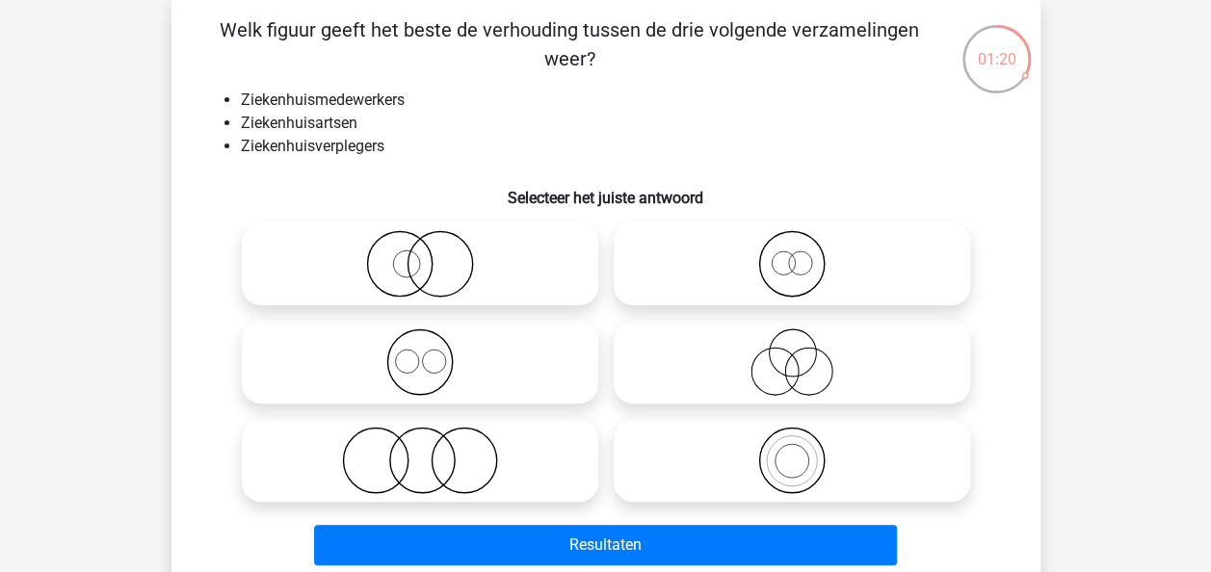
click at [485, 353] on icon at bounding box center [420, 362] width 341 height 67
click at [433, 353] on input "radio" at bounding box center [426, 346] width 13 height 13
radio input "true"
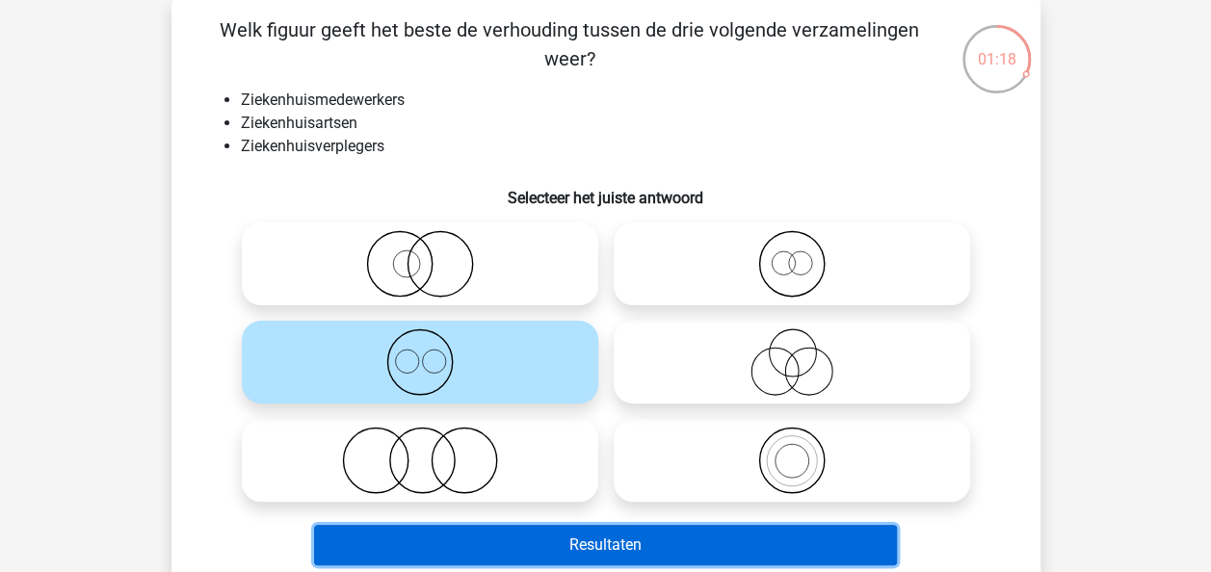
click at [550, 532] on button "Resultaten" at bounding box center [605, 545] width 583 height 40
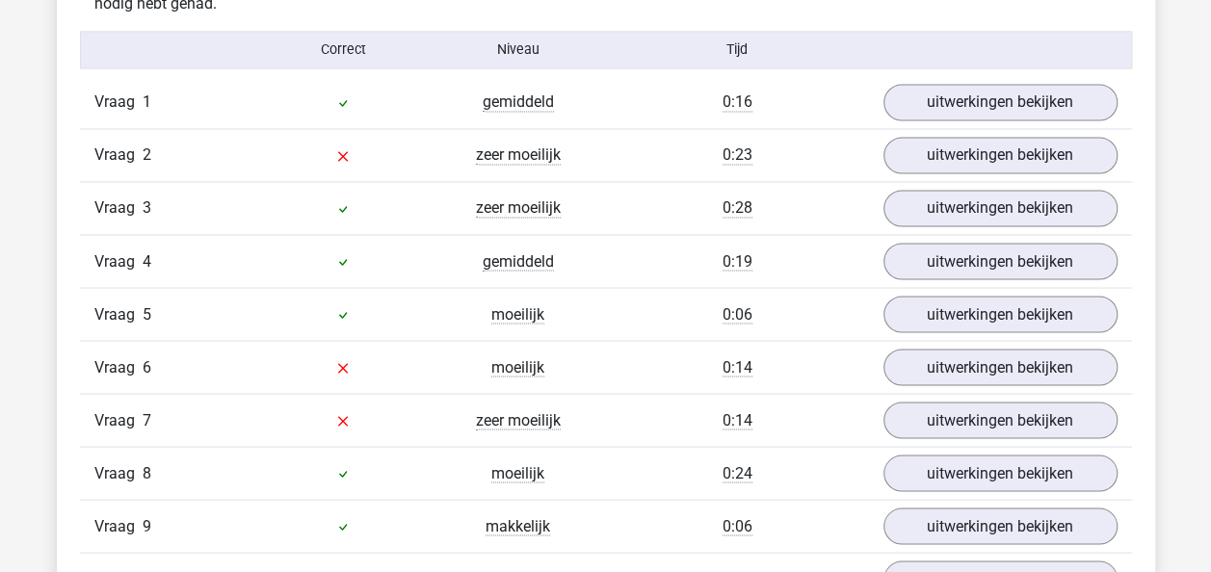
scroll to position [1558, 0]
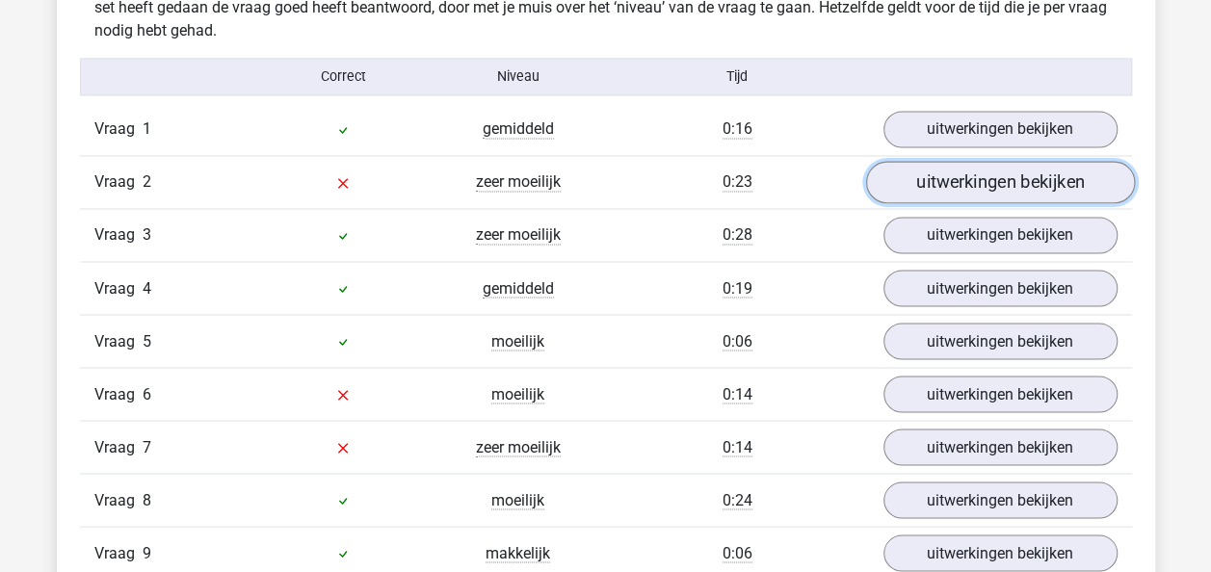
click at [963, 179] on link "uitwerkingen bekijken" at bounding box center [999, 183] width 269 height 42
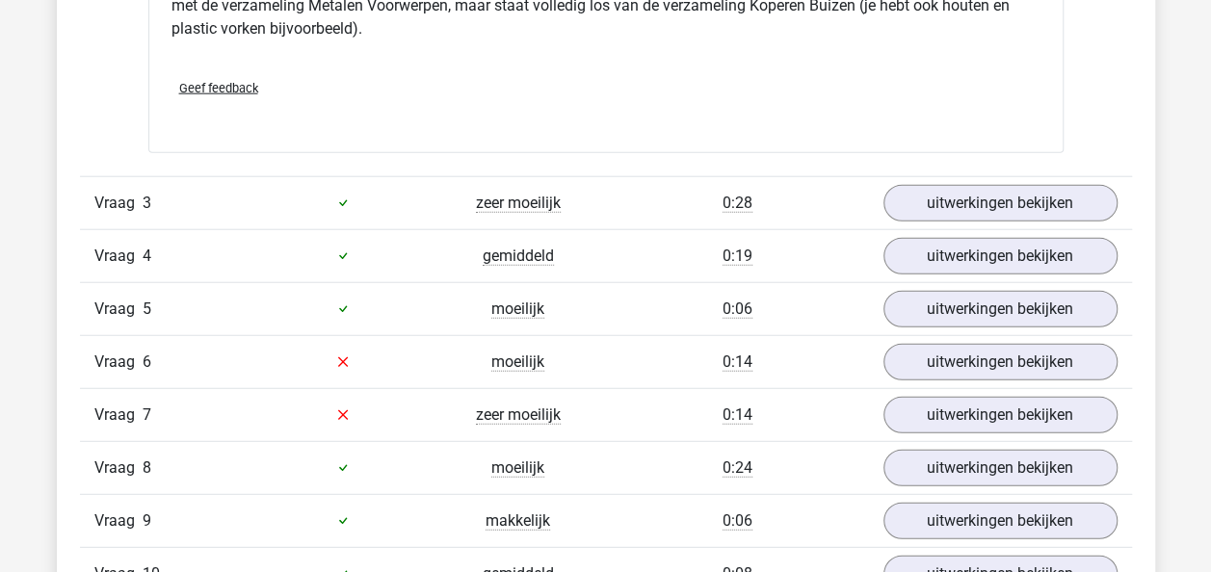
scroll to position [2384, 0]
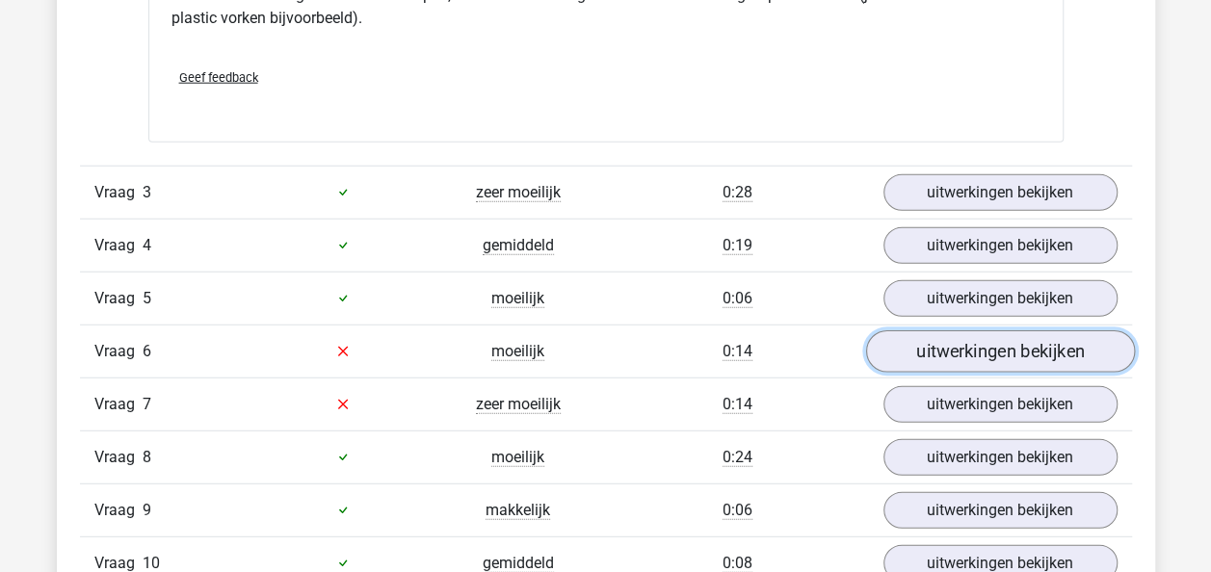
click at [921, 341] on link "uitwerkingen bekijken" at bounding box center [999, 351] width 269 height 42
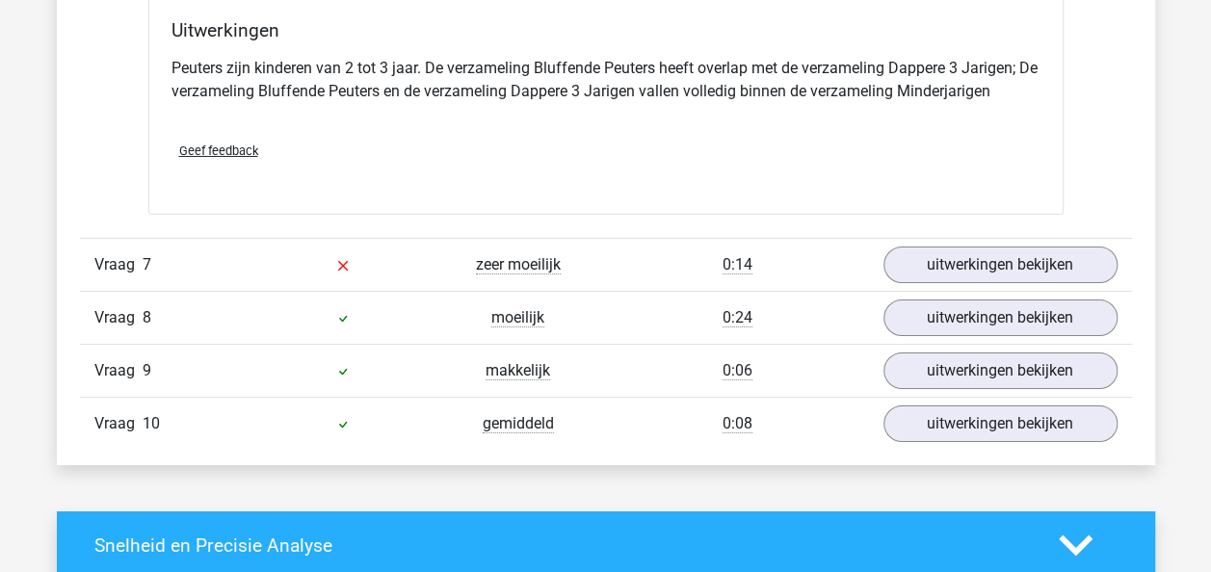
scroll to position [3286, 0]
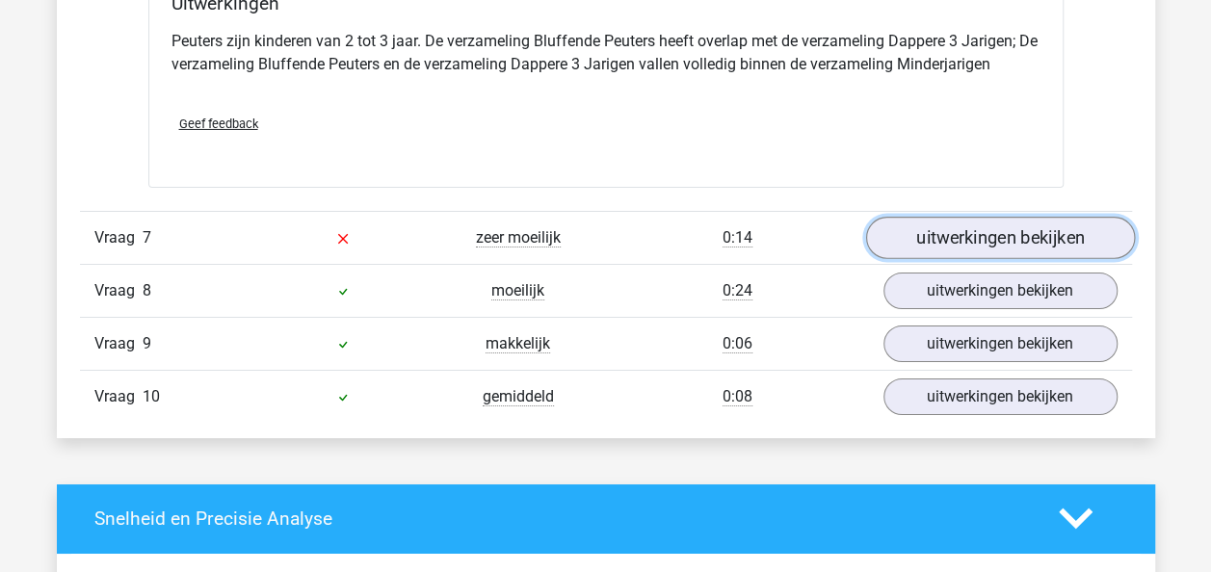
click at [940, 224] on link "uitwerkingen bekijken" at bounding box center [999, 238] width 269 height 42
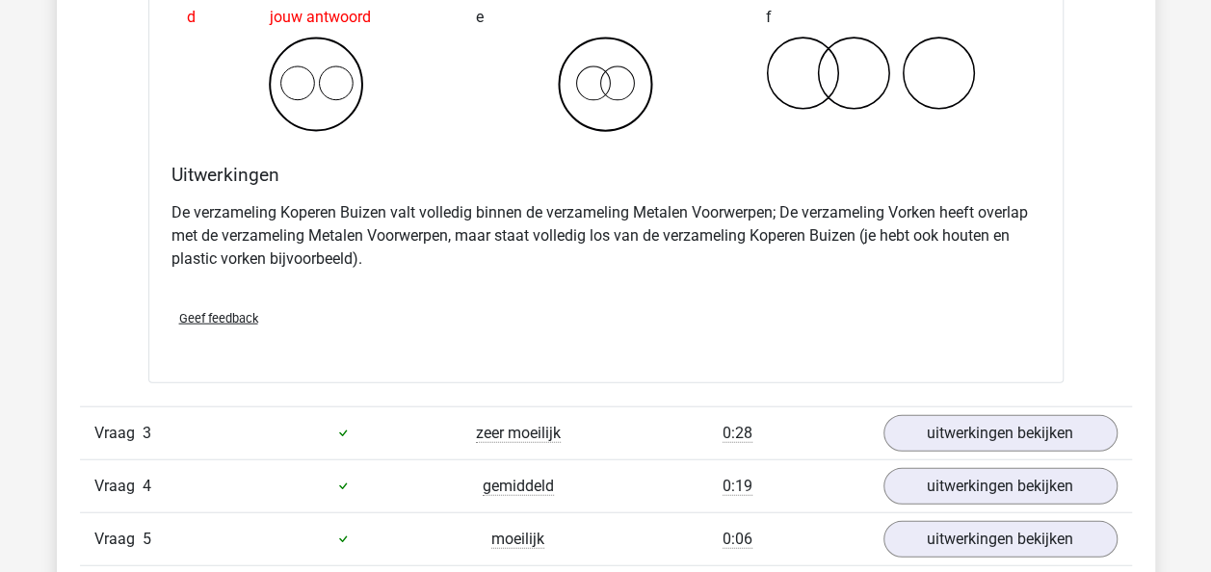
scroll to position [2144, 0]
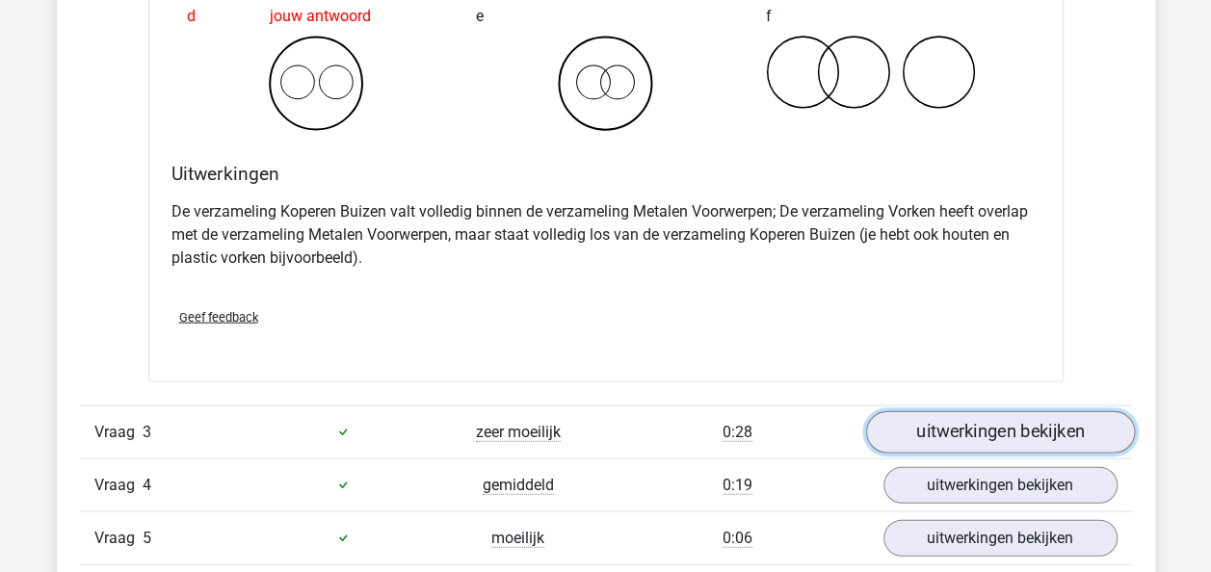
click at [963, 414] on link "uitwerkingen bekijken" at bounding box center [999, 432] width 269 height 42
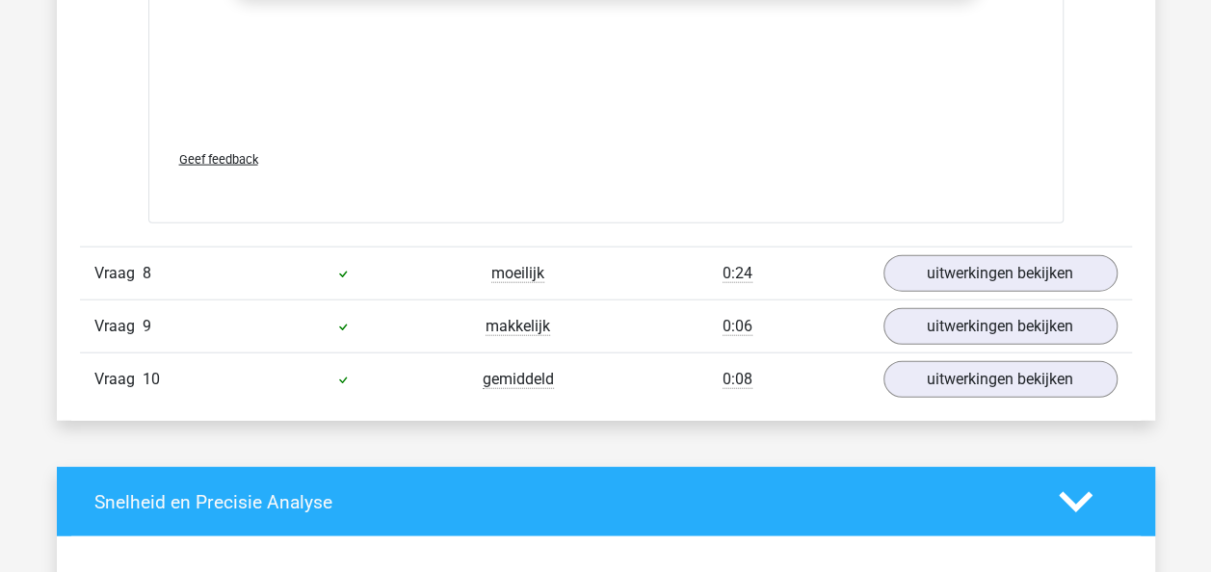
scroll to position [5822, 0]
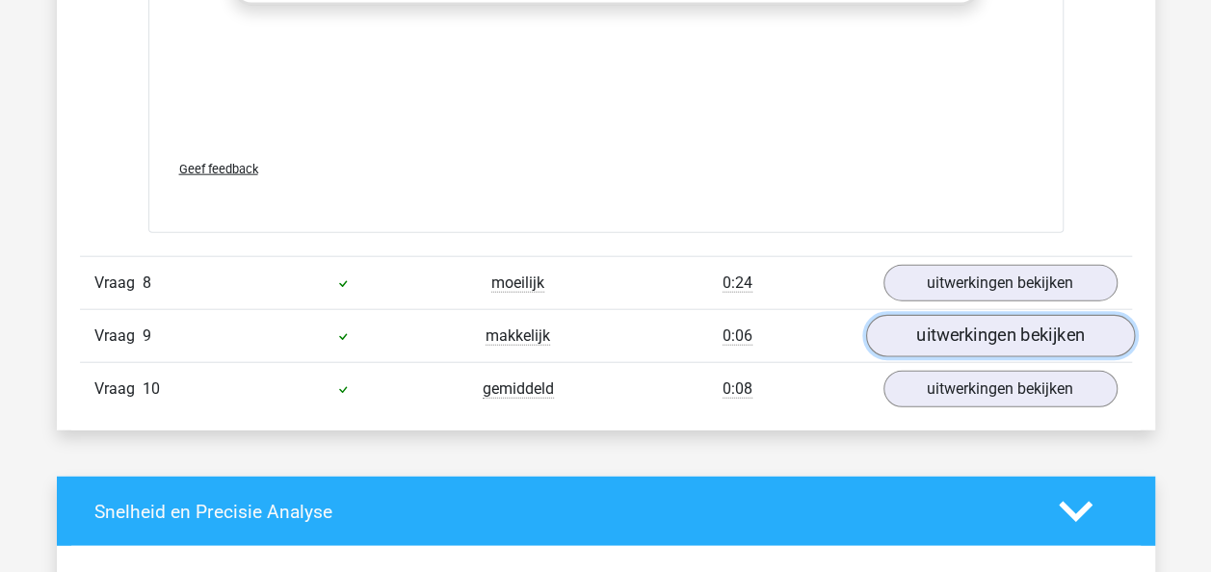
click at [975, 320] on link "uitwerkingen bekijken" at bounding box center [999, 336] width 269 height 42
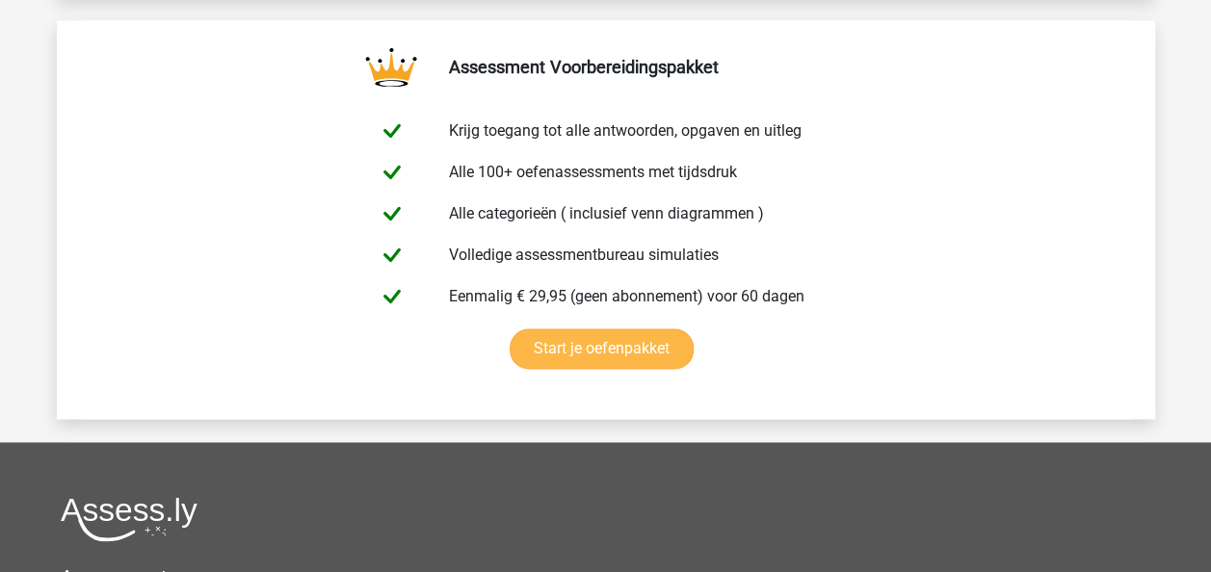
scroll to position [8740, 0]
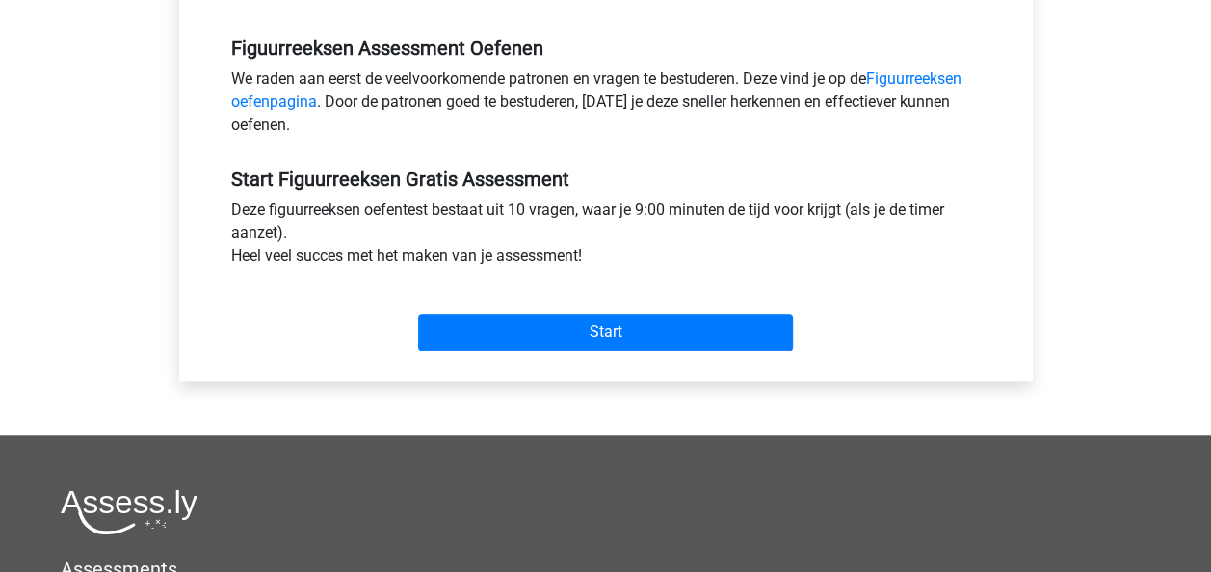
scroll to position [595, 0]
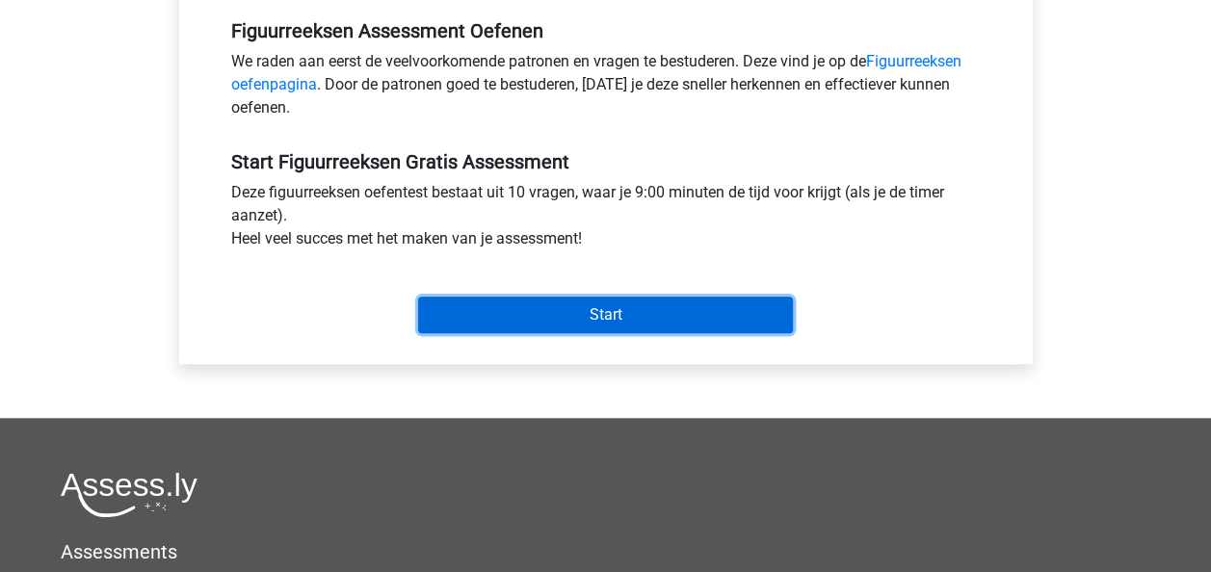
click at [492, 329] on input "Start" at bounding box center [605, 315] width 375 height 37
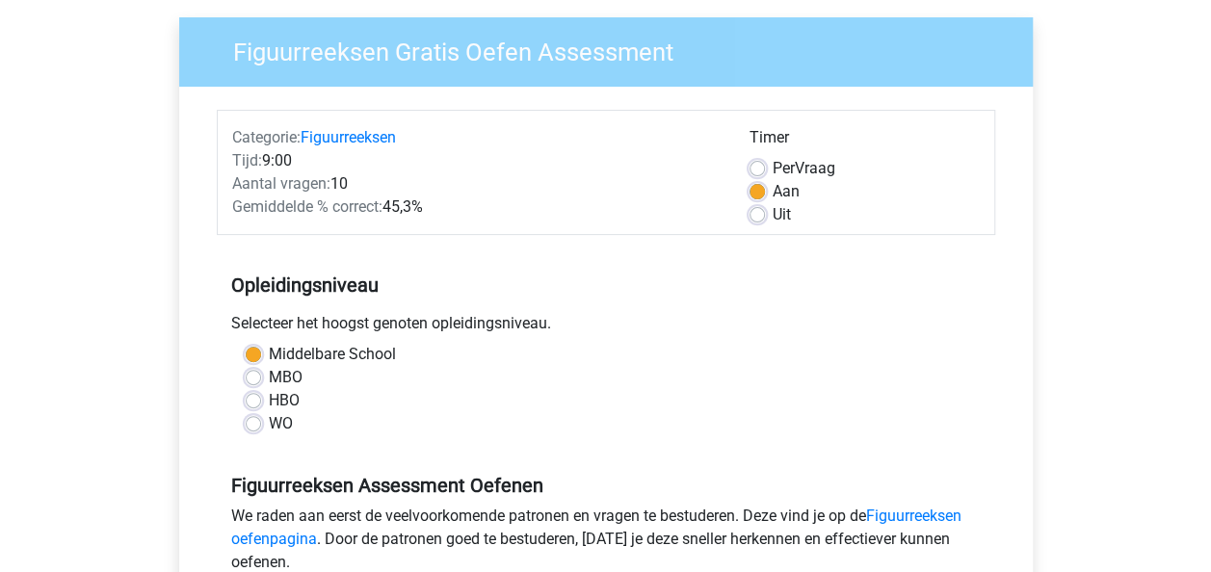
scroll to position [136, 0]
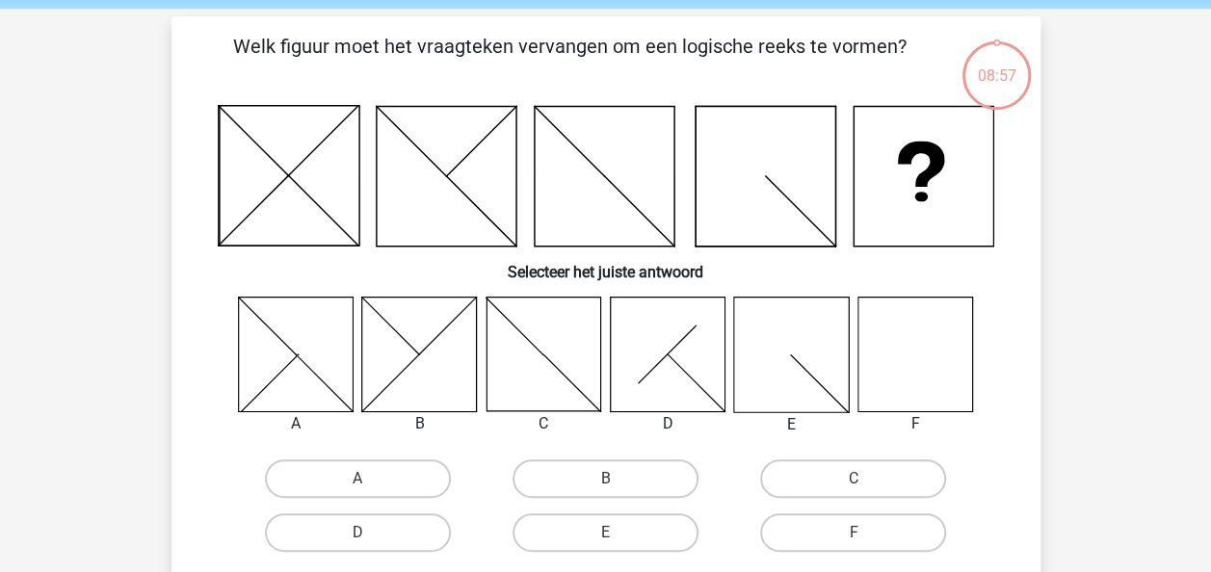
scroll to position [73, 0]
click at [854, 529] on label "F" at bounding box center [853, 532] width 186 height 39
click at [854, 532] on input "F" at bounding box center [860, 538] width 13 height 13
radio input "true"
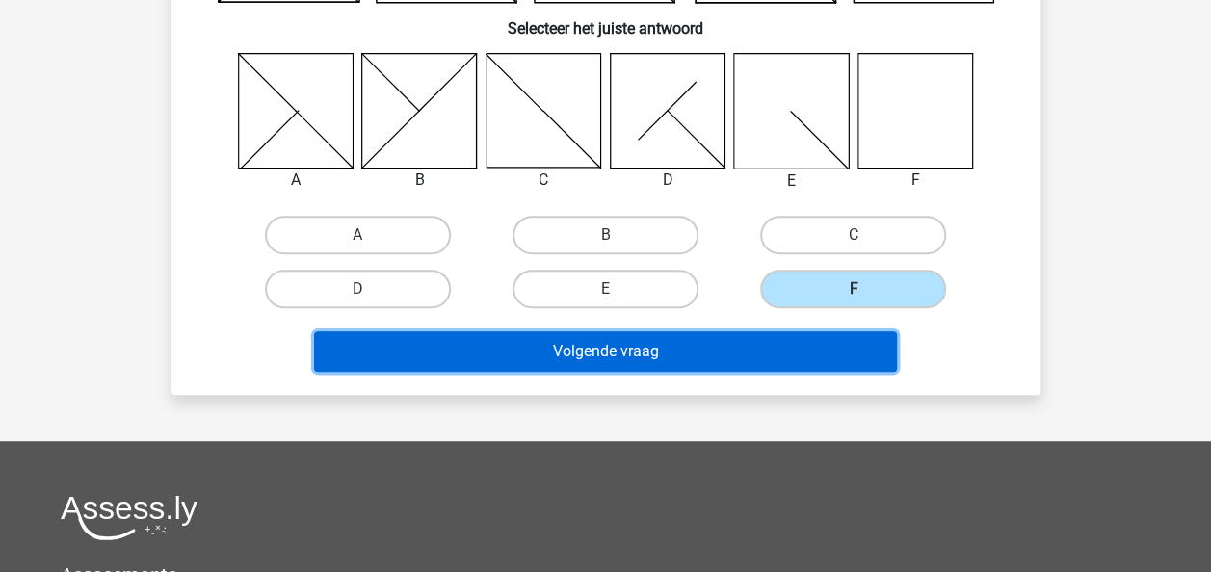
click at [740, 345] on button "Volgende vraag" at bounding box center [605, 351] width 583 height 40
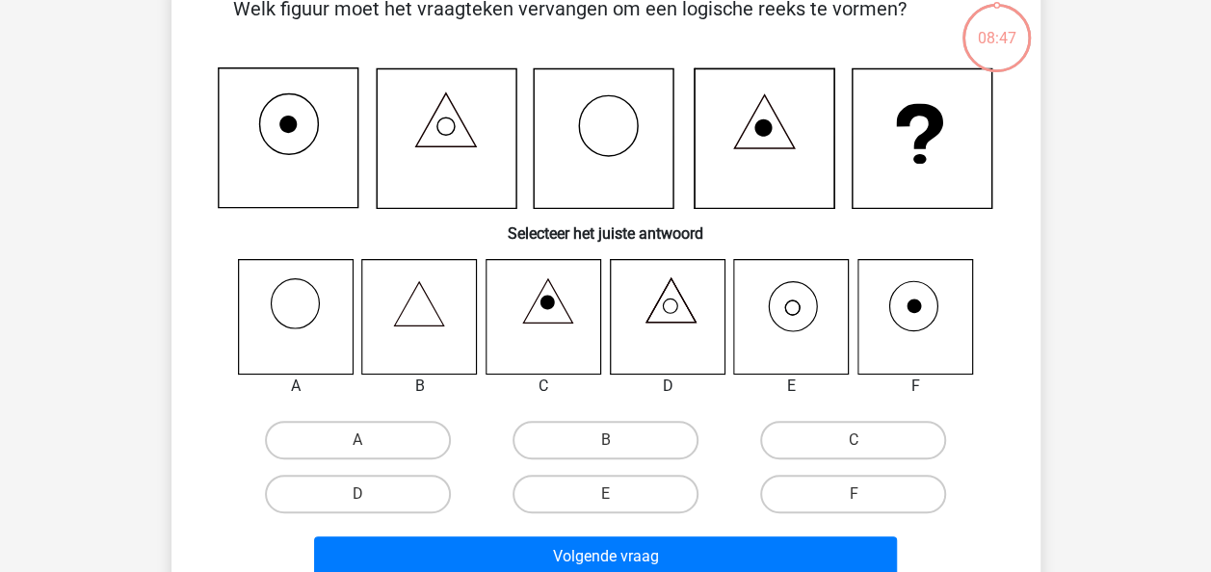
scroll to position [109, 0]
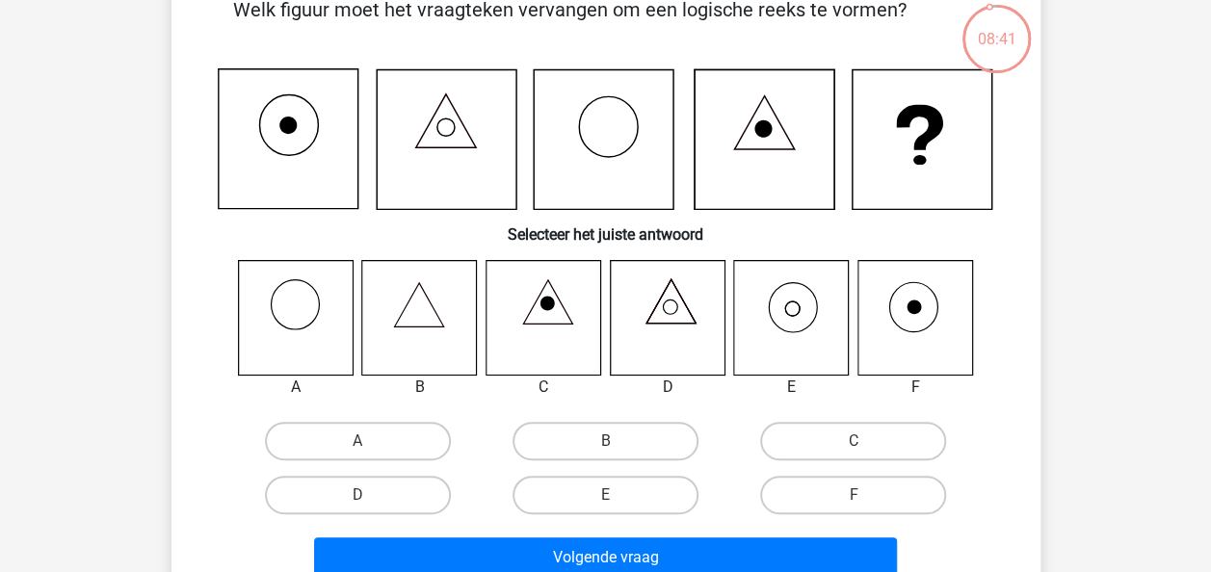
click at [404, 300] on icon at bounding box center [419, 317] width 115 height 115
click at [595, 488] on label "E" at bounding box center [606, 495] width 186 height 39
click at [605, 495] on input "E" at bounding box center [611, 501] width 13 height 13
radio input "true"
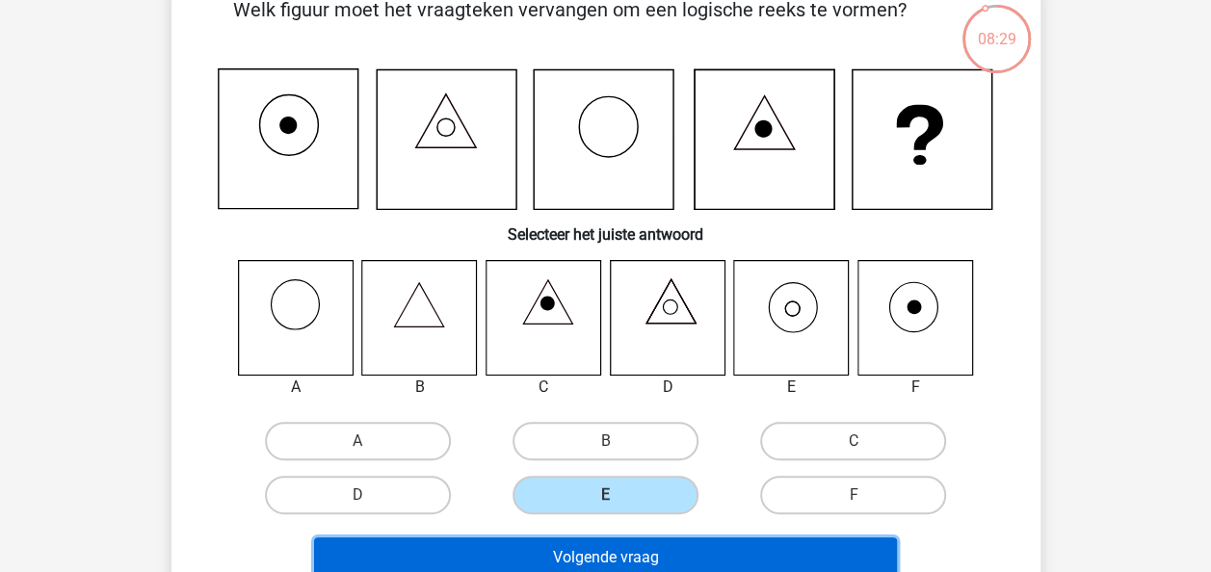
click at [576, 551] on button "Volgende vraag" at bounding box center [605, 558] width 583 height 40
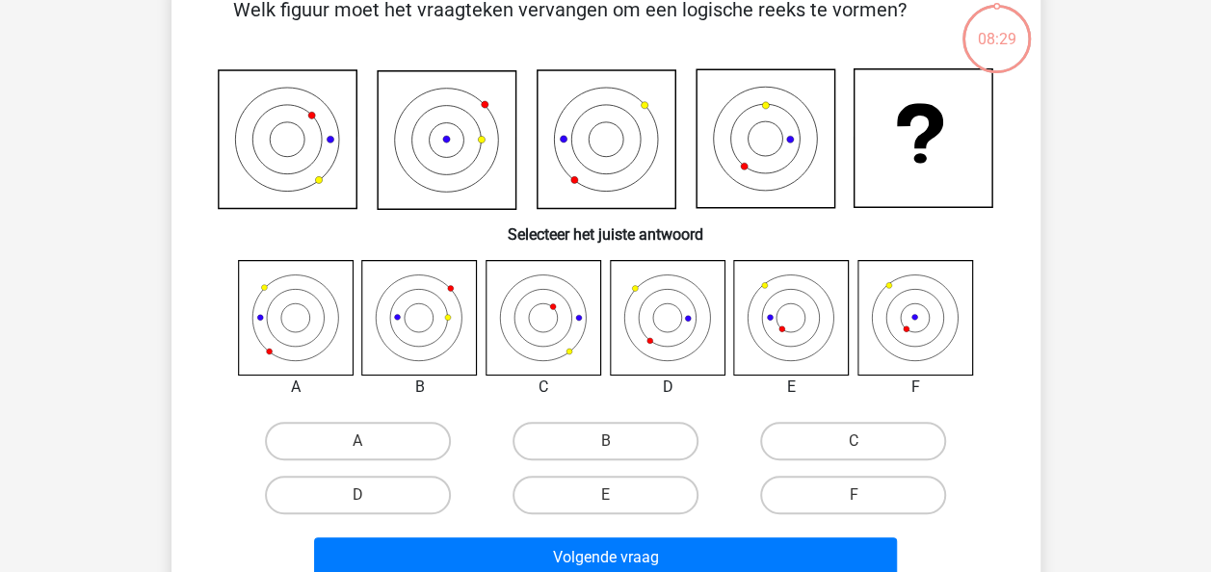
scroll to position [89, 0]
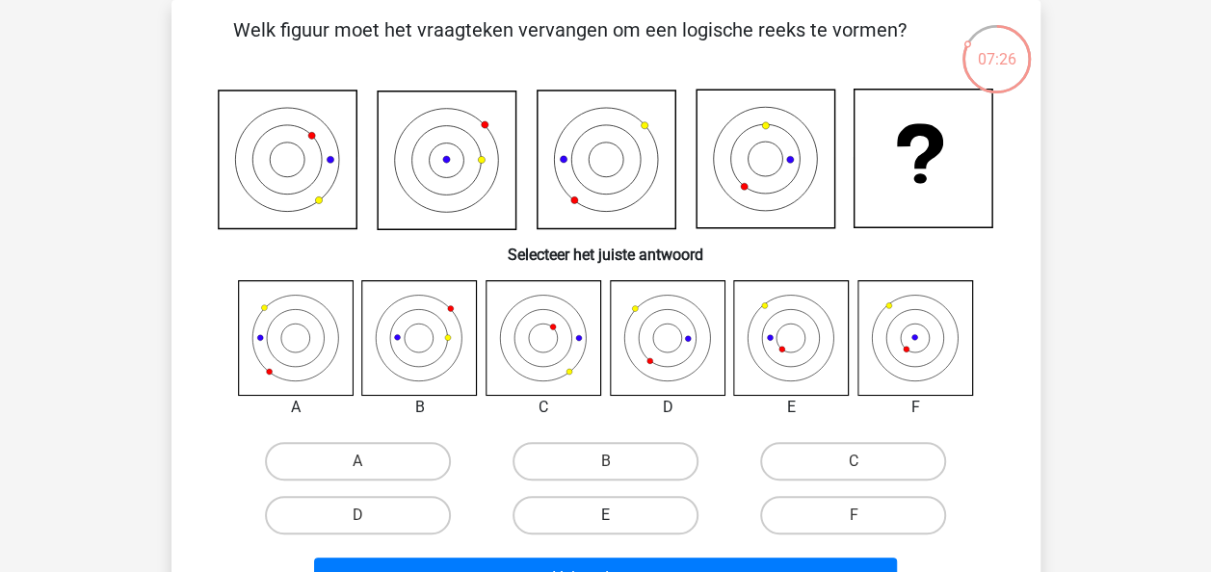
click at [585, 513] on label "E" at bounding box center [606, 515] width 186 height 39
click at [605, 515] on input "E" at bounding box center [611, 521] width 13 height 13
radio input "true"
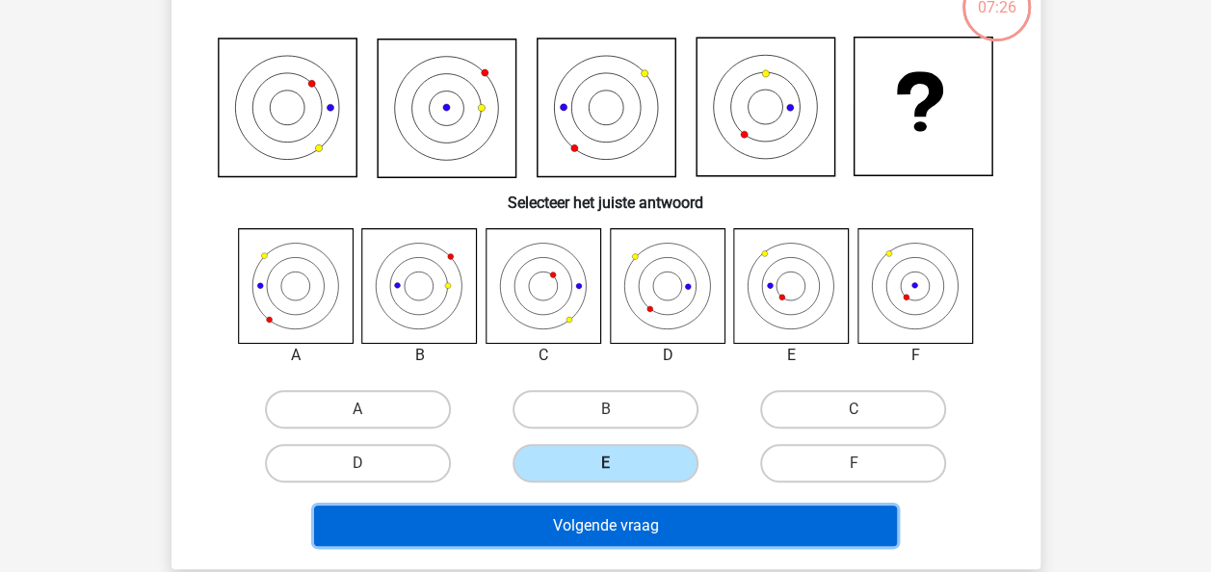
click at [585, 513] on button "Volgende vraag" at bounding box center [605, 526] width 583 height 40
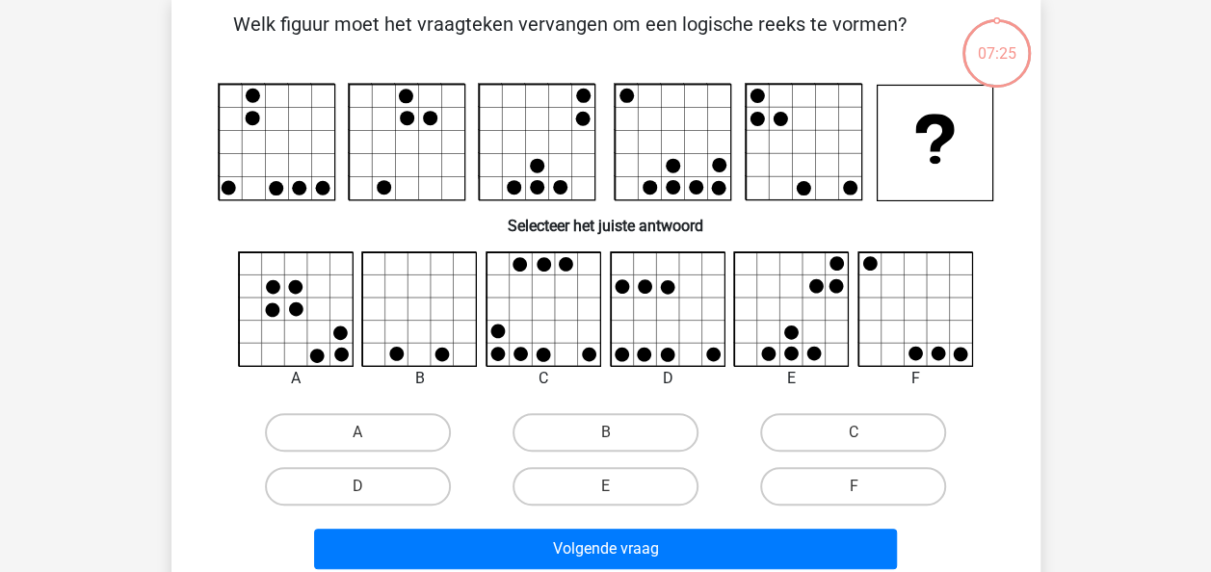
scroll to position [95, 0]
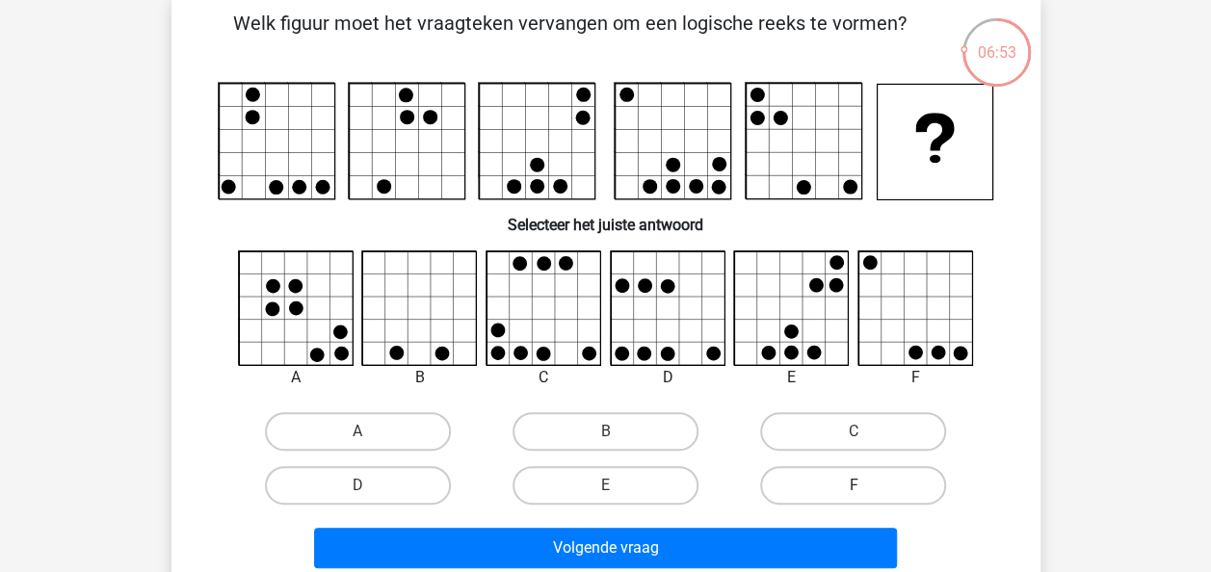
click at [823, 482] on label "F" at bounding box center [853, 485] width 186 height 39
click at [854, 486] on input "F" at bounding box center [860, 492] width 13 height 13
radio input "true"
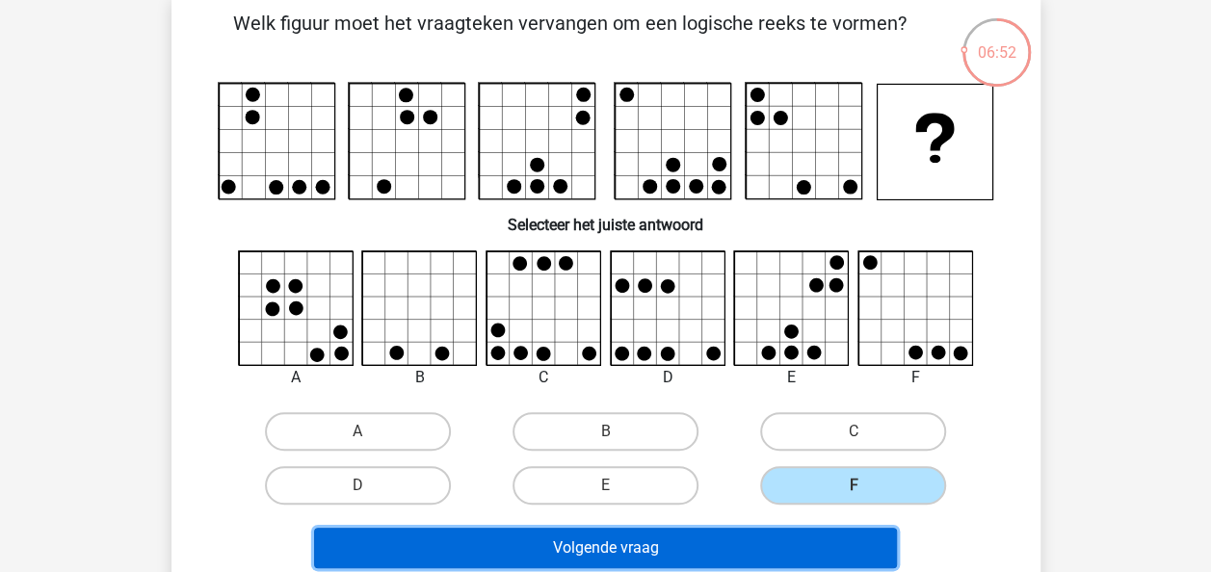
click at [729, 547] on button "Volgende vraag" at bounding box center [605, 548] width 583 height 40
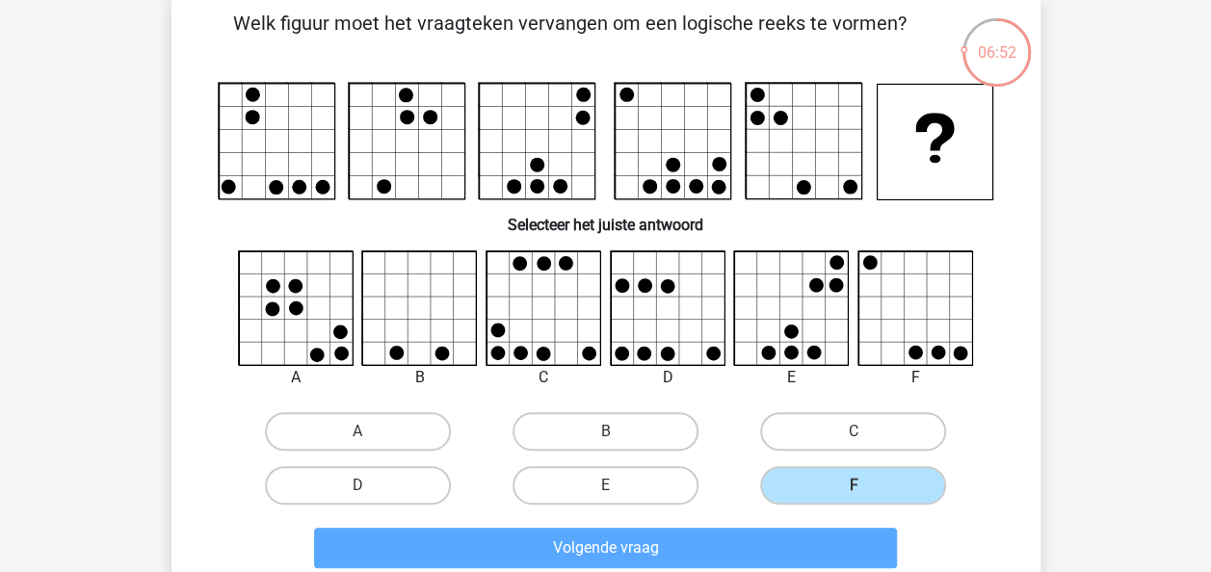
scroll to position [89, 0]
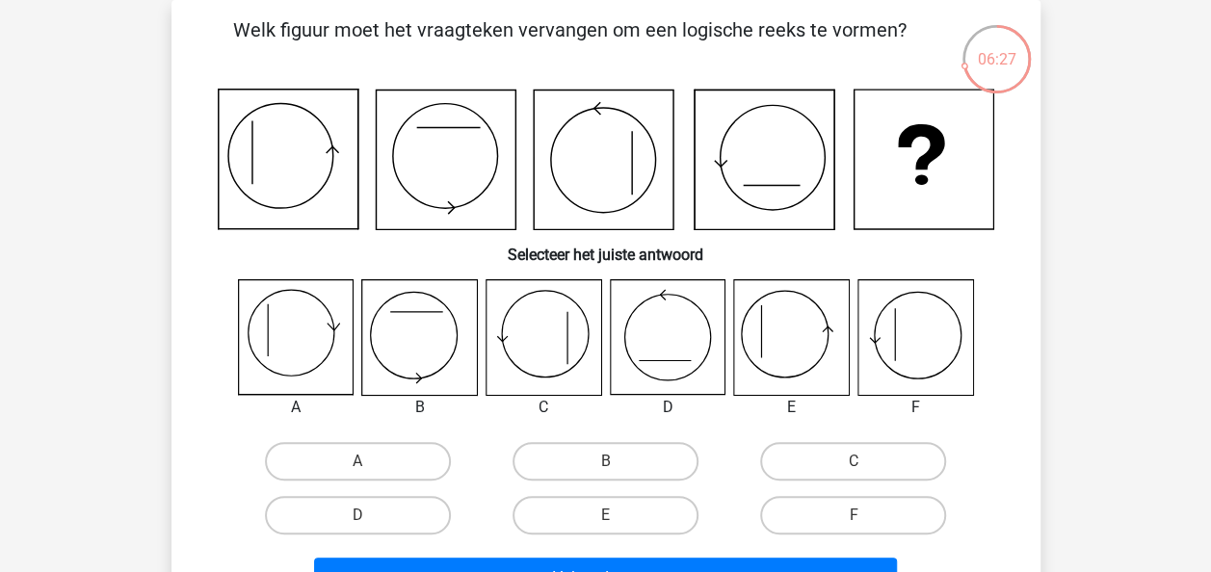
click at [998, 64] on div "06:27" at bounding box center [997, 47] width 72 height 48
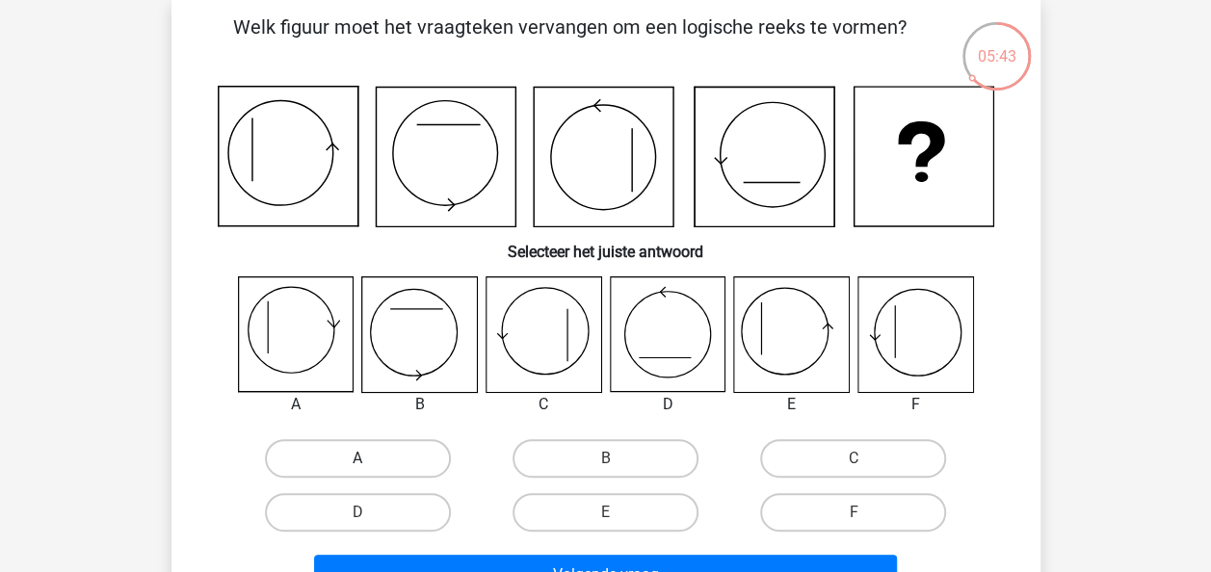
click at [329, 460] on label "A" at bounding box center [358, 458] width 186 height 39
click at [357, 460] on input "A" at bounding box center [363, 465] width 13 height 13
radio input "true"
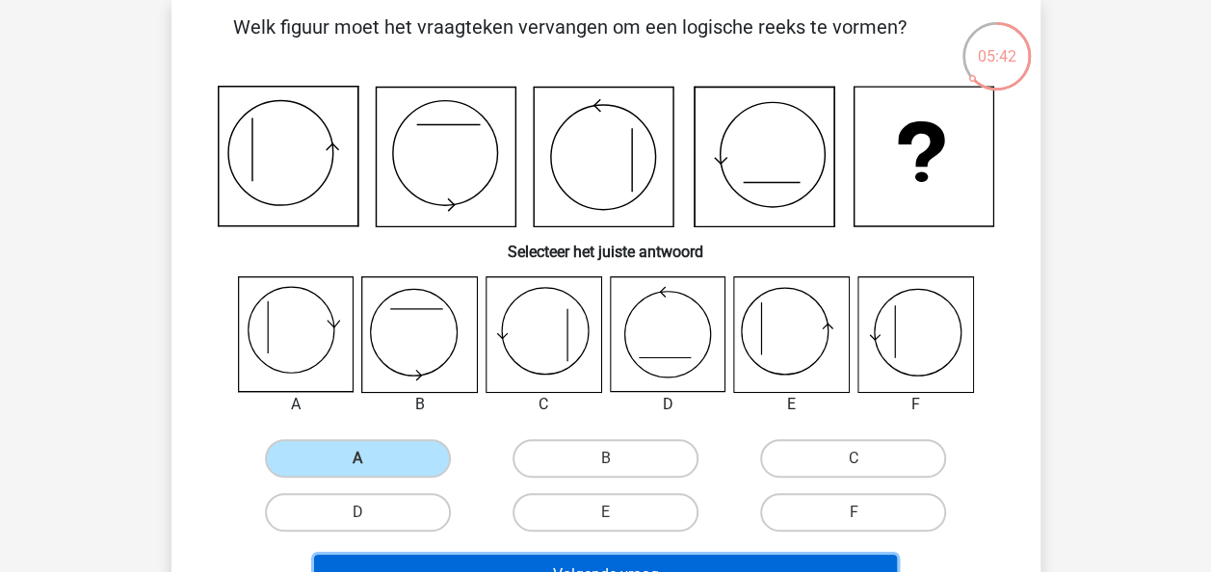
click at [480, 564] on button "Volgende vraag" at bounding box center [605, 575] width 583 height 40
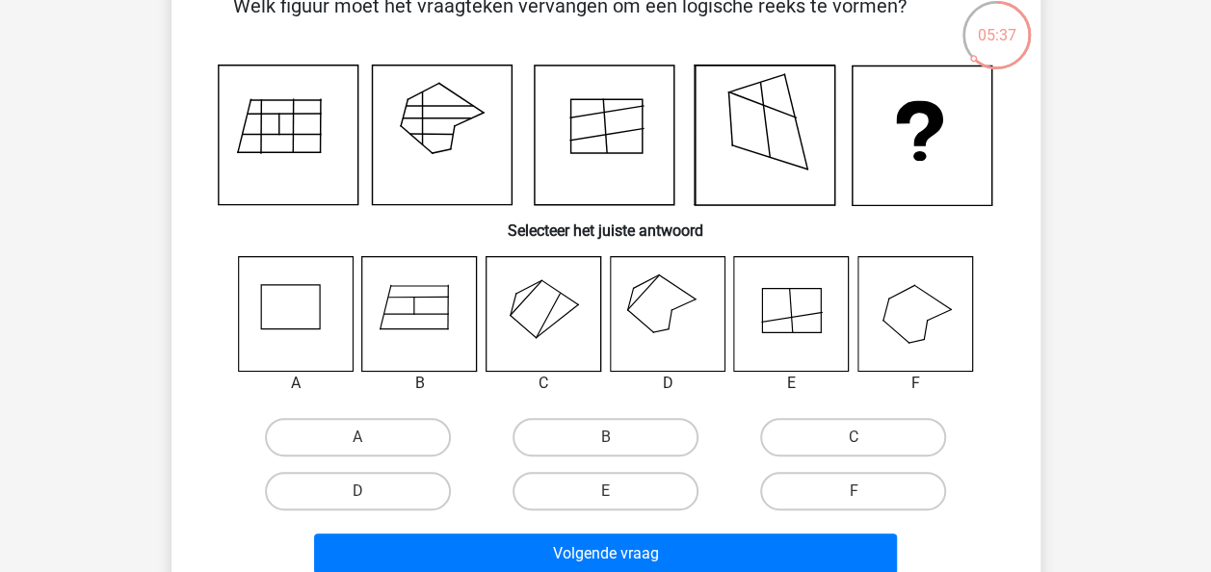
scroll to position [112, 0]
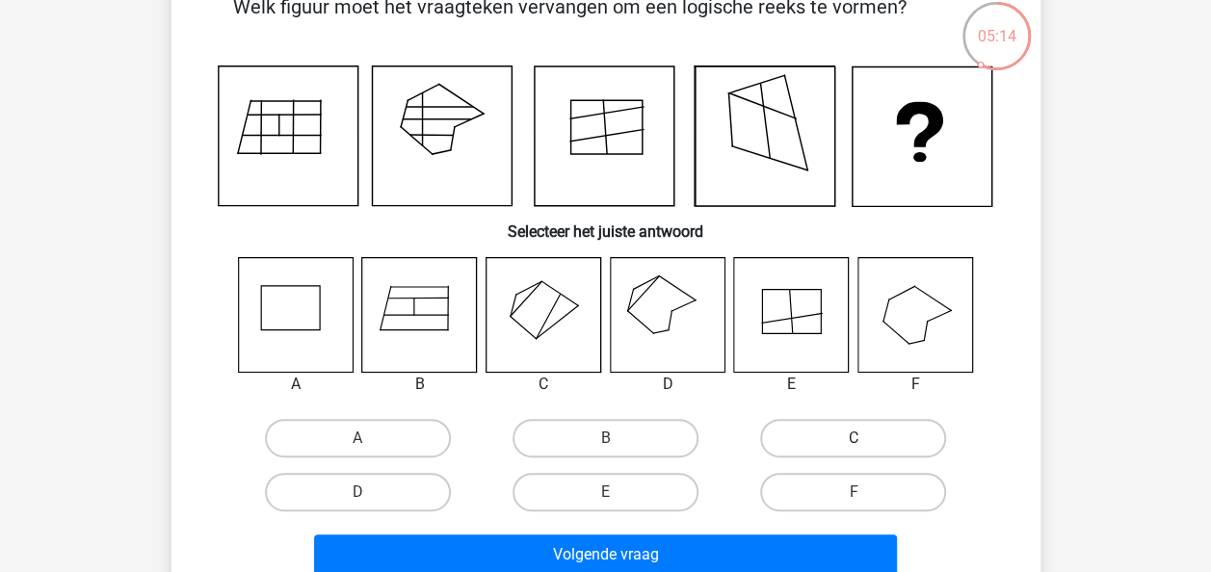
click at [822, 450] on label "C" at bounding box center [853, 438] width 186 height 39
click at [854, 450] on input "C" at bounding box center [860, 444] width 13 height 13
radio input "true"
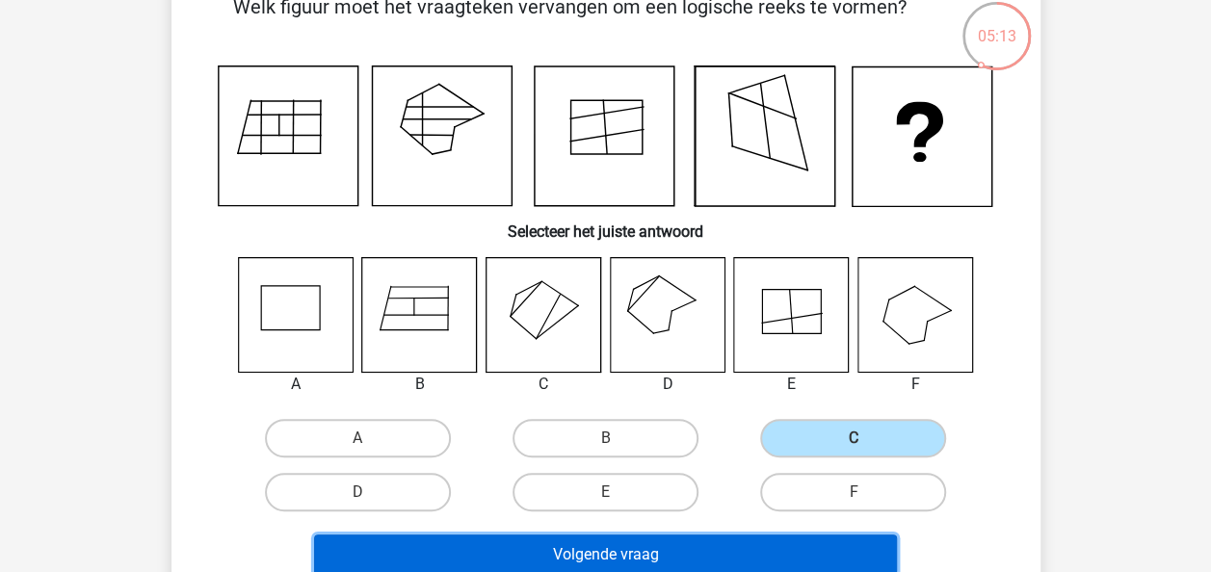
click at [709, 556] on button "Volgende vraag" at bounding box center [605, 555] width 583 height 40
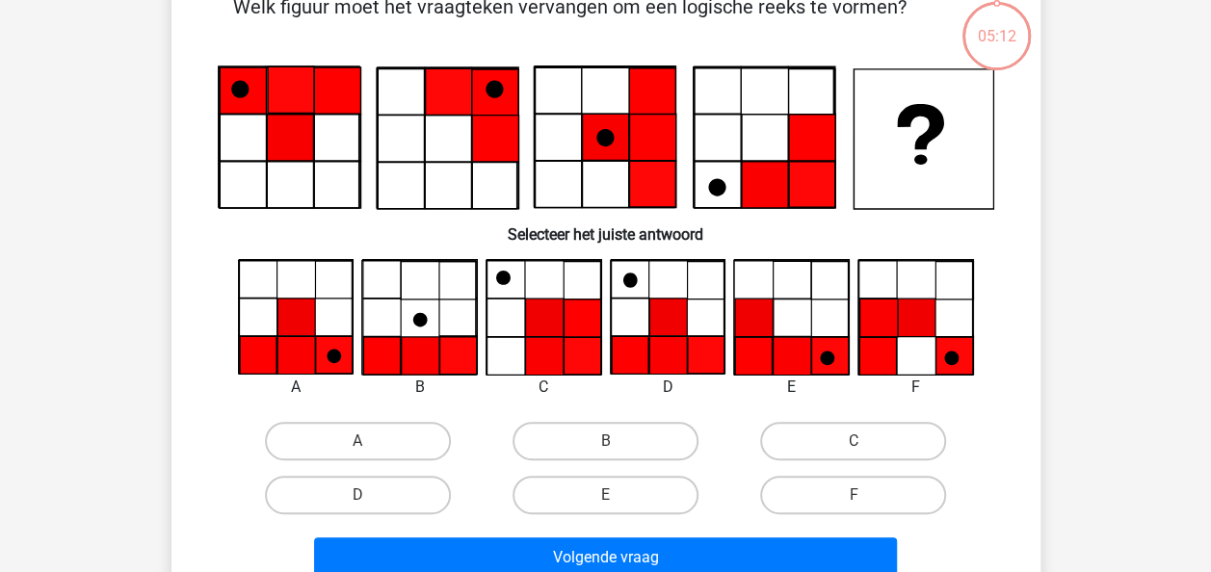
scroll to position [89, 0]
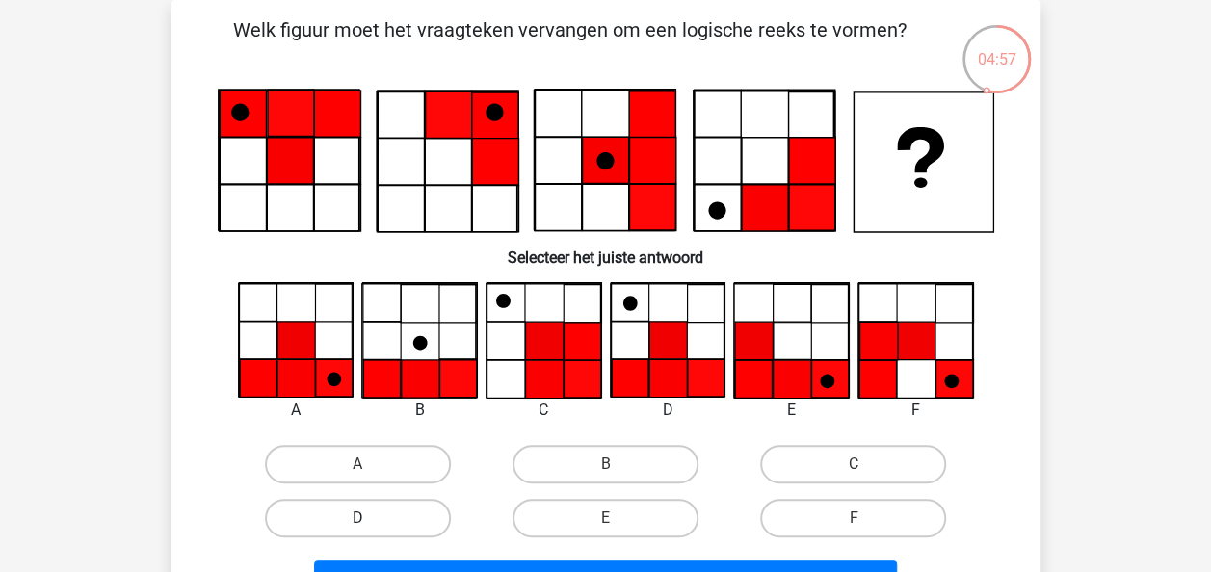
click at [351, 511] on label "D" at bounding box center [358, 518] width 186 height 39
click at [357, 518] on input "D" at bounding box center [363, 524] width 13 height 13
radio input "true"
click at [463, 558] on div "Volgende vraag" at bounding box center [605, 577] width 807 height 64
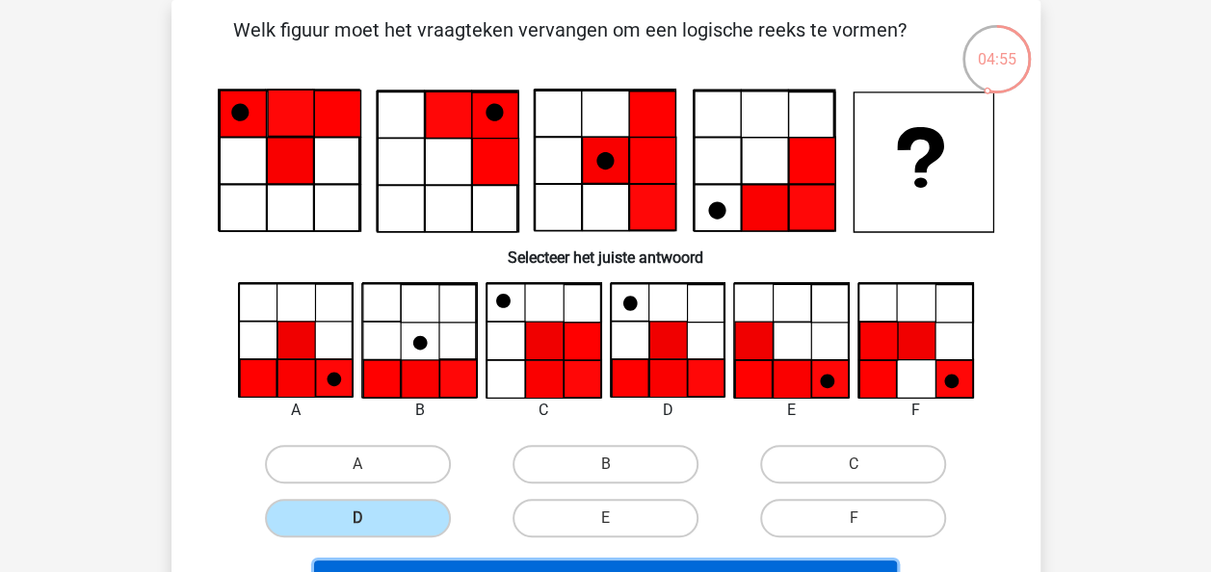
click at [467, 564] on button "Volgende vraag" at bounding box center [605, 581] width 583 height 40
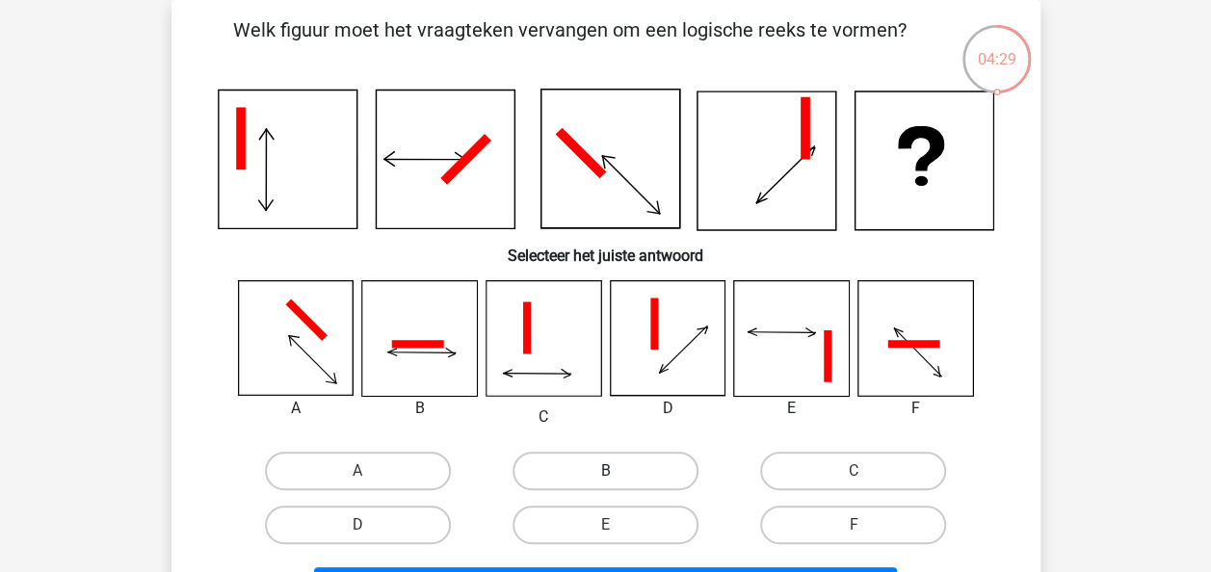
click at [629, 472] on label "B" at bounding box center [606, 471] width 186 height 39
click at [618, 472] on input "B" at bounding box center [611, 477] width 13 height 13
radio input "true"
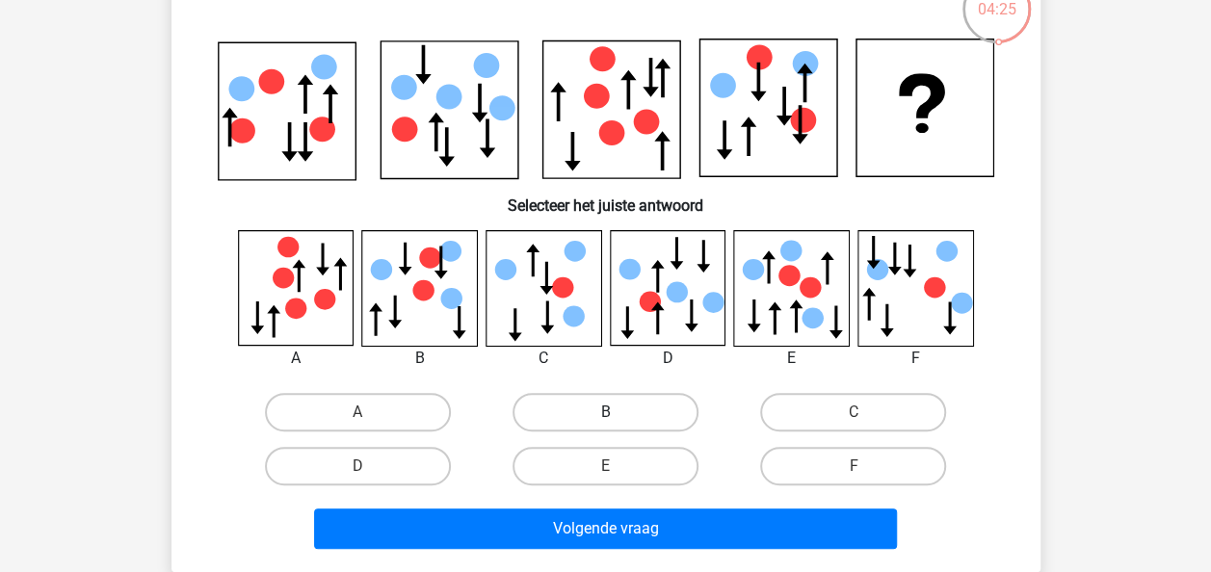
scroll to position [140, 0]
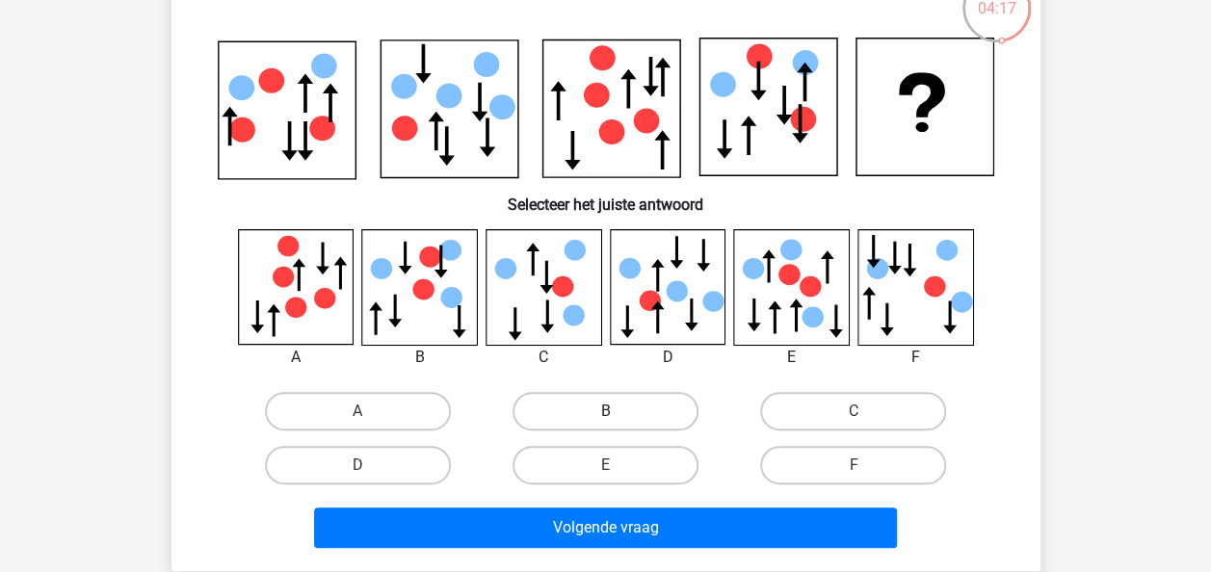
click at [570, 409] on label "B" at bounding box center [606, 411] width 186 height 39
click at [605, 411] on input "B" at bounding box center [611, 417] width 13 height 13
radio input "true"
click at [580, 503] on div "Volgende vraag" at bounding box center [605, 524] width 807 height 64
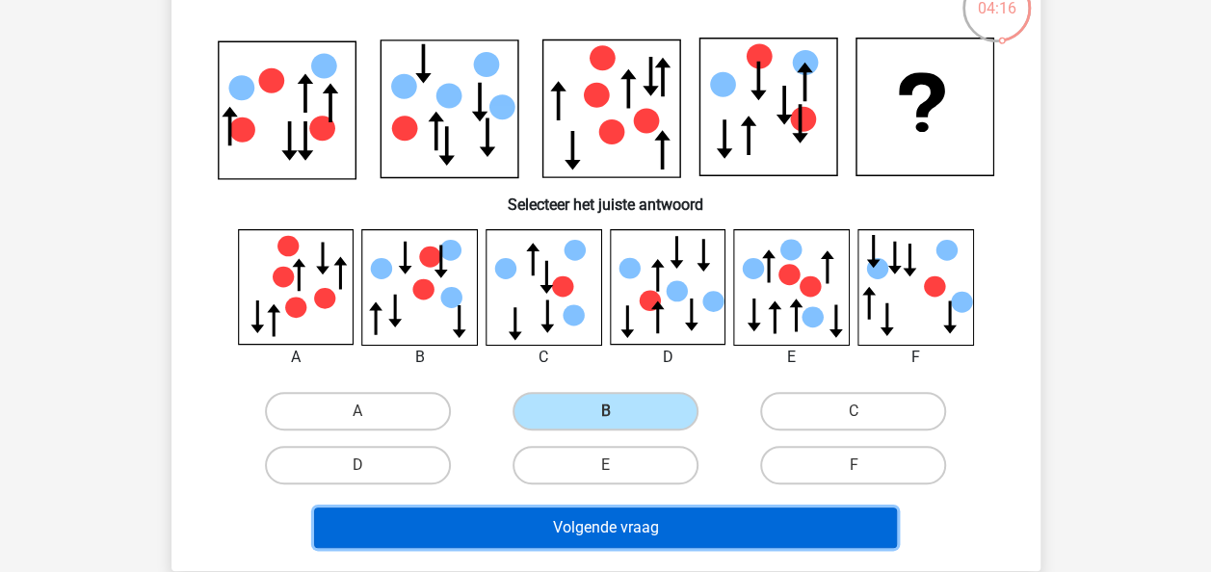
click at [582, 511] on button "Volgende vraag" at bounding box center [605, 528] width 583 height 40
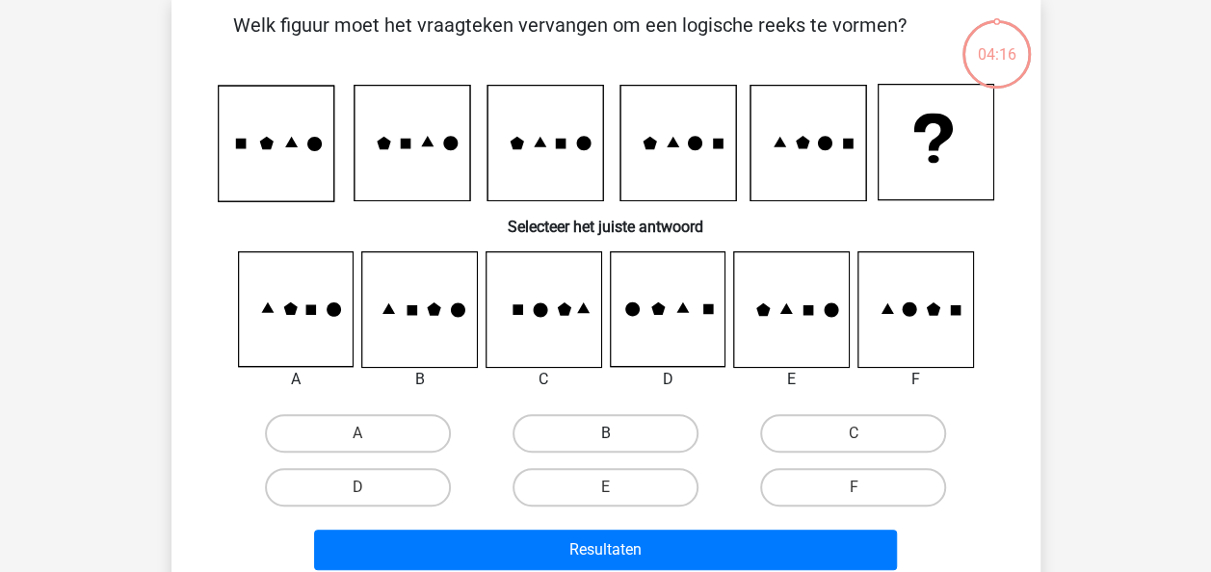
scroll to position [89, 0]
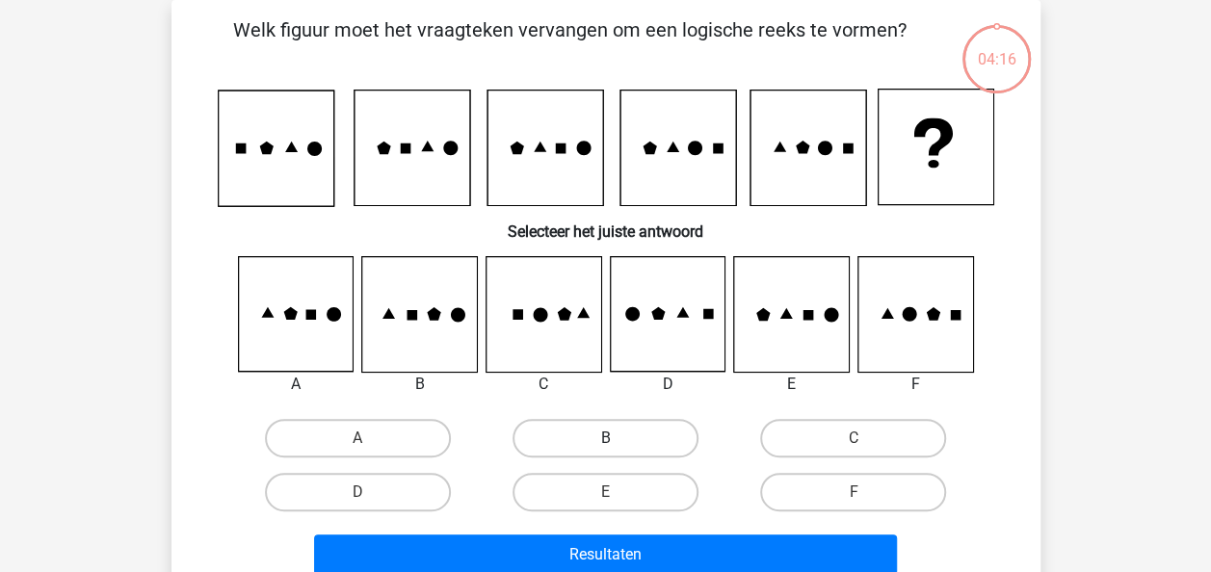
click at [622, 443] on label "B" at bounding box center [606, 438] width 186 height 39
click at [618, 443] on input "B" at bounding box center [611, 444] width 13 height 13
radio input "true"
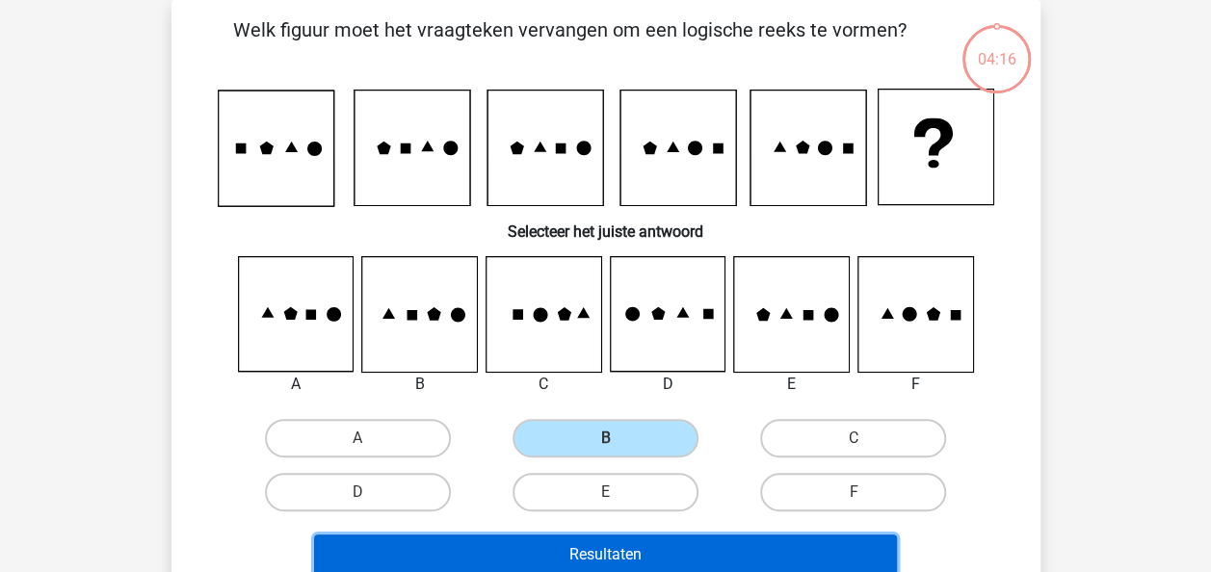
click at [609, 540] on button "Resultaten" at bounding box center [605, 555] width 583 height 40
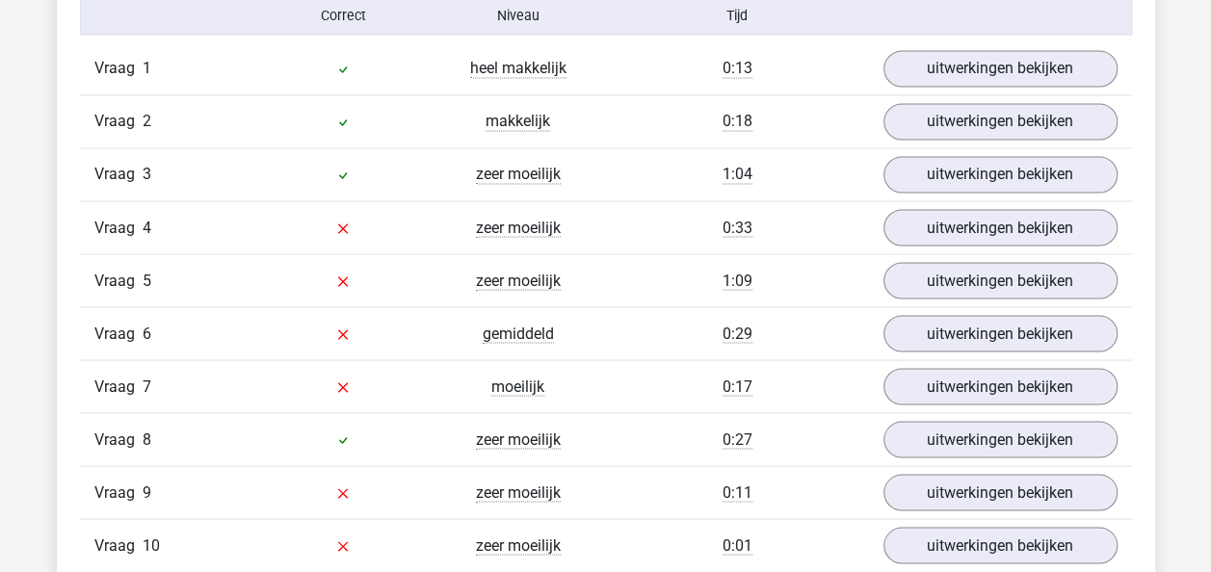
scroll to position [1614, 0]
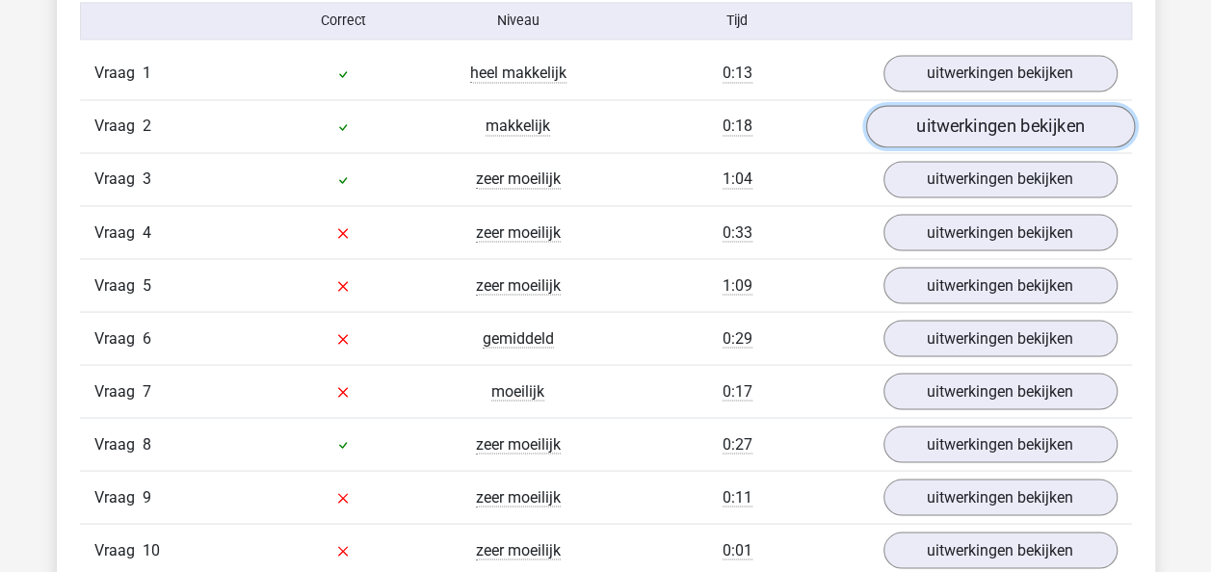
click at [952, 120] on link "uitwerkingen bekijken" at bounding box center [999, 127] width 269 height 42
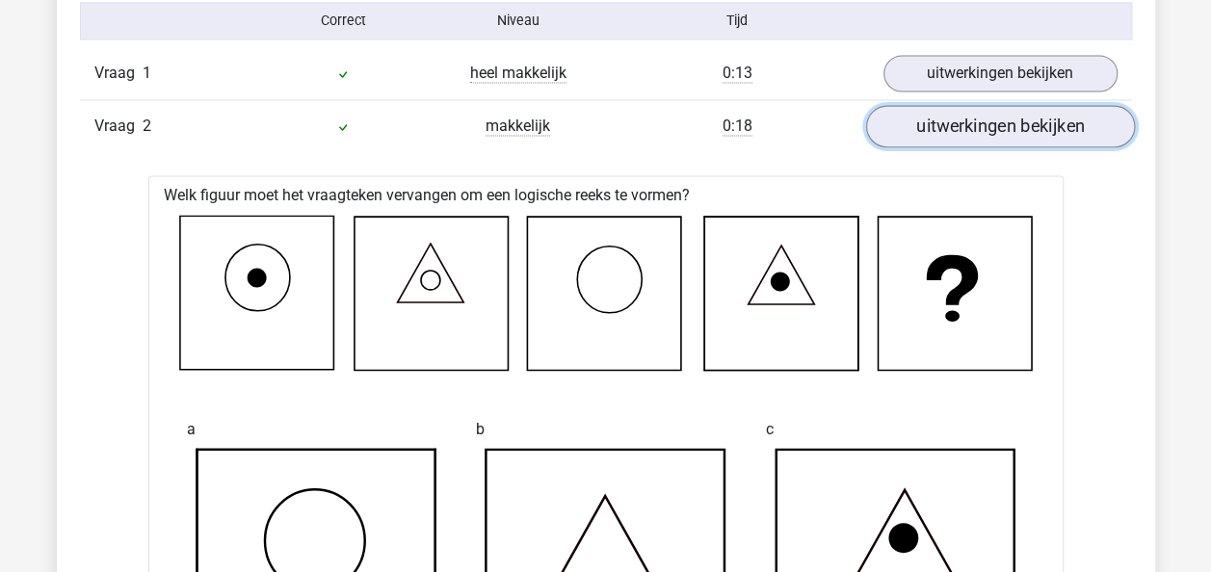
click at [951, 121] on link "uitwerkingen bekijken" at bounding box center [999, 127] width 269 height 42
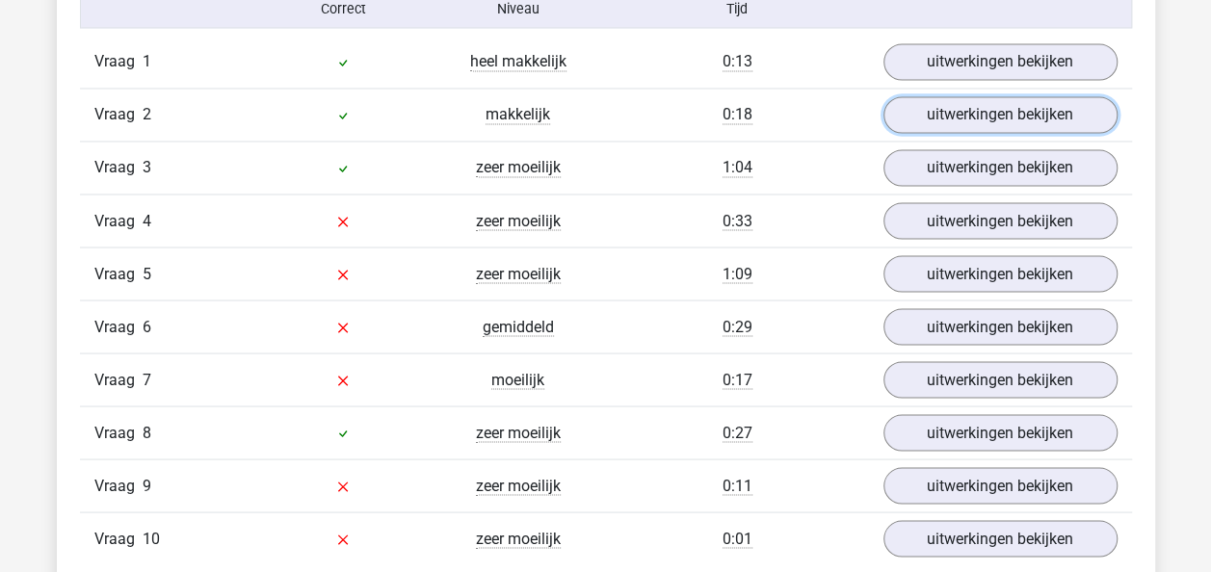
scroll to position [1624, 0]
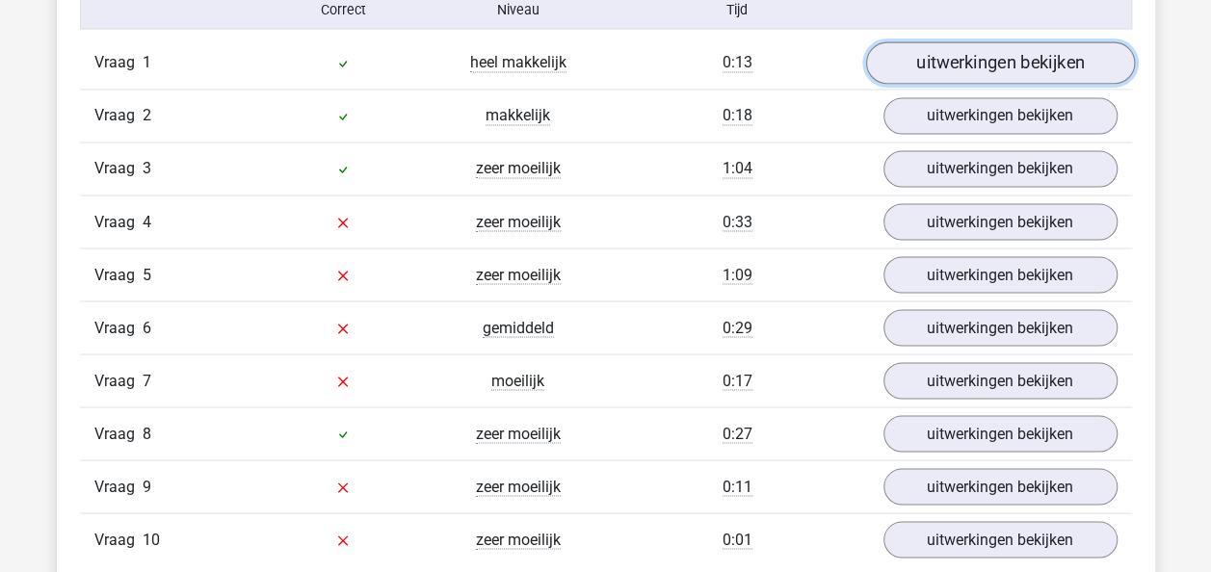
click at [951, 69] on link "uitwerkingen bekijken" at bounding box center [999, 63] width 269 height 42
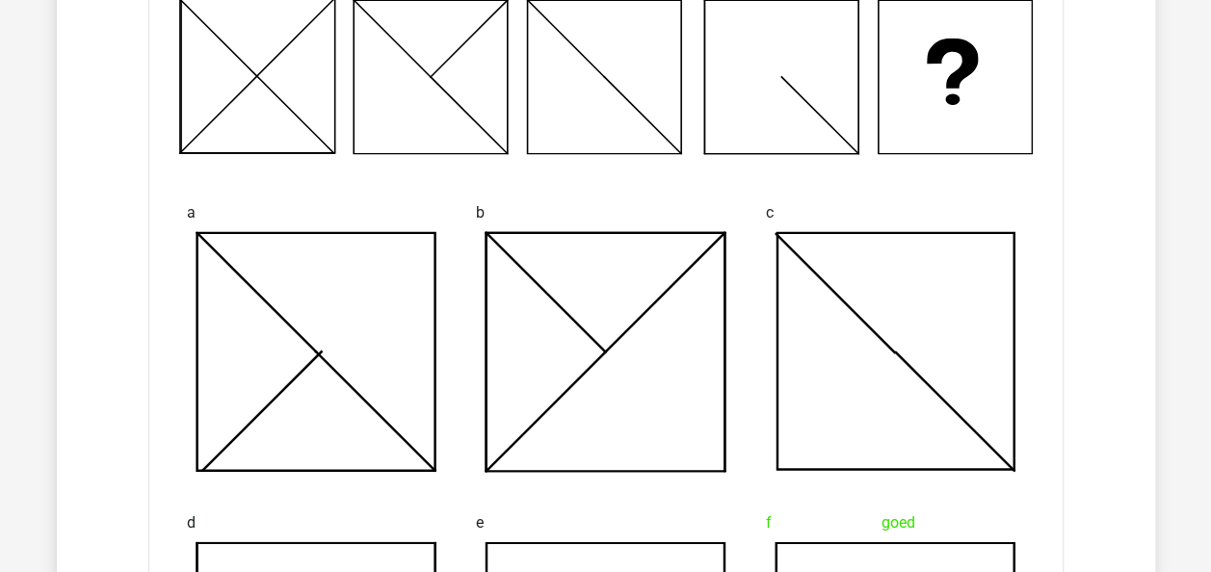
scroll to position [1526, 0]
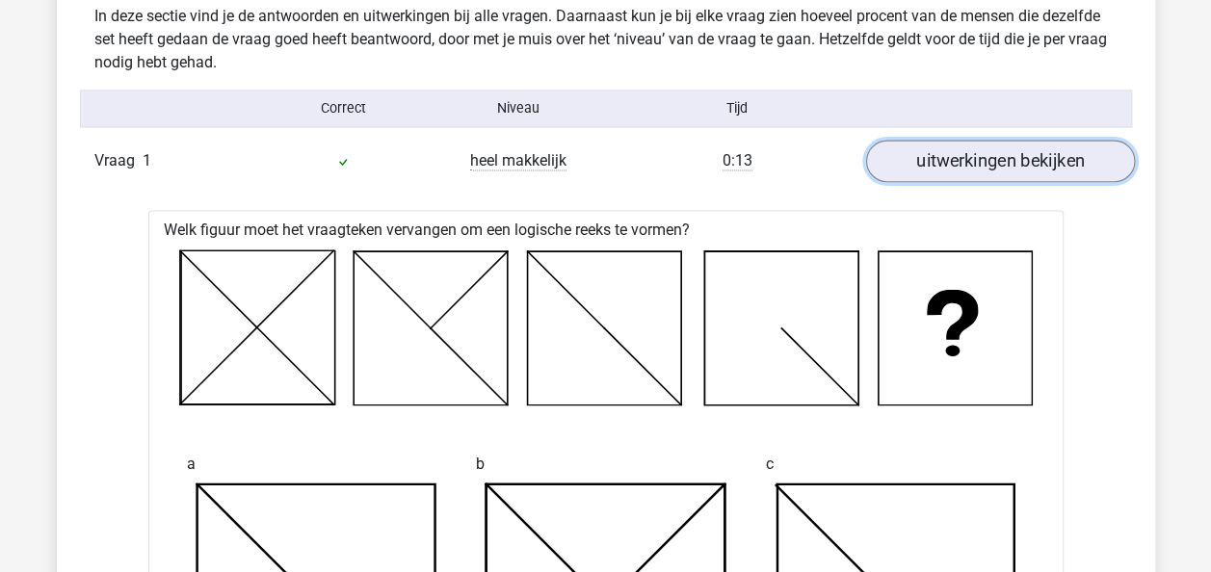
click at [935, 152] on link "uitwerkingen bekijken" at bounding box center [999, 162] width 269 height 42
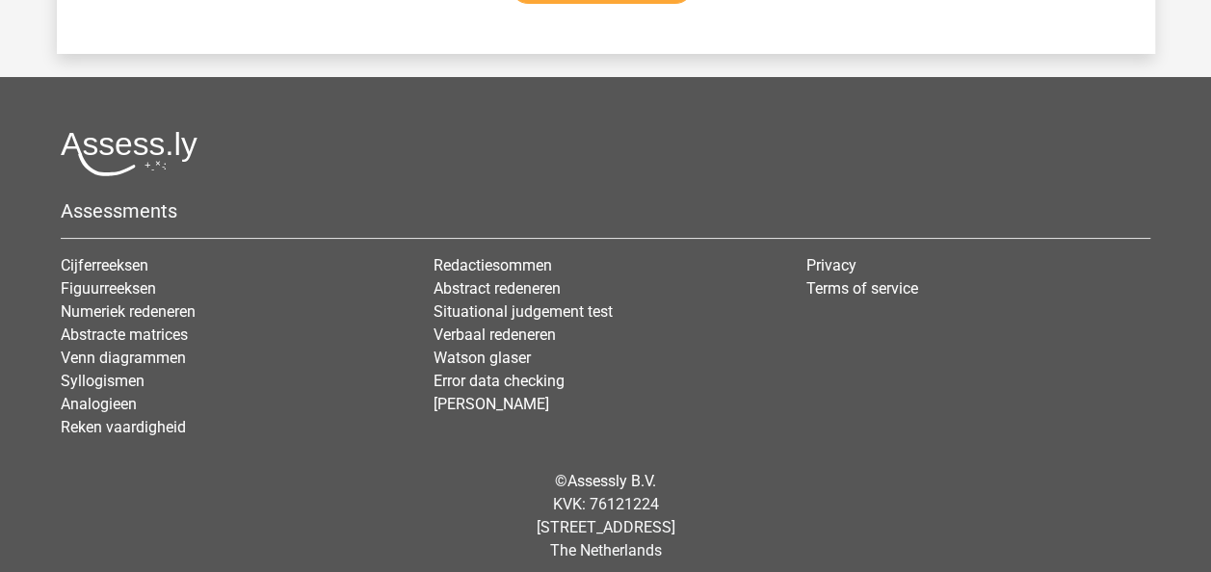
scroll to position [3620, 0]
